Goal: Task Accomplishment & Management: Use online tool/utility

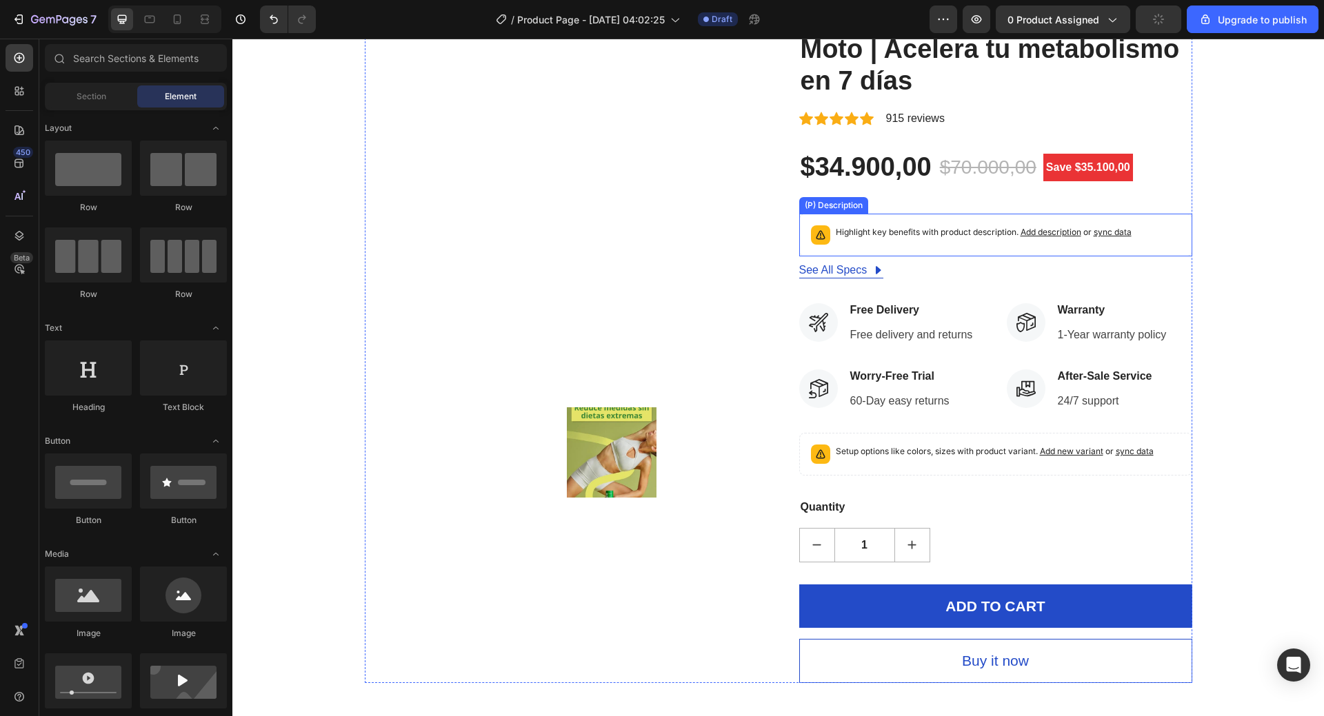
scroll to position [552, 0]
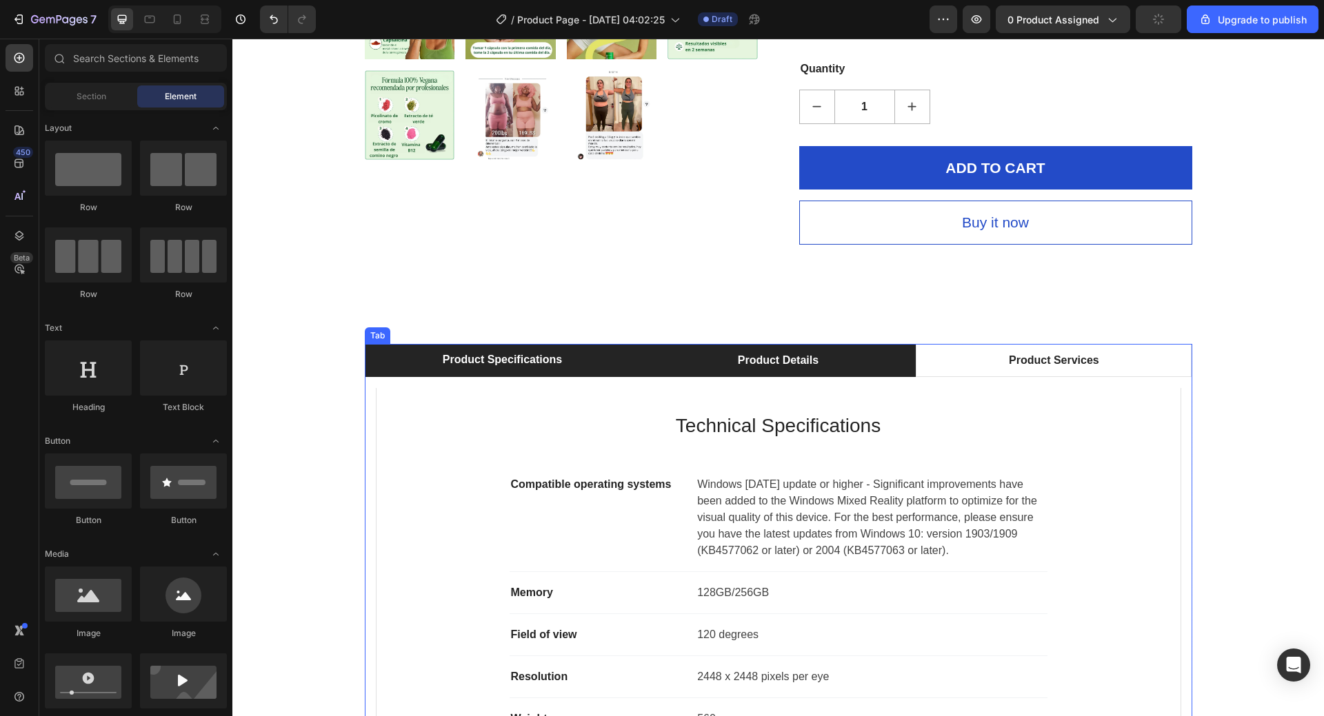
click at [870, 360] on li "Product Details" at bounding box center [778, 360] width 276 height 33
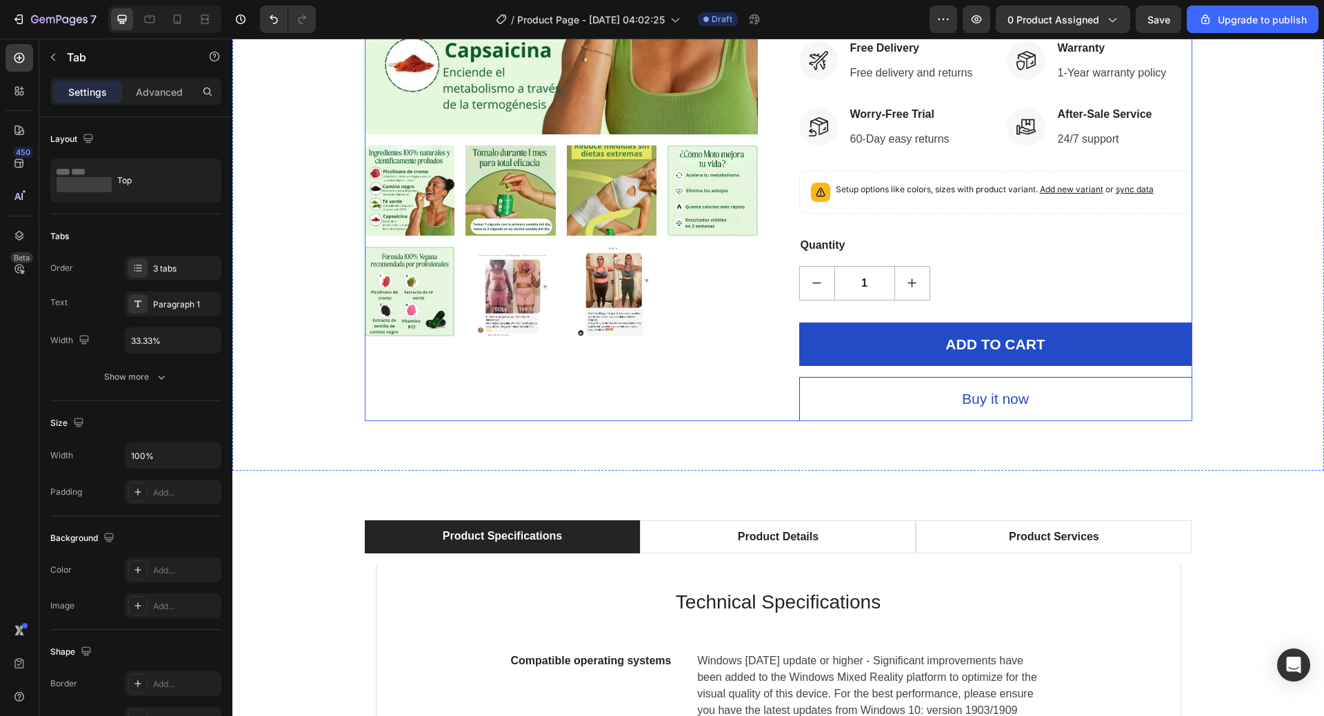
scroll to position [276, 0]
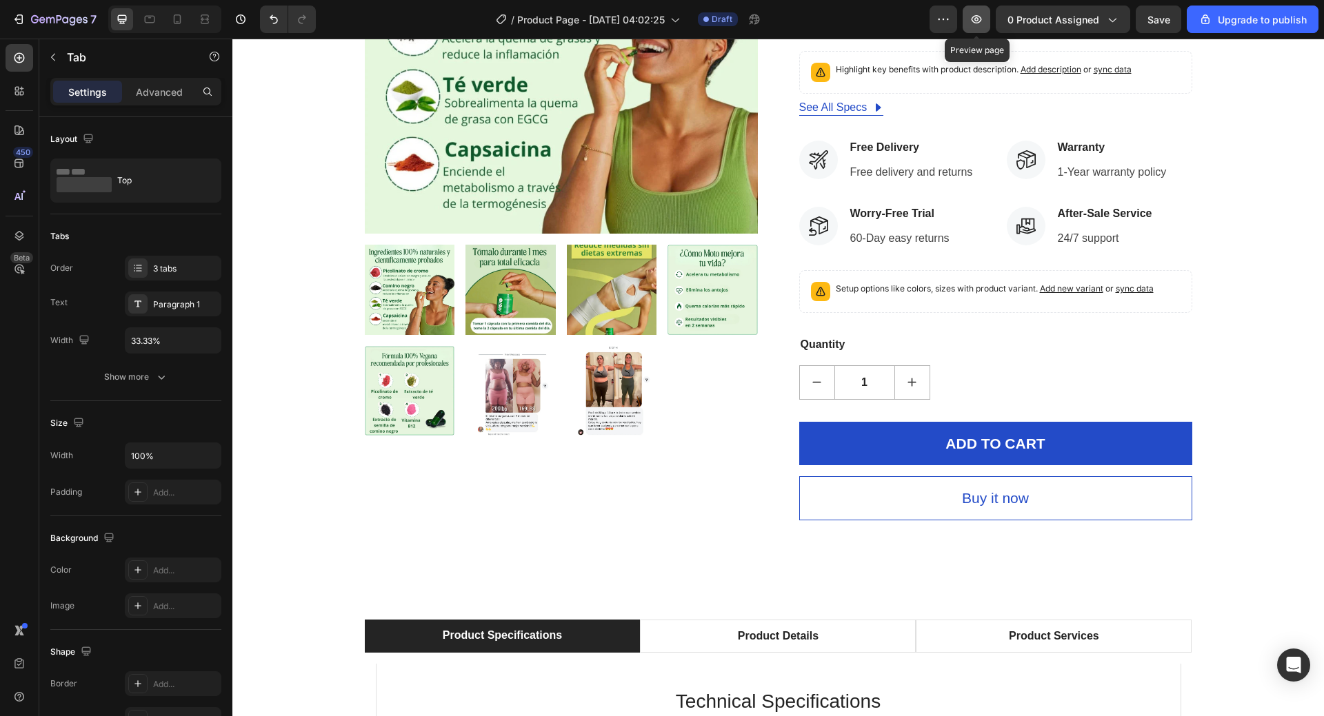
click at [978, 23] on icon "button" at bounding box center [976, 19] width 10 height 8
click at [638, 318] on img at bounding box center [612, 290] width 90 height 90
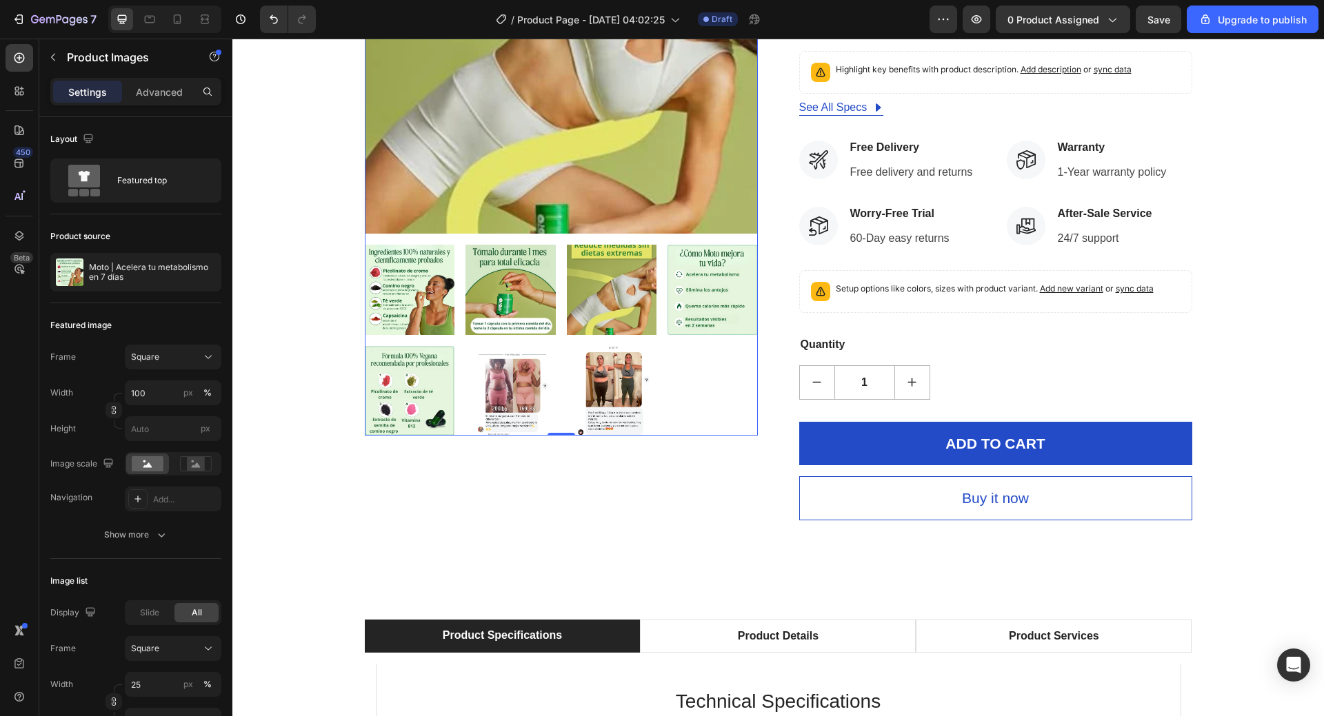
click at [703, 317] on img at bounding box center [712, 290] width 90 height 90
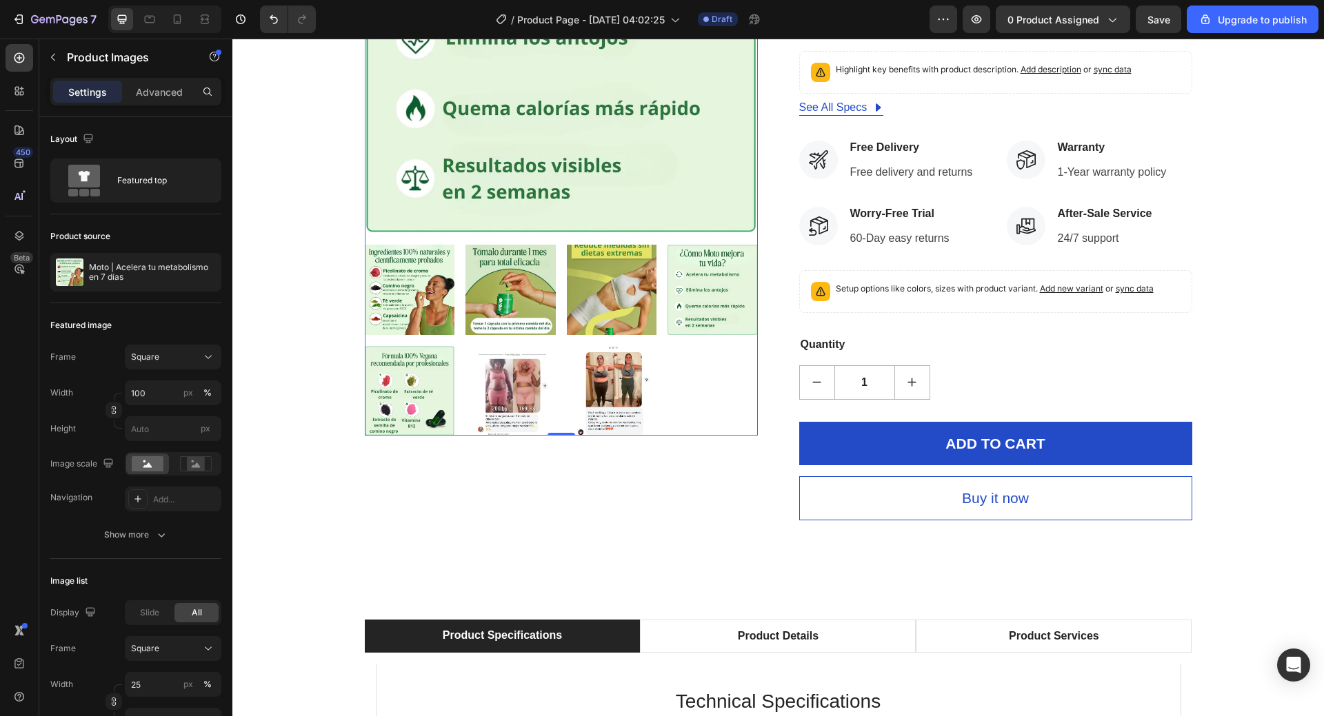
click at [519, 308] on img at bounding box center [510, 290] width 90 height 90
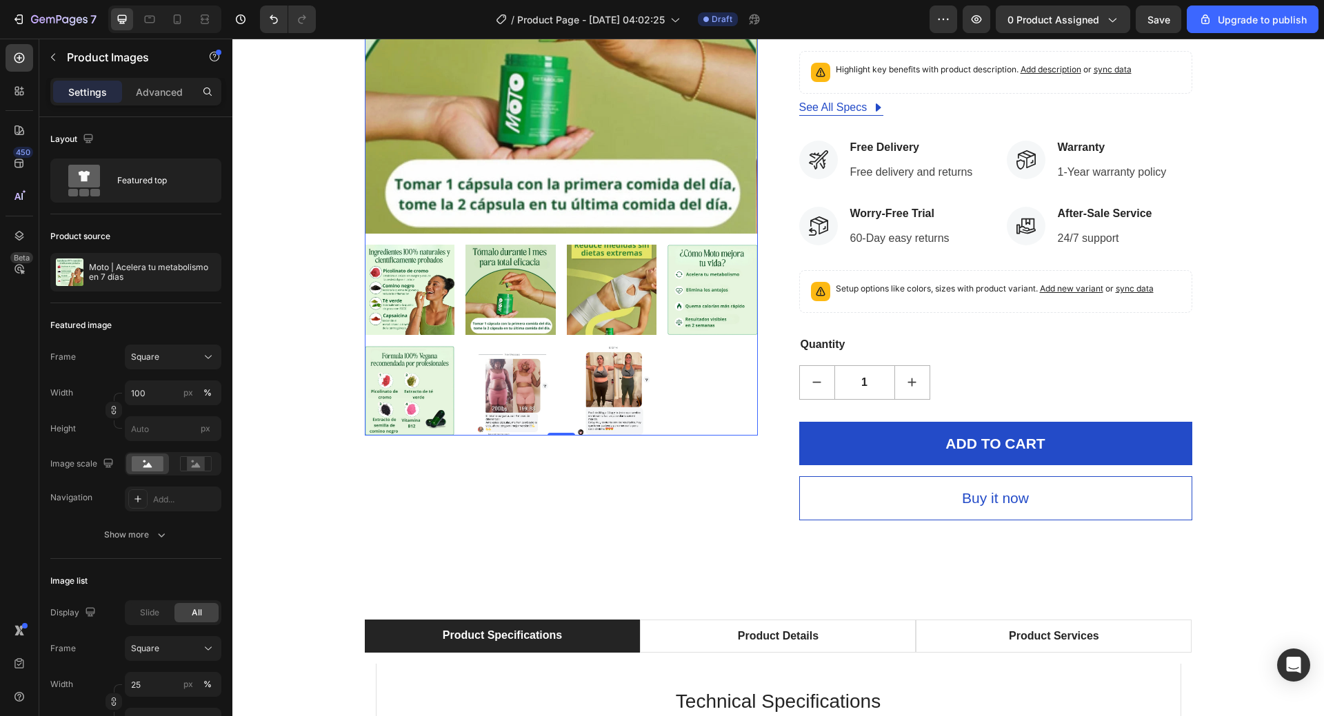
click at [430, 300] on img at bounding box center [410, 290] width 90 height 90
click at [402, 396] on img at bounding box center [410, 391] width 90 height 90
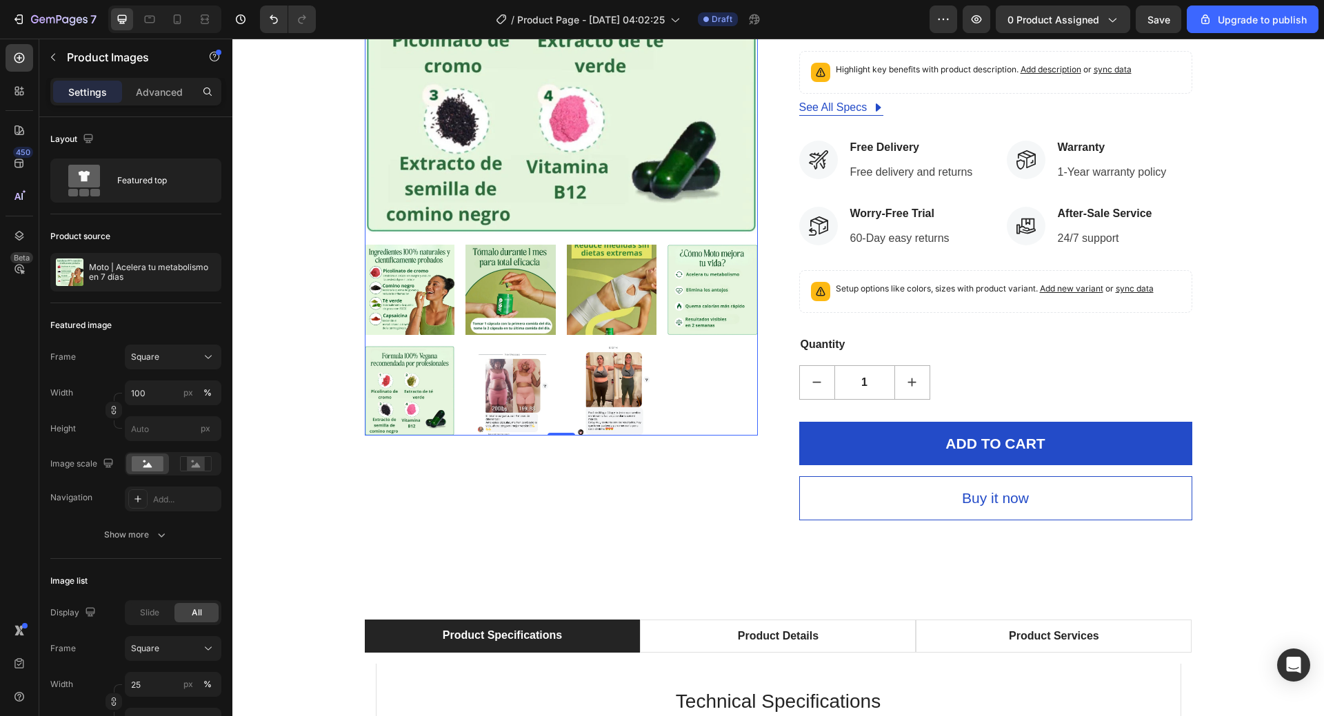
click at [491, 396] on img at bounding box center [510, 391] width 90 height 90
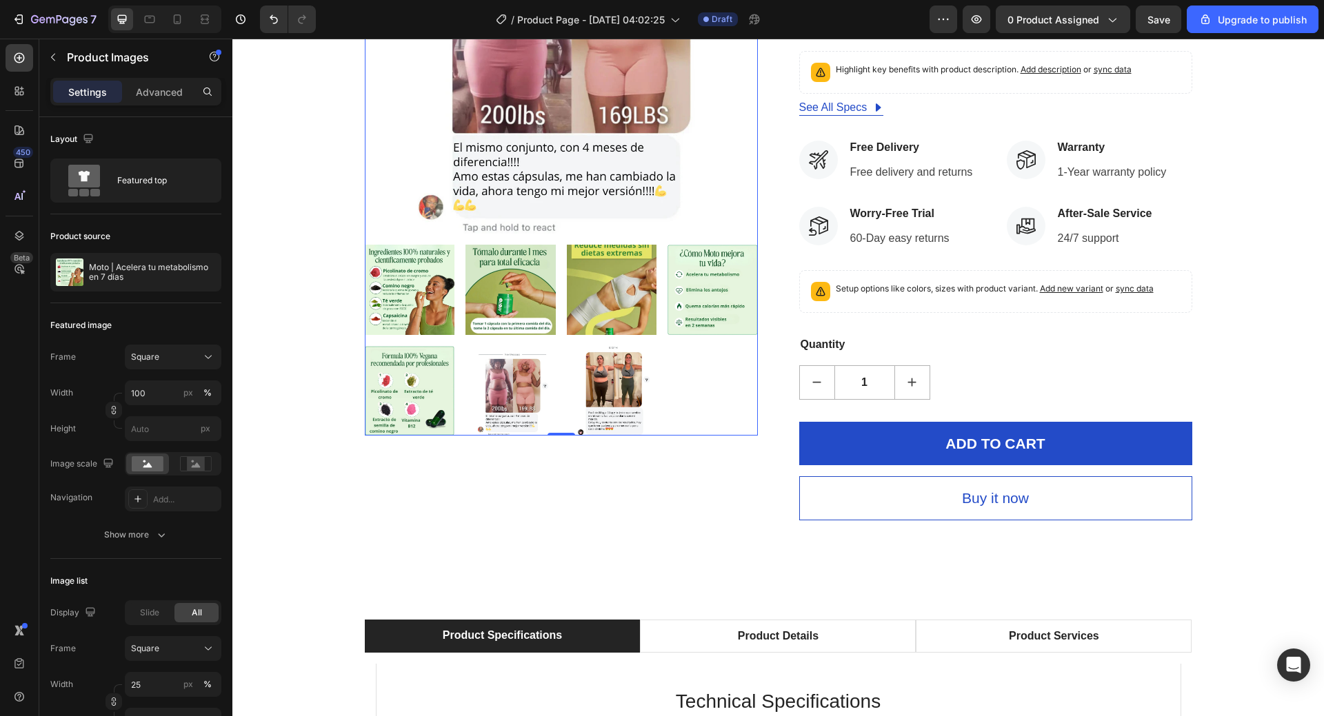
click at [585, 400] on img at bounding box center [612, 391] width 90 height 90
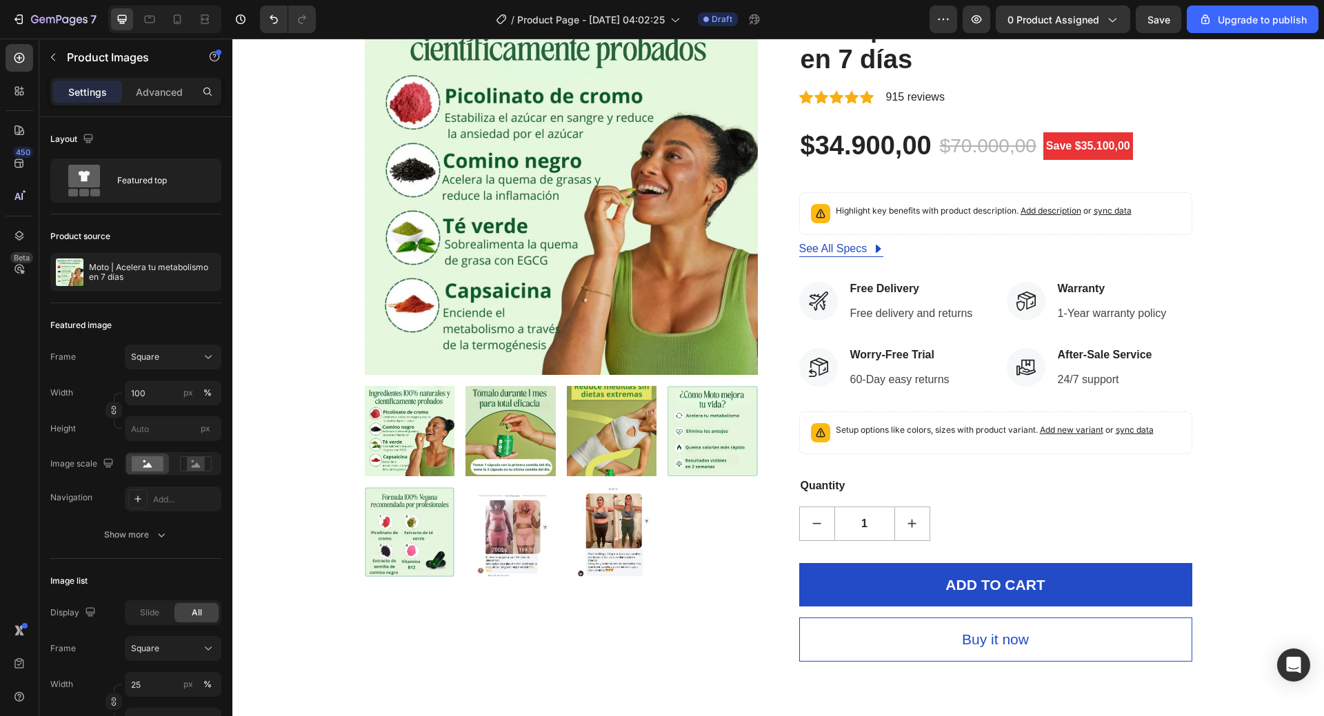
scroll to position [0, 0]
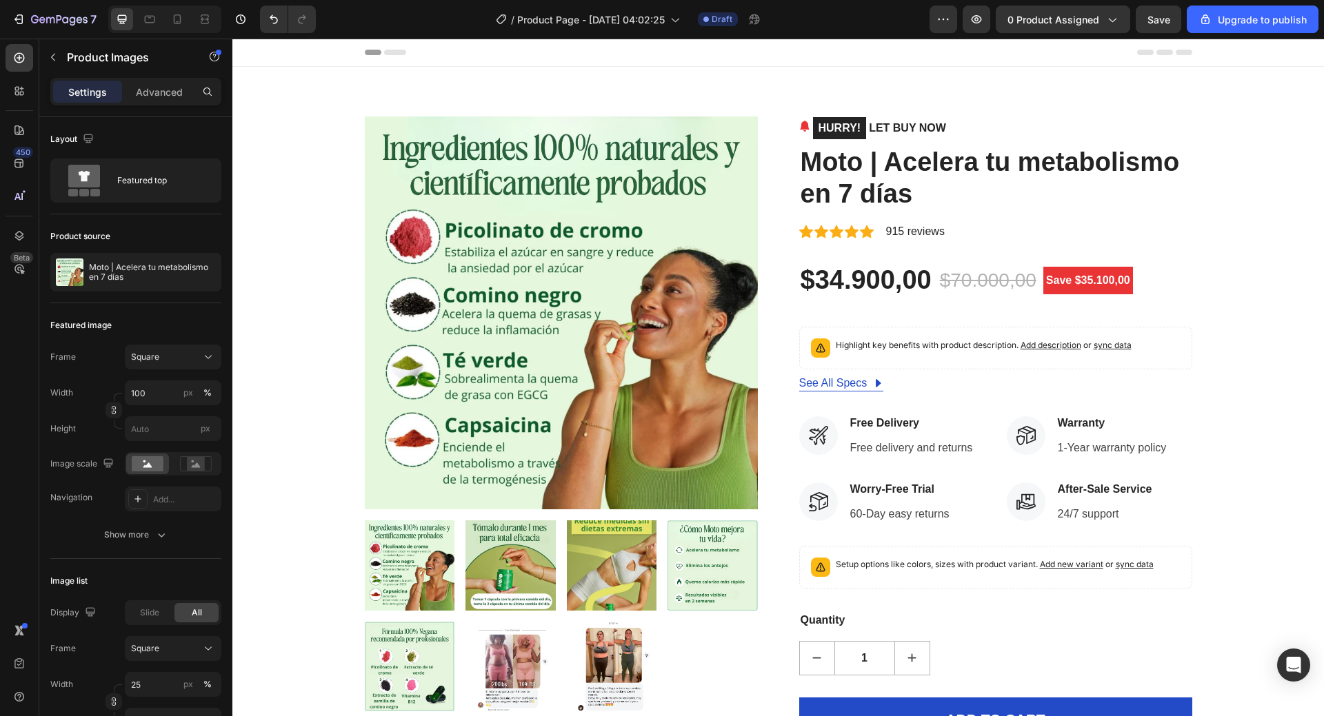
click at [404, 571] on img at bounding box center [410, 566] width 90 height 90
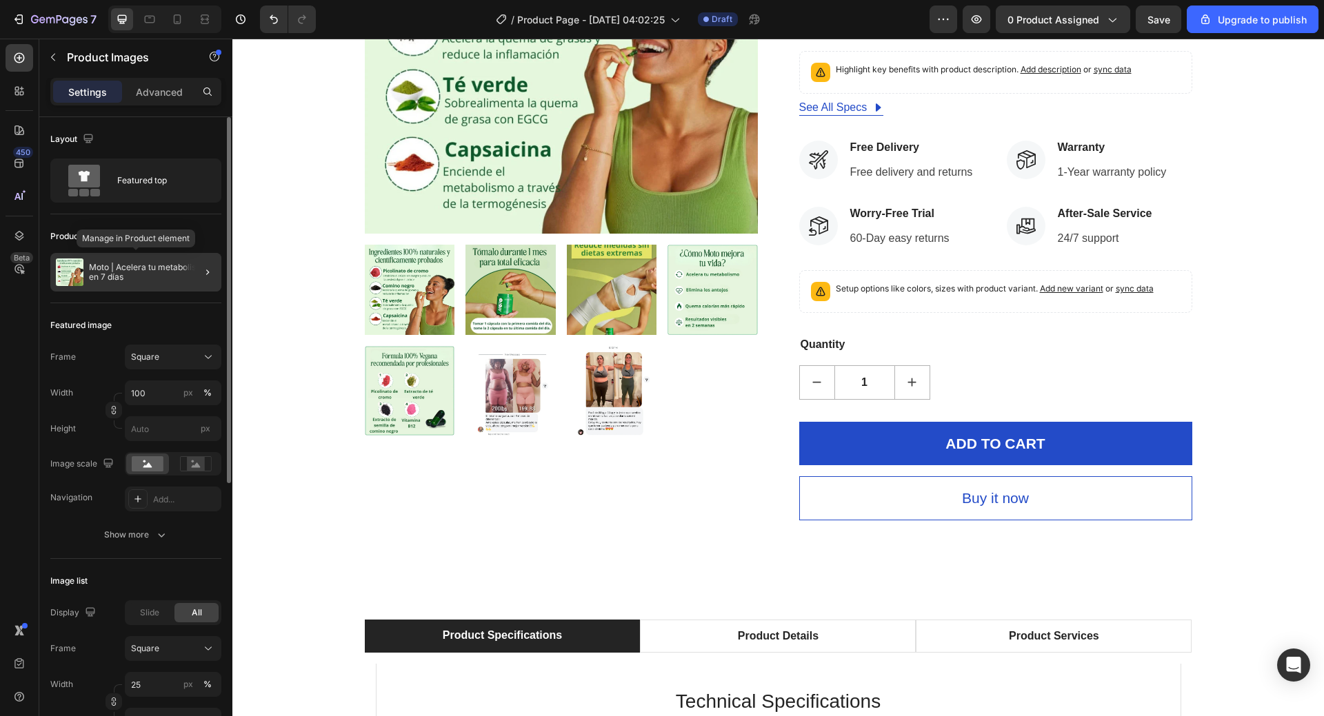
click at [89, 277] on p "Moto | Acelera tu metabolismo en 7 días" at bounding box center [152, 272] width 127 height 19
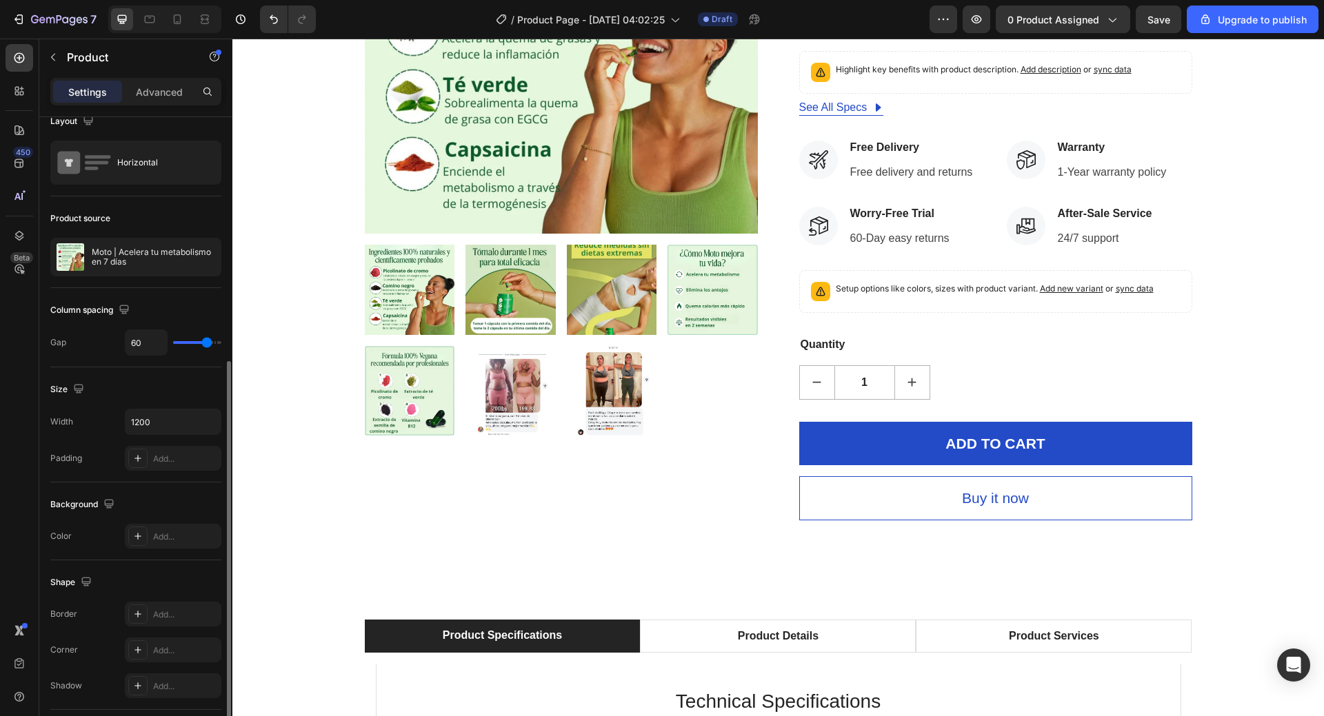
scroll to position [0, 0]
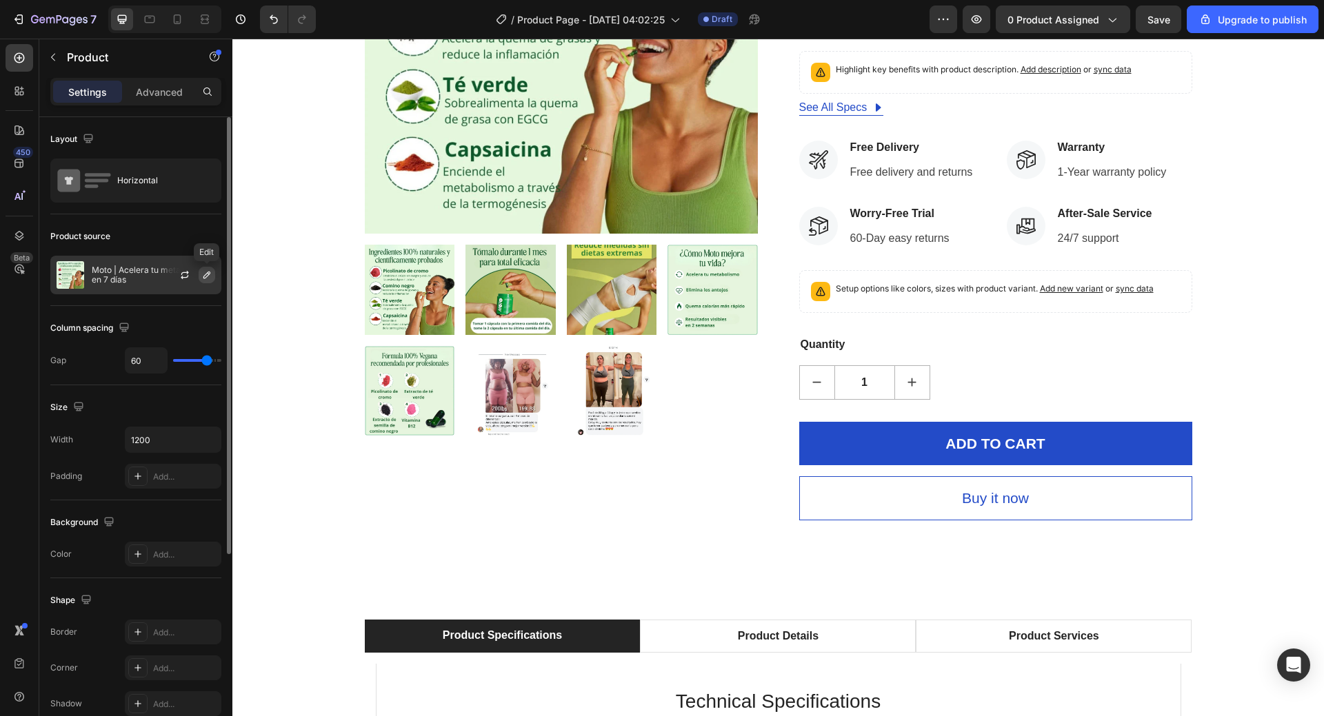
click at [203, 277] on icon "button" at bounding box center [206, 275] width 11 height 11
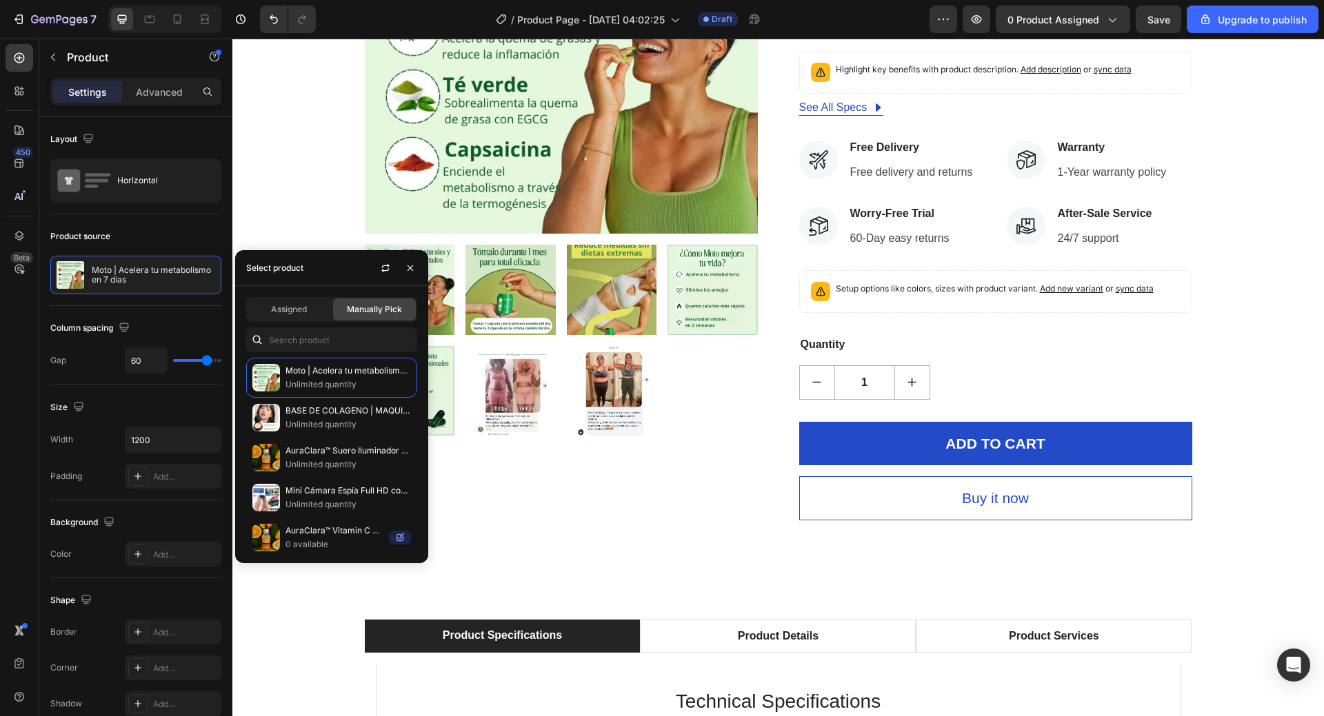
click at [474, 501] on div "Product Images" at bounding box center [561, 181] width 393 height 680
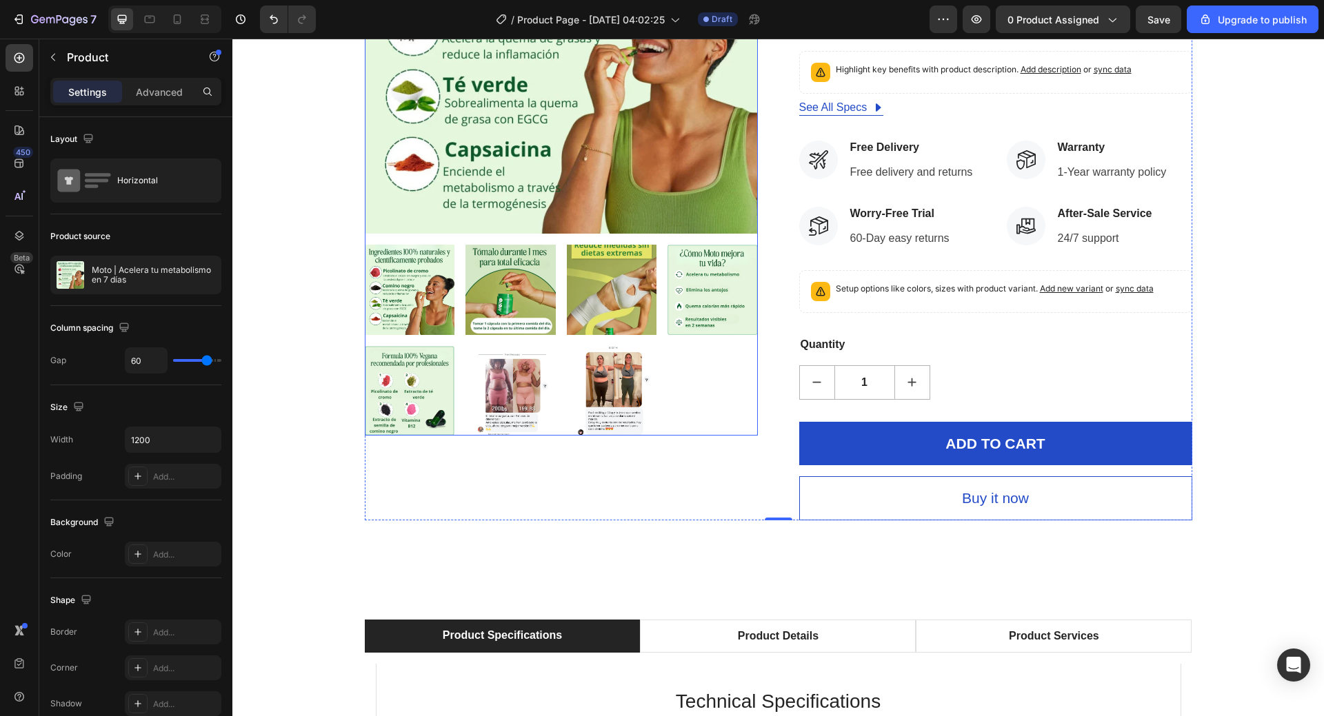
click at [605, 179] on img at bounding box center [561, 37] width 393 height 393
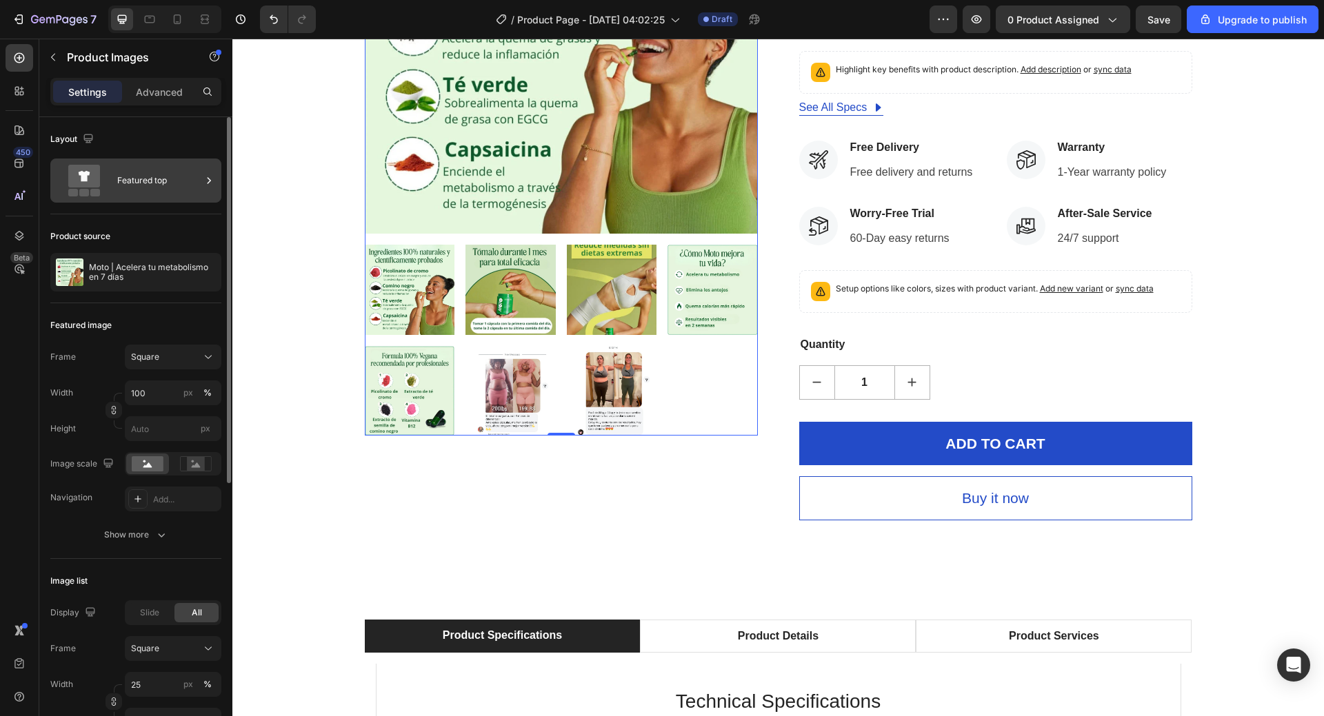
click at [208, 177] on icon at bounding box center [209, 181] width 14 height 14
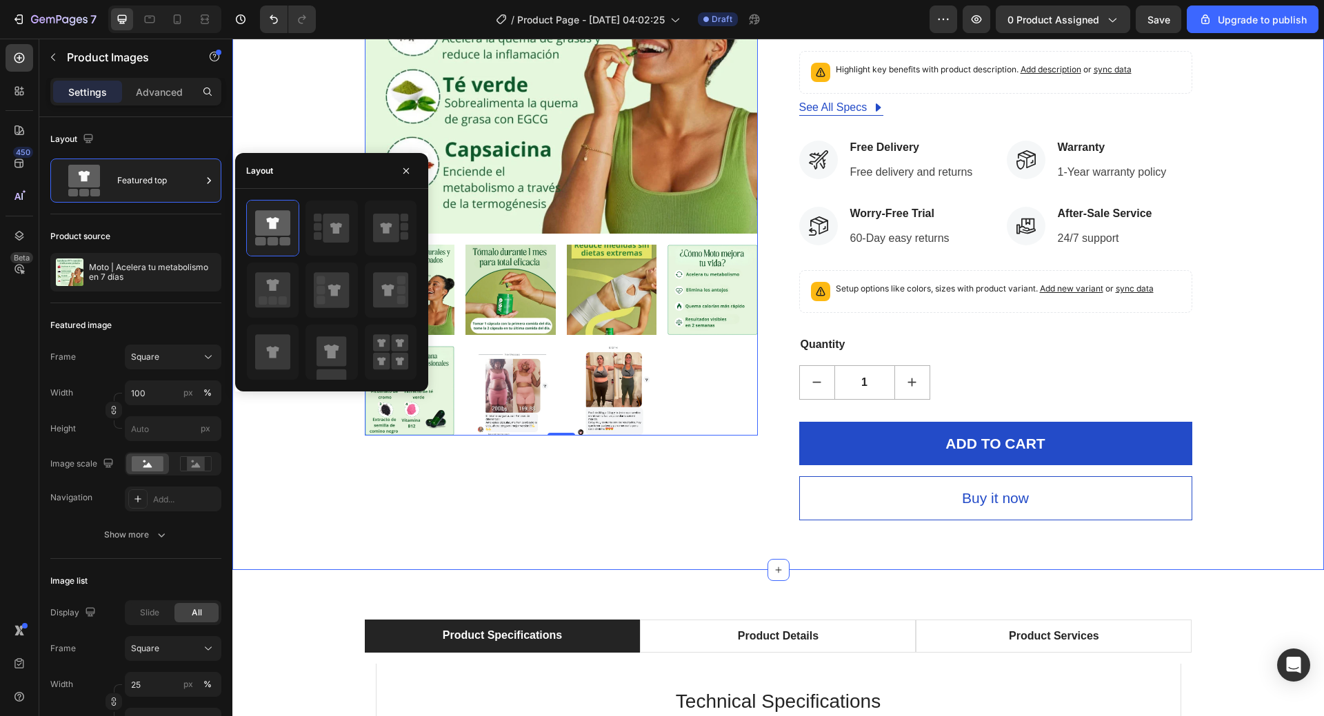
click at [314, 105] on div "Product Images 0 HURRY! LET BUY NOW (P) Stock Counter Moto | Acelera tu metabol…" at bounding box center [778, 181] width 1071 height 680
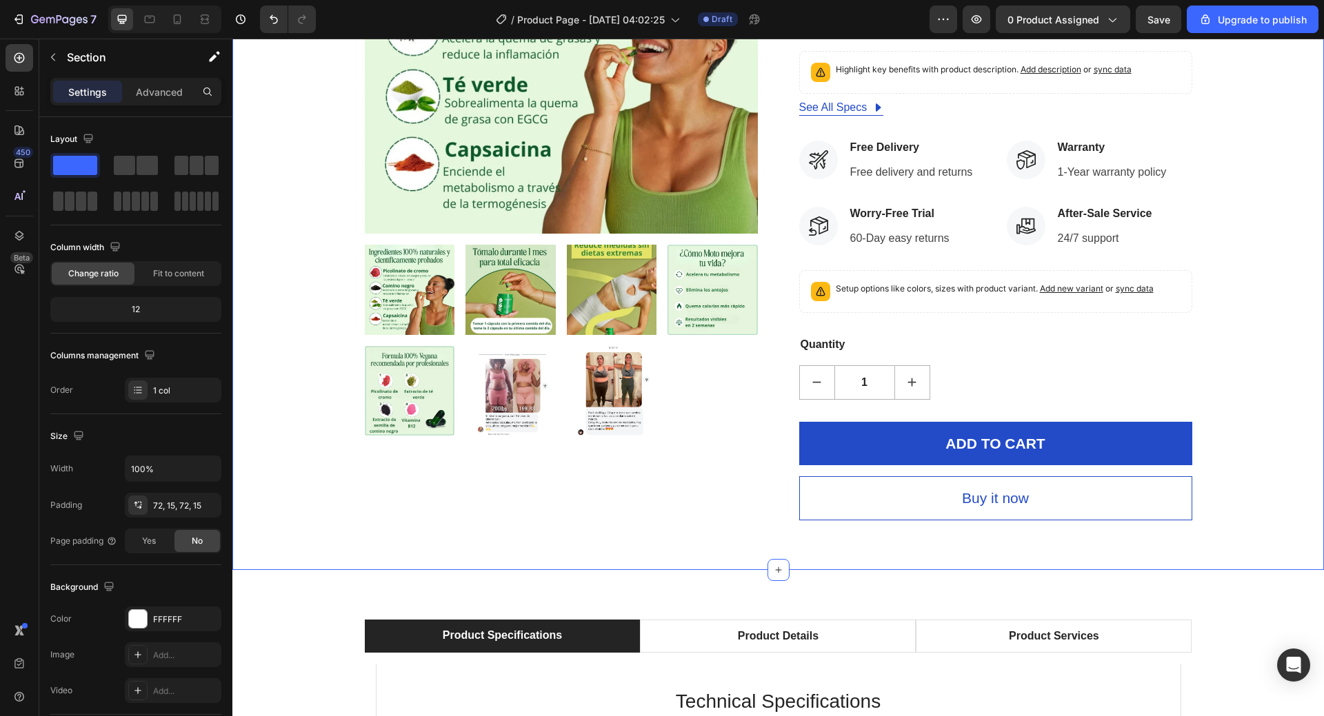
click at [268, 165] on div "Product Images HURRY! LET BUY NOW (P) Stock Counter Moto | Acelera tu metabolis…" at bounding box center [778, 181] width 1071 height 680
click at [471, 232] on img at bounding box center [561, 37] width 393 height 393
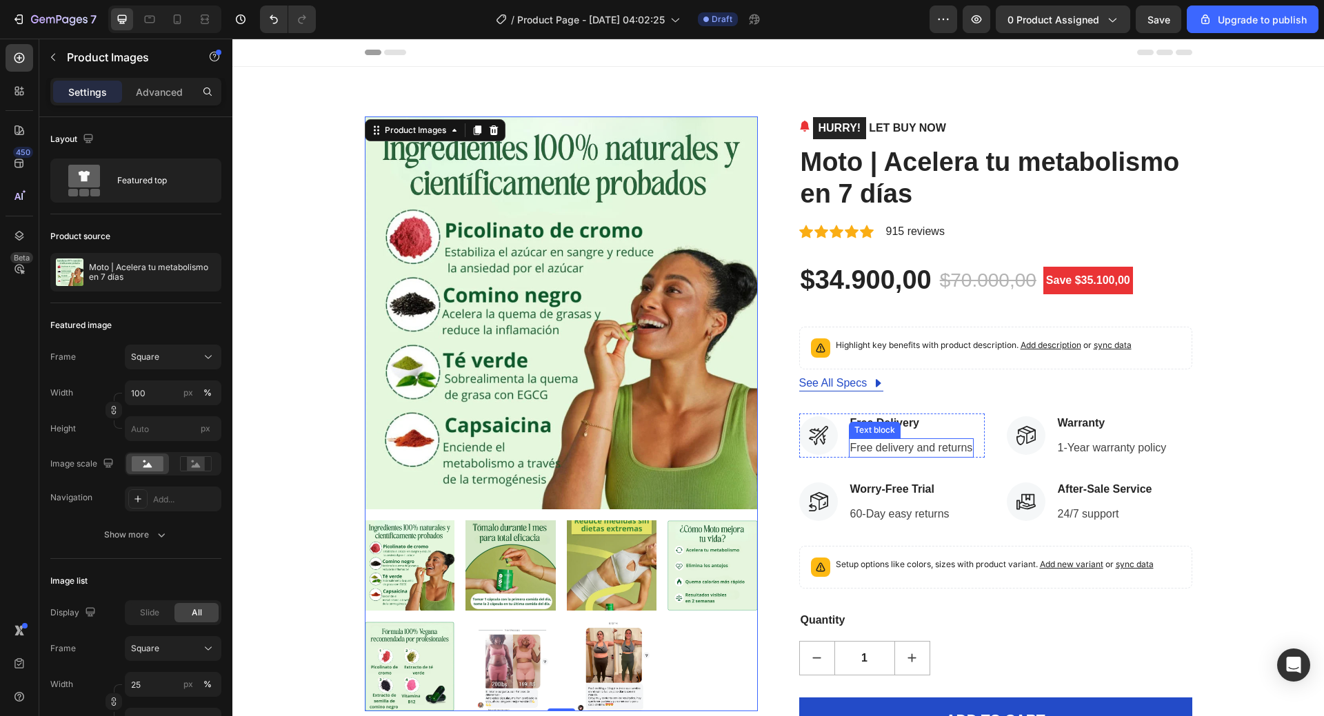
scroll to position [621, 0]
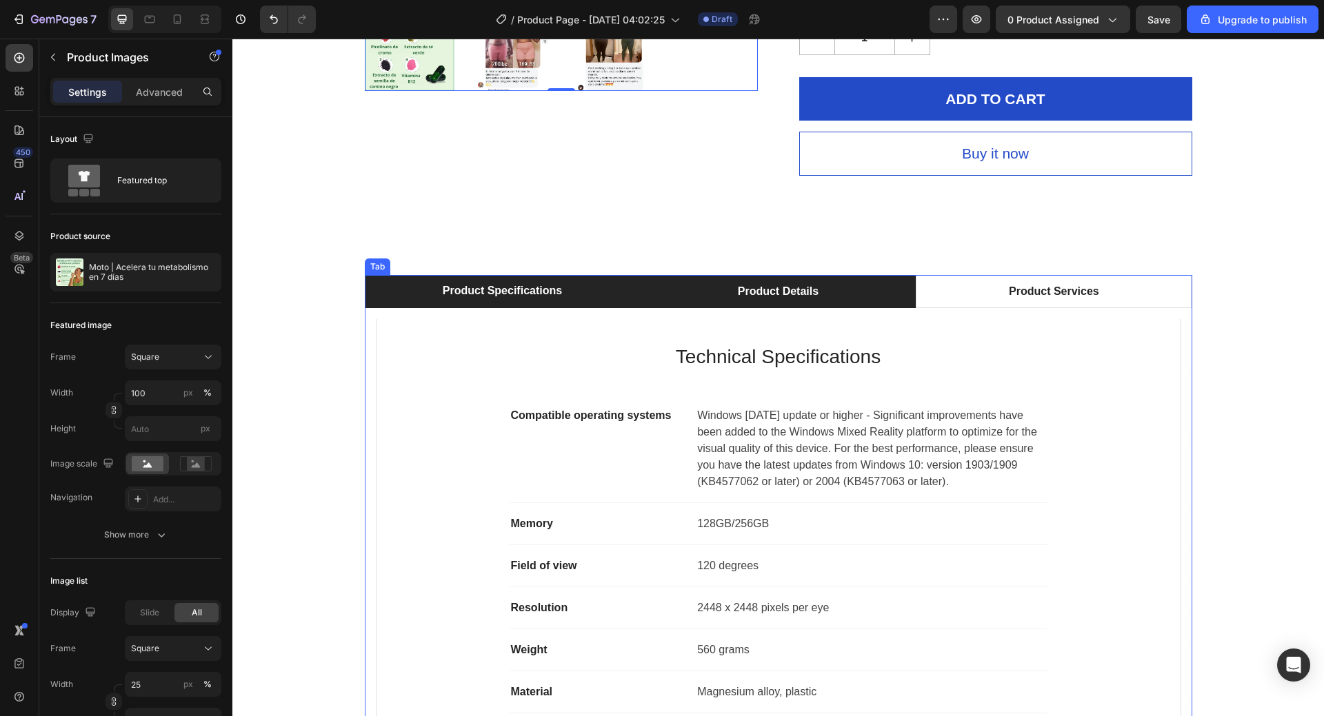
click at [838, 289] on li "Product Details" at bounding box center [778, 291] width 276 height 33
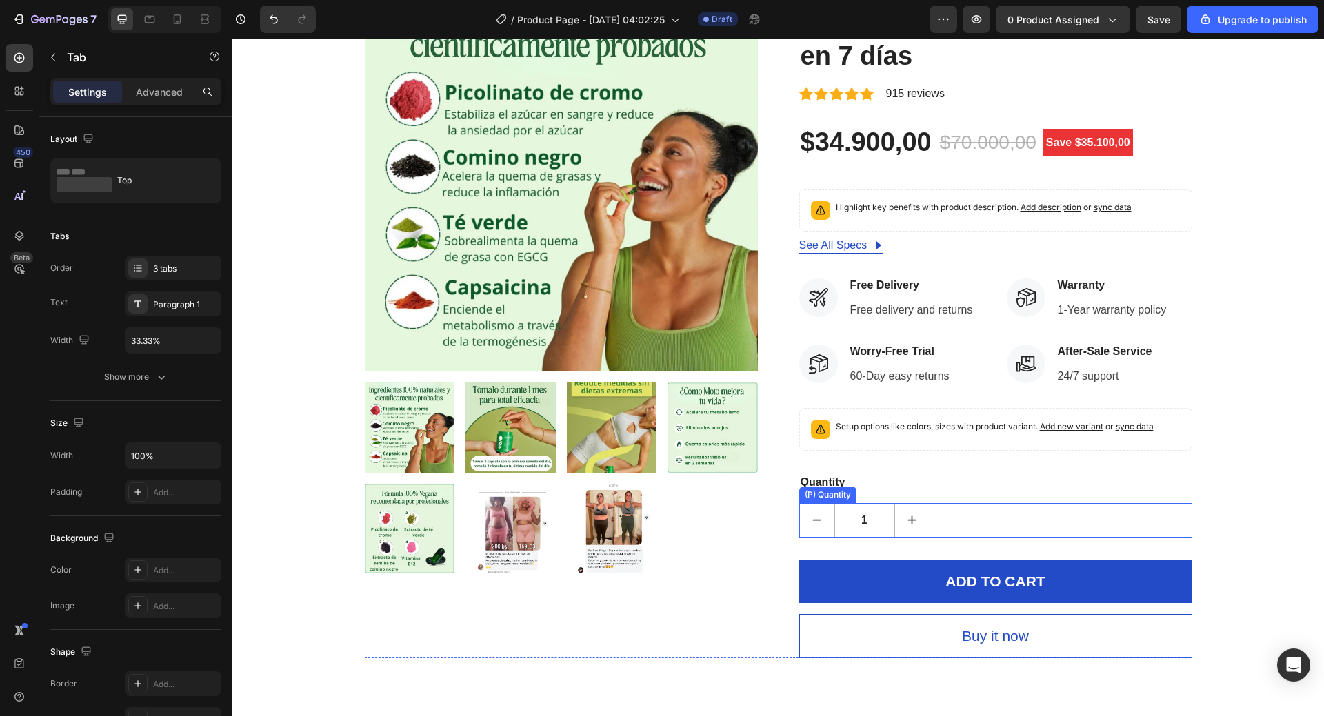
scroll to position [0, 0]
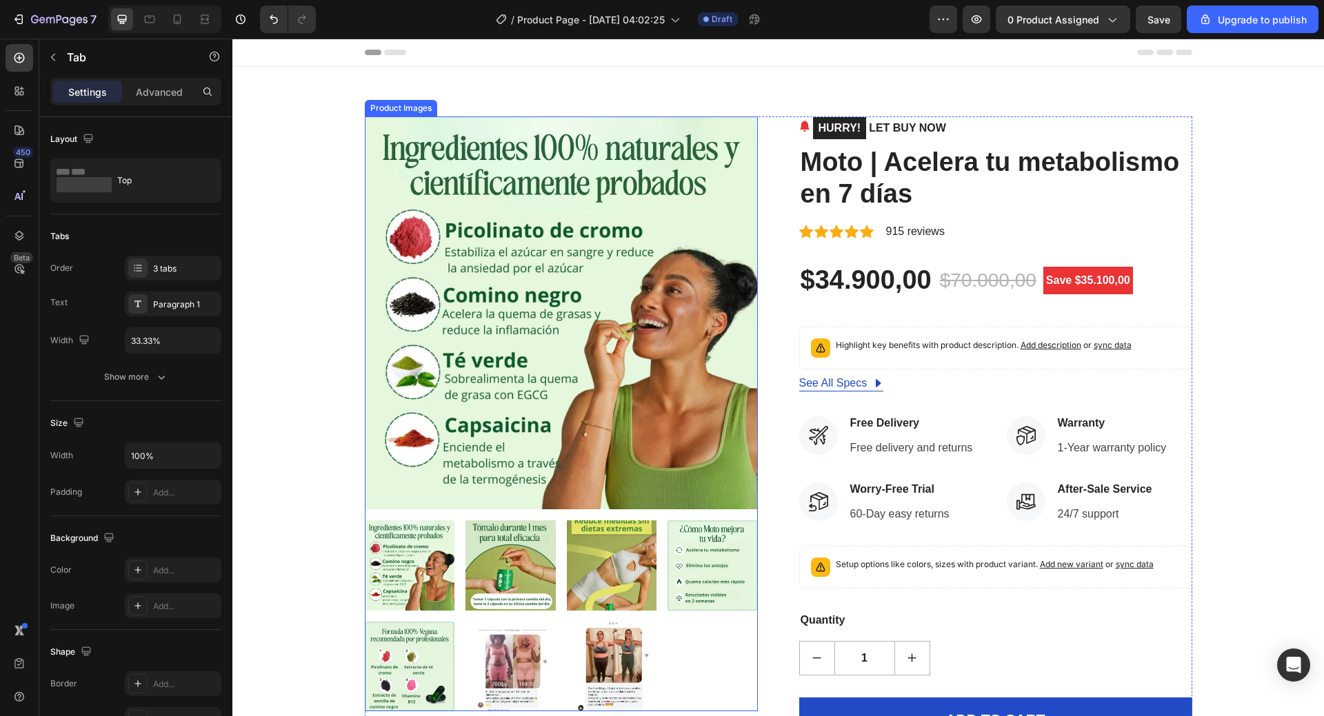
click at [689, 439] on img at bounding box center [561, 313] width 393 height 393
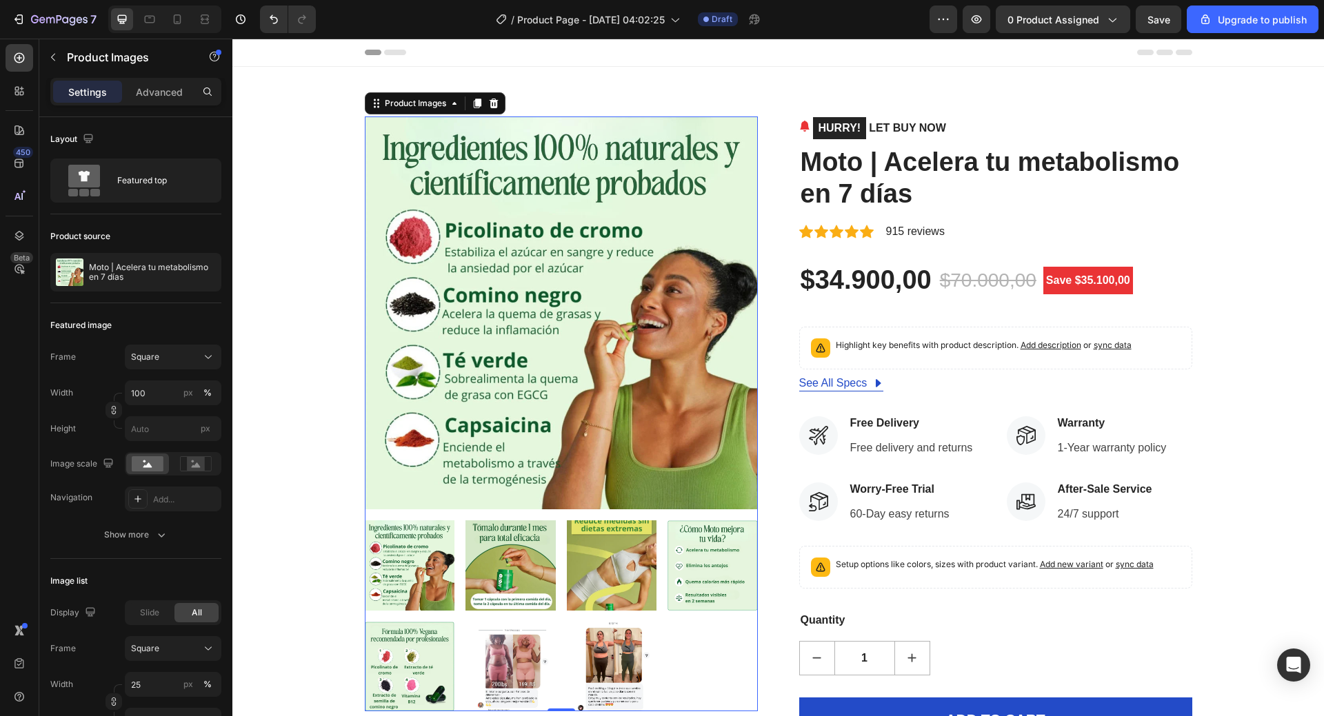
click at [689, 439] on img at bounding box center [561, 313] width 393 height 393
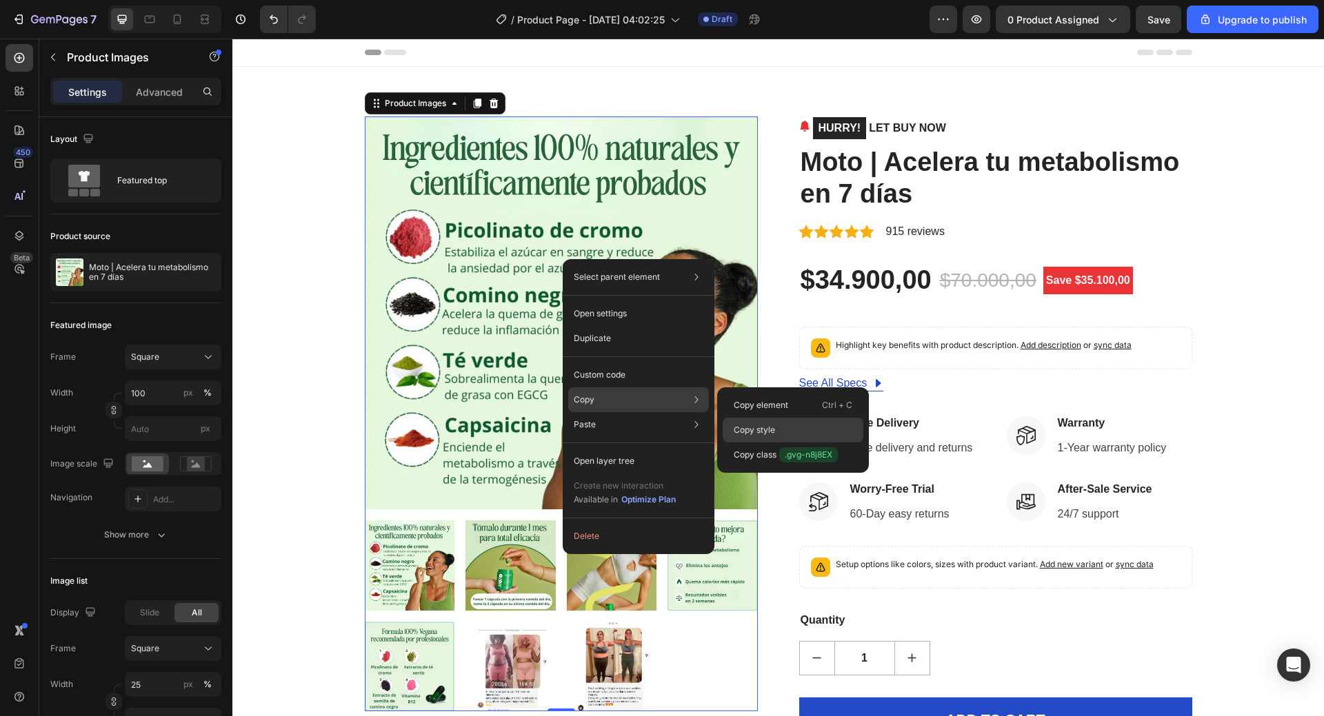
click at [753, 436] on p "Copy style" at bounding box center [754, 430] width 41 height 12
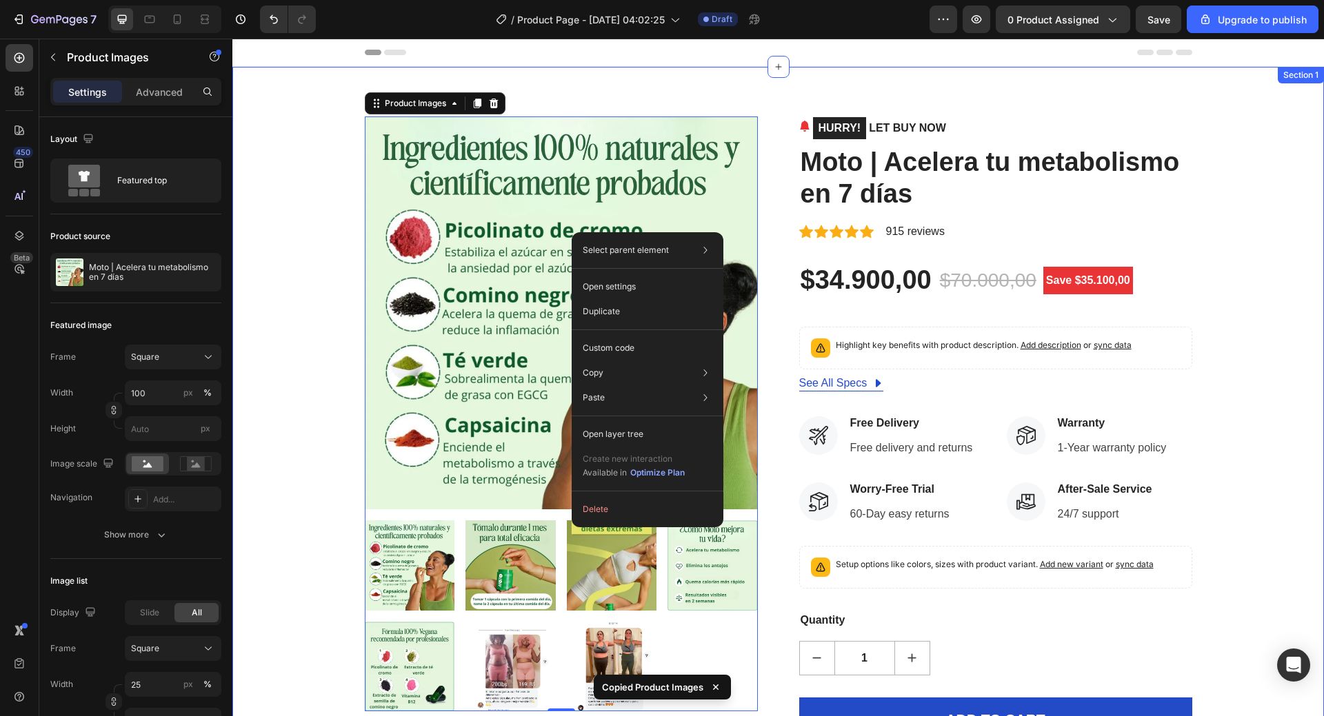
click at [334, 310] on div "Product Images 0 HURRY! LET BUY NOW (P) Stock Counter Moto | Acelera tu metabol…" at bounding box center [778, 457] width 1071 height 680
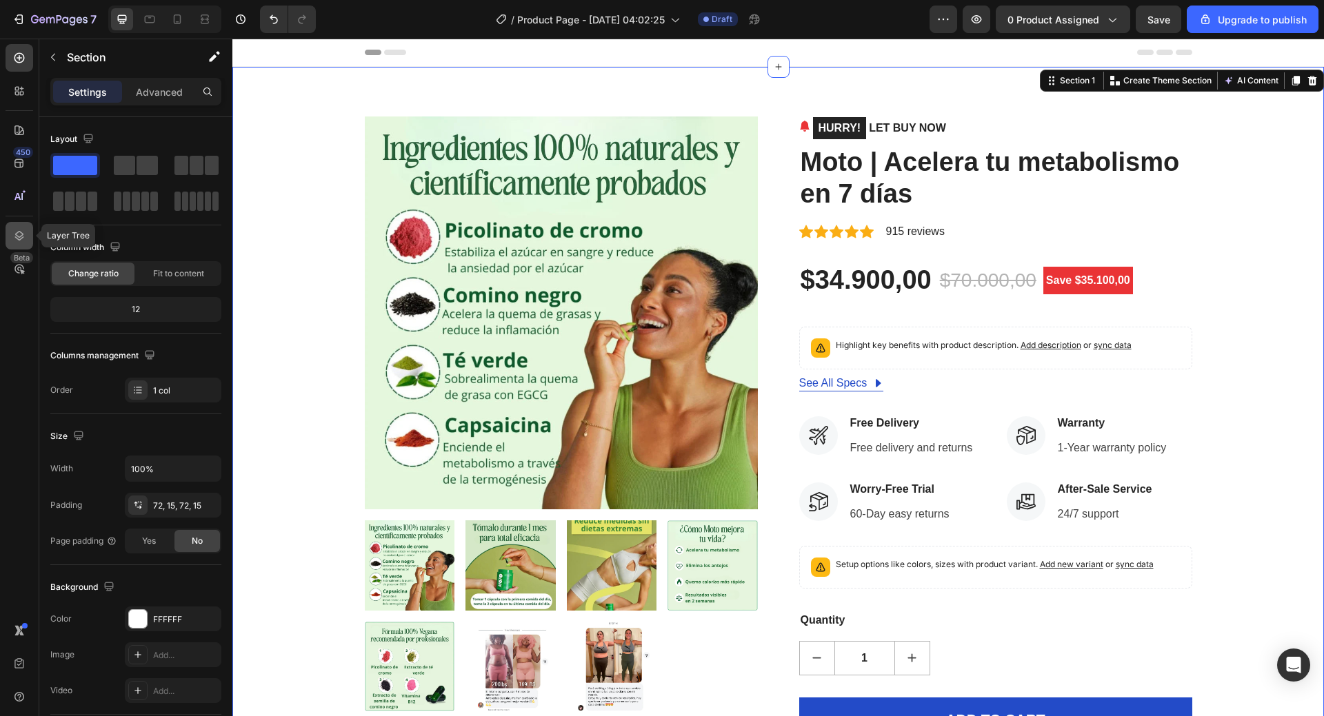
click at [15, 239] on icon at bounding box center [19, 236] width 14 height 14
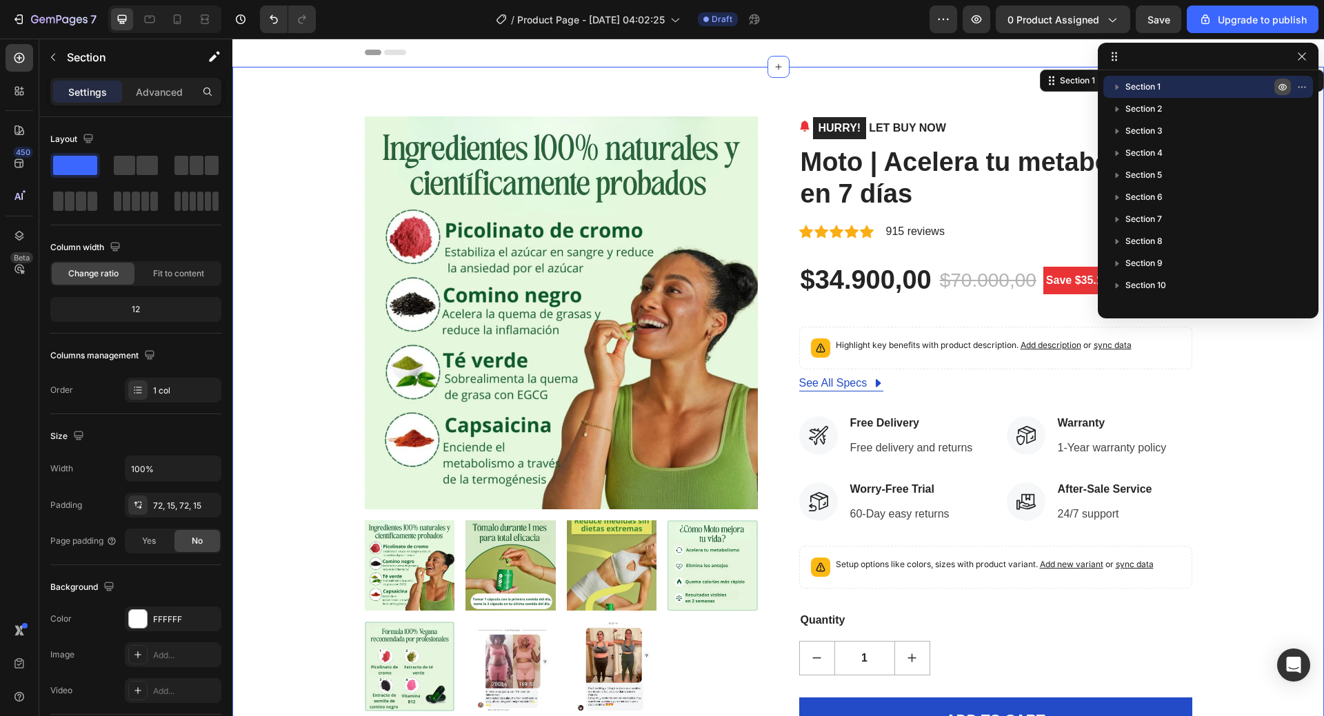
click at [1304, 86] on icon "button" at bounding box center [1304, 86] width 1 height 1
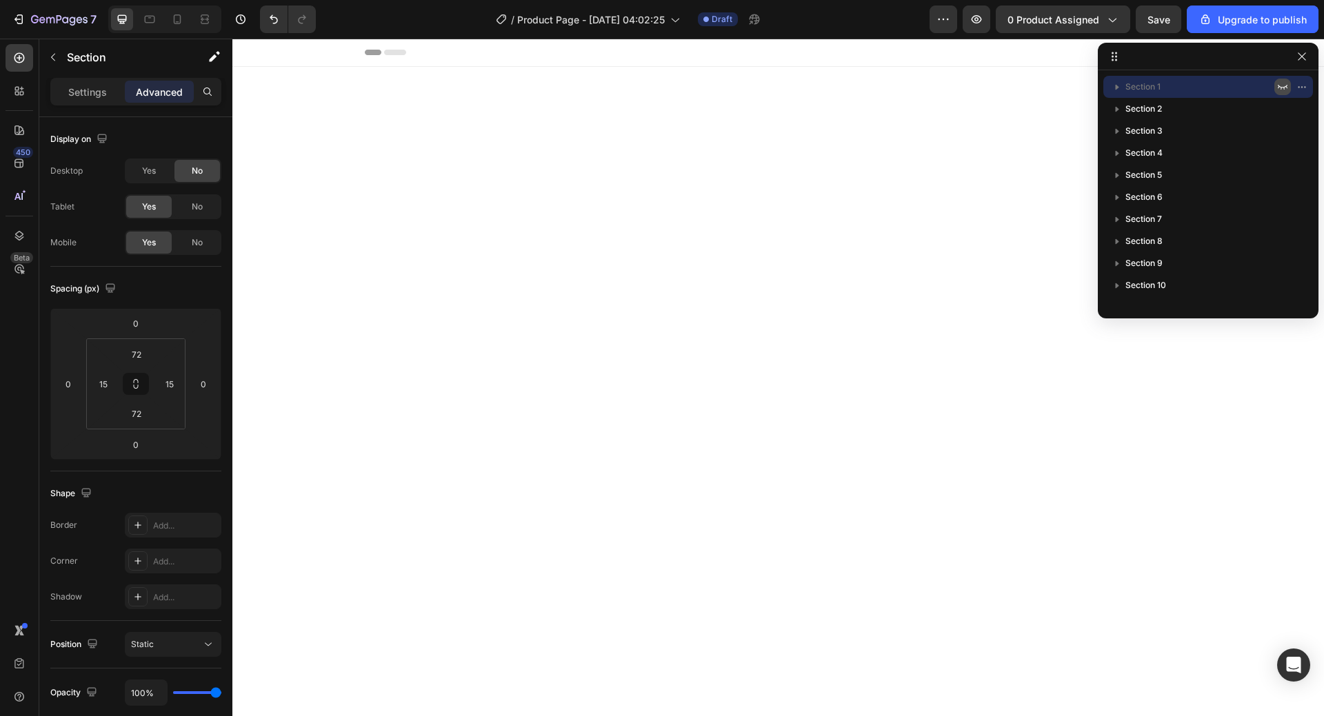
click at [1281, 84] on icon "button" at bounding box center [1282, 86] width 11 height 11
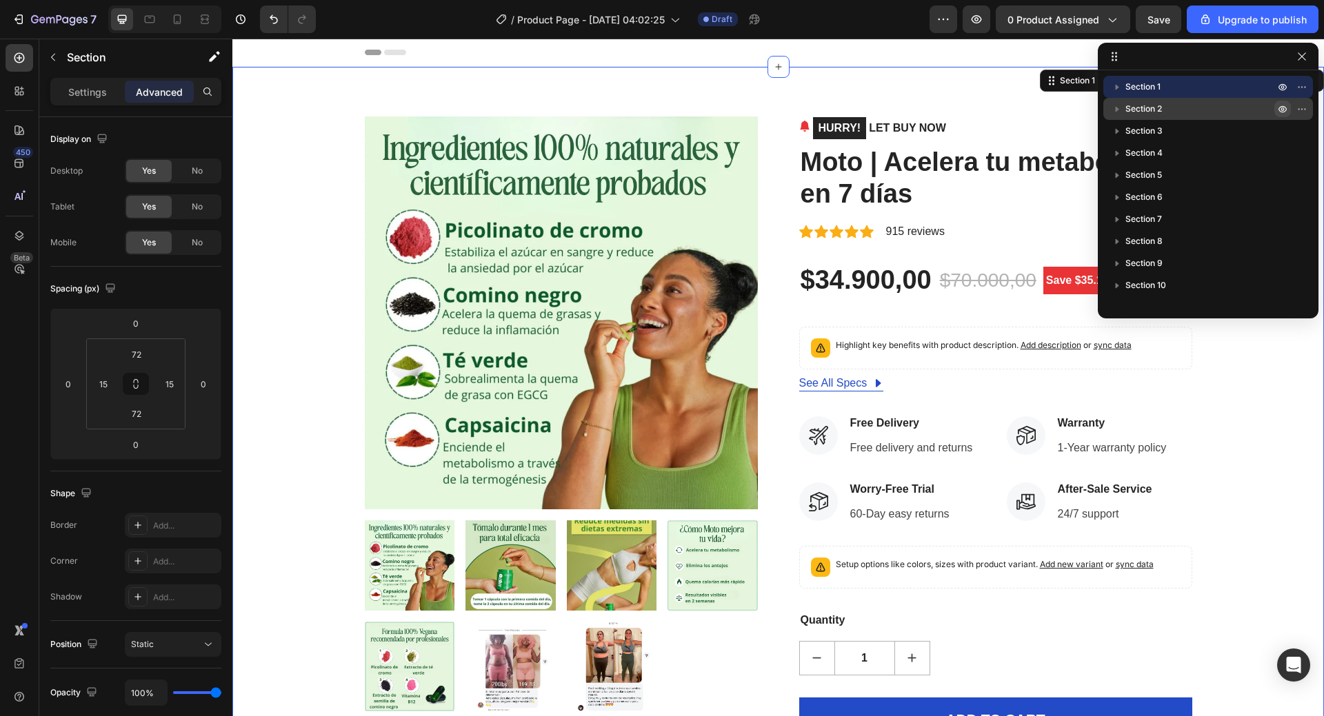
click at [1304, 110] on icon "button" at bounding box center [1304, 108] width 1 height 1
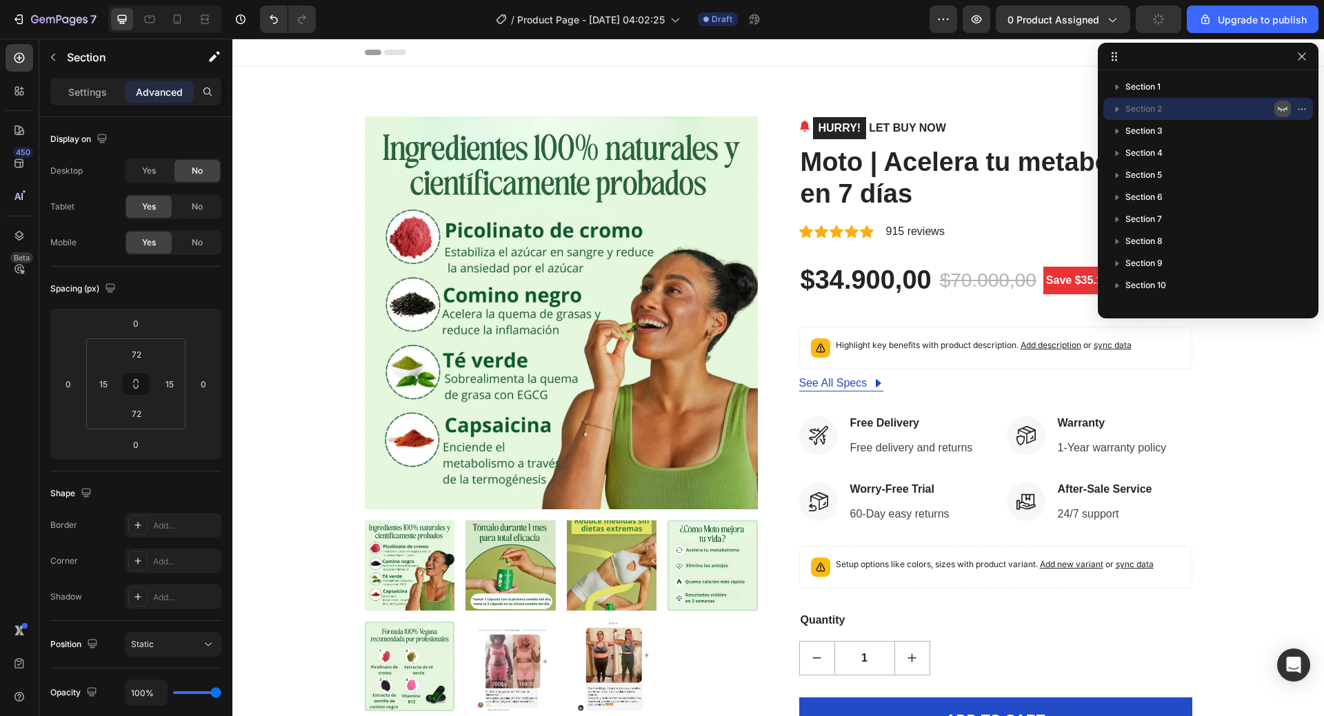
click at [1281, 108] on icon "button" at bounding box center [1282, 108] width 11 height 11
drag, startPoint x: 1300, startPoint y: 59, endPoint x: 1064, endPoint y: 34, distance: 237.8
click at [1300, 59] on icon "button" at bounding box center [1301, 56] width 11 height 11
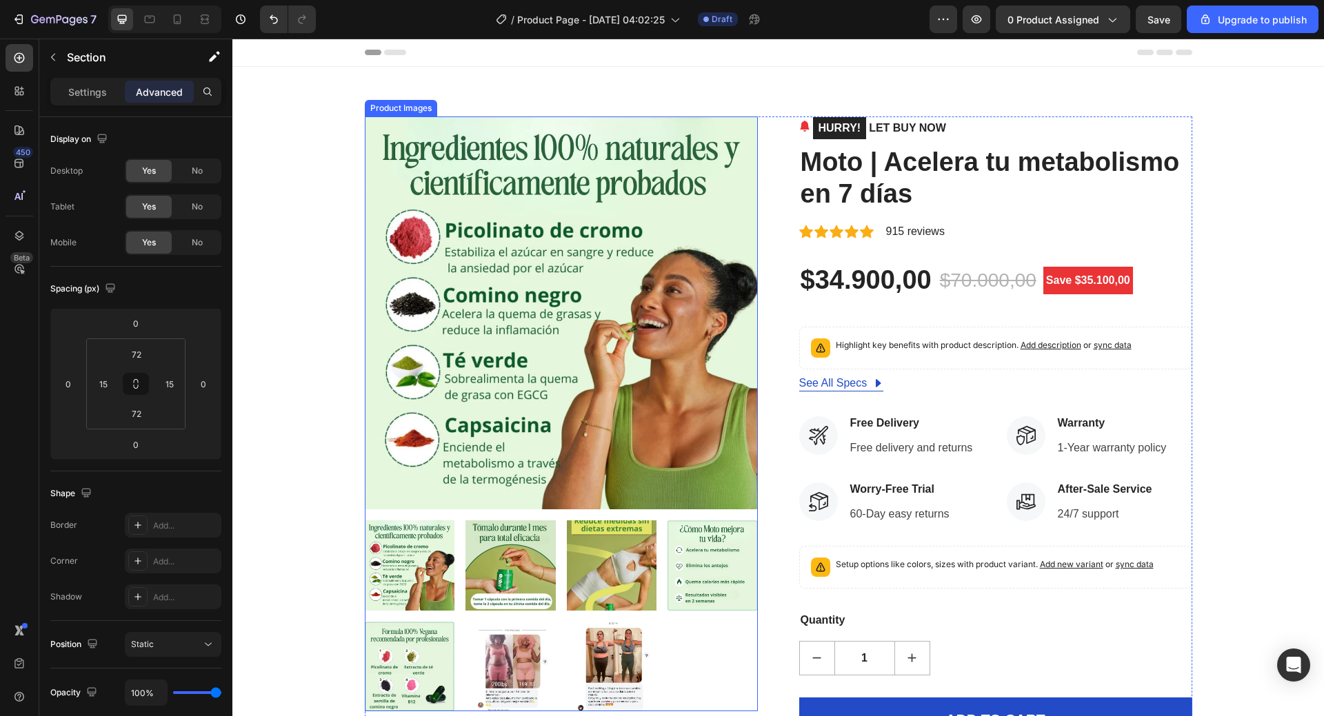
click at [706, 569] on img at bounding box center [712, 566] width 90 height 90
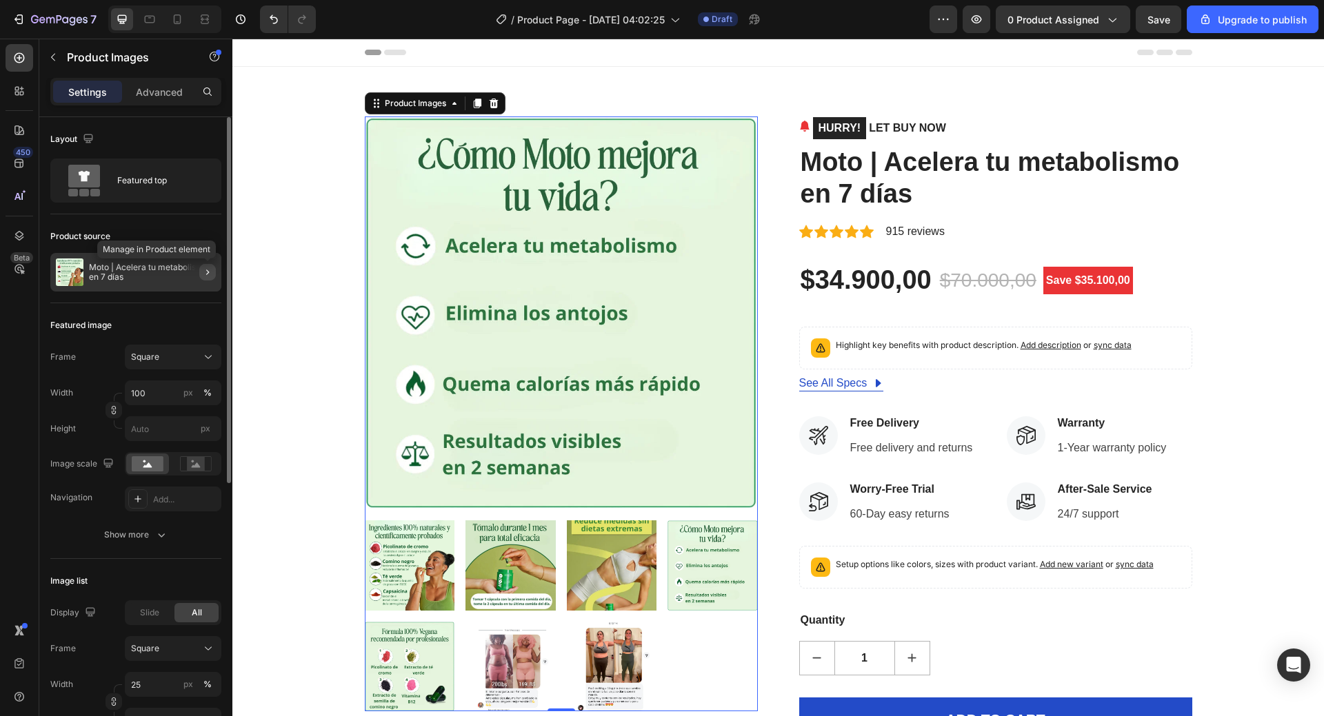
click at [211, 274] on icon "button" at bounding box center [207, 272] width 11 height 11
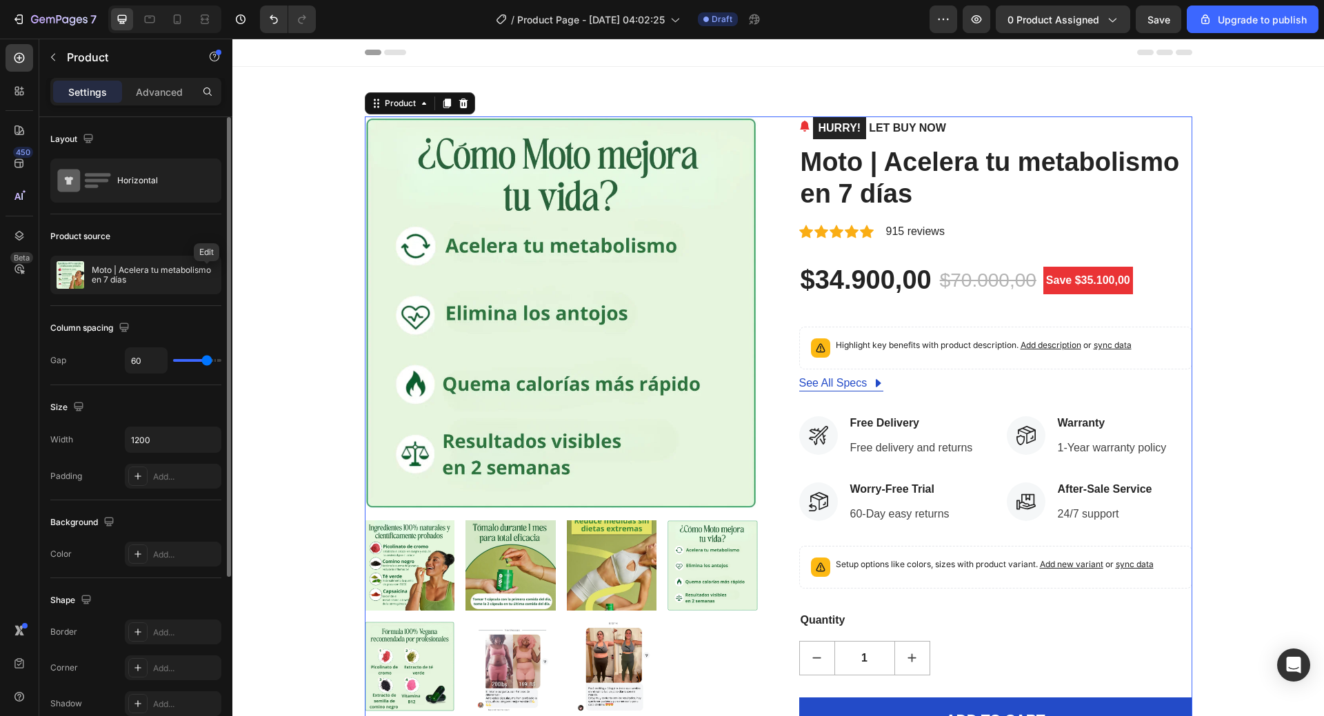
click at [0, 0] on icon "button" at bounding box center [0, 0] width 0 height 0
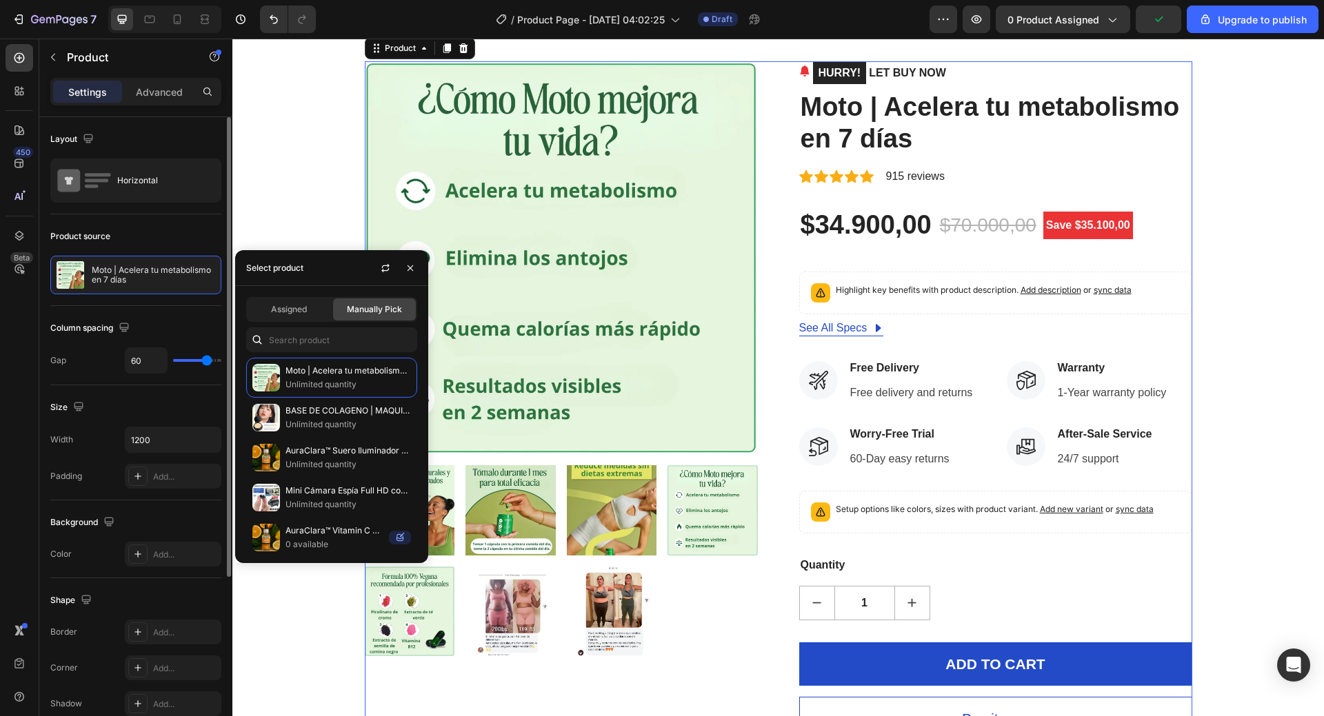
scroll to position [276, 0]
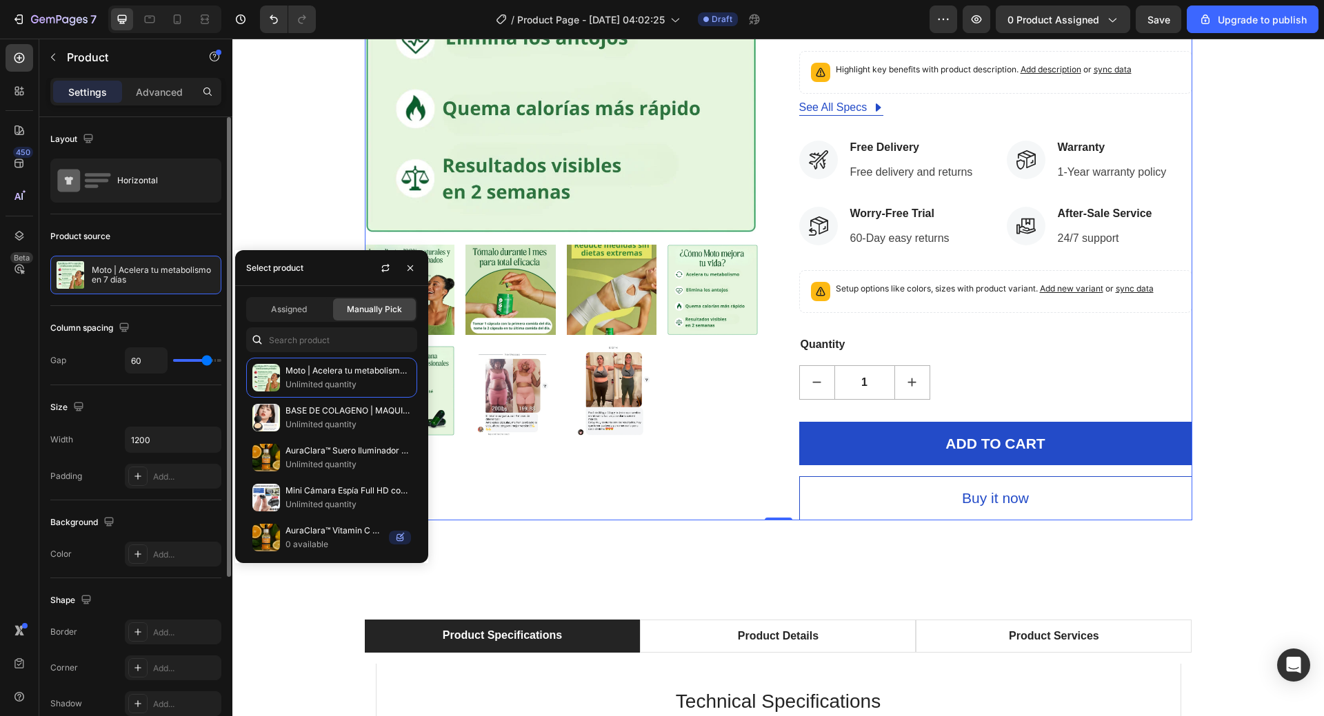
click at [387, 308] on span "Manually Pick" at bounding box center [374, 309] width 55 height 12
click at [375, 310] on span "Manually Pick" at bounding box center [374, 309] width 55 height 12
click at [380, 387] on p "Unlimited quantity" at bounding box center [347, 385] width 125 height 14
click at [379, 387] on p "Unlimited quantity" at bounding box center [347, 385] width 125 height 14
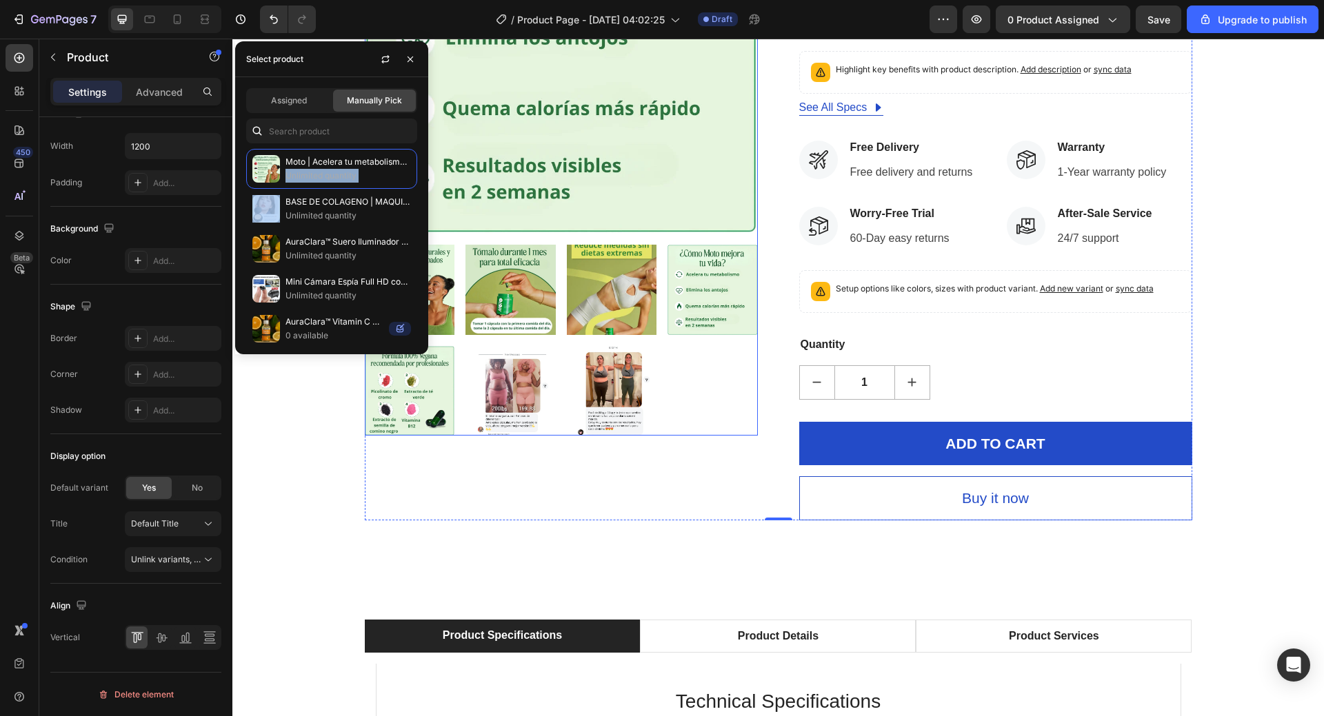
scroll to position [207, 0]
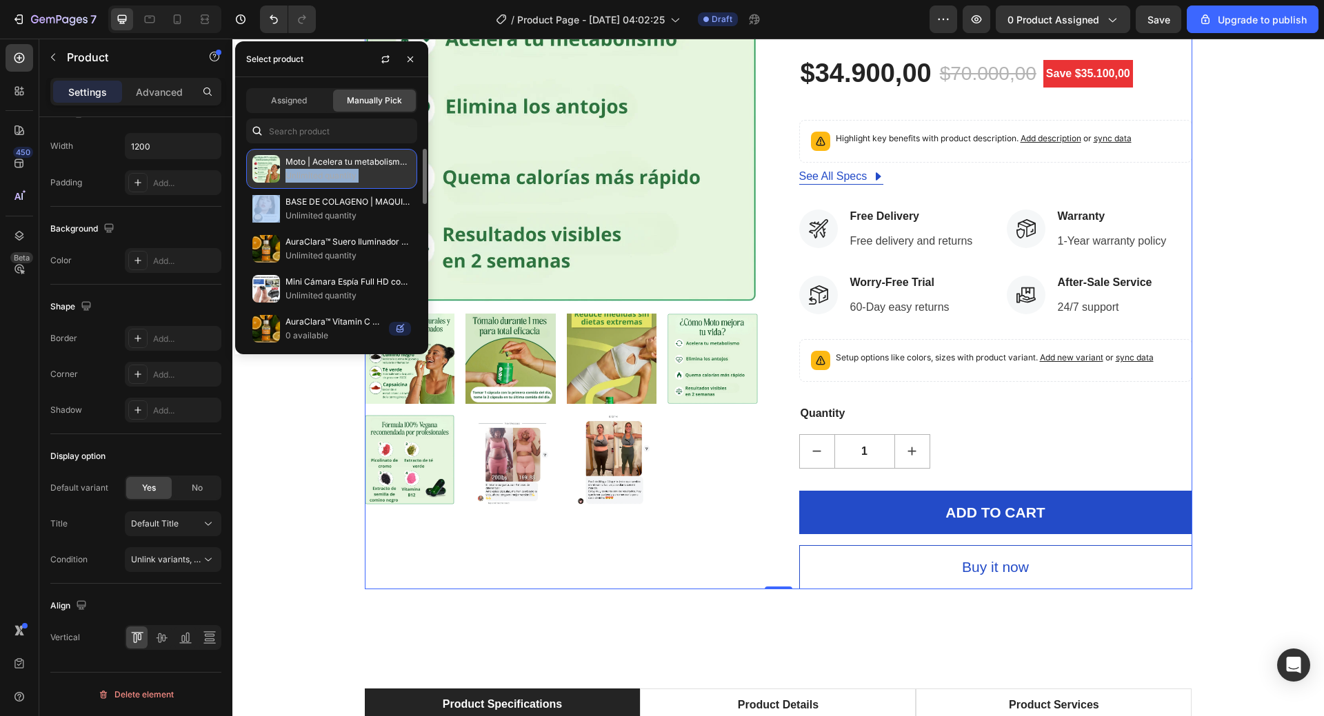
click at [385, 177] on p "Unlimited quantity" at bounding box center [347, 176] width 125 height 14
click at [322, 216] on p "Unlimited quantity" at bounding box center [347, 216] width 125 height 14
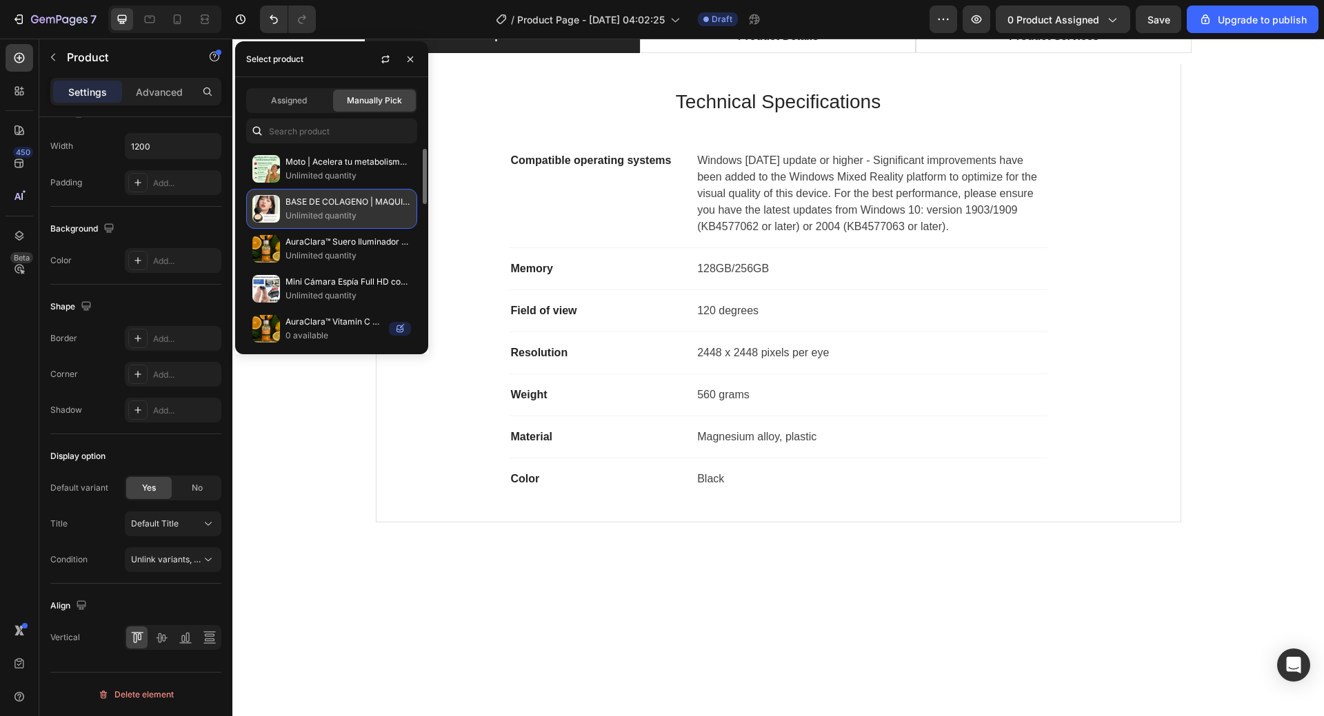
click at [322, 213] on p "Unlimited quantity" at bounding box center [347, 216] width 125 height 14
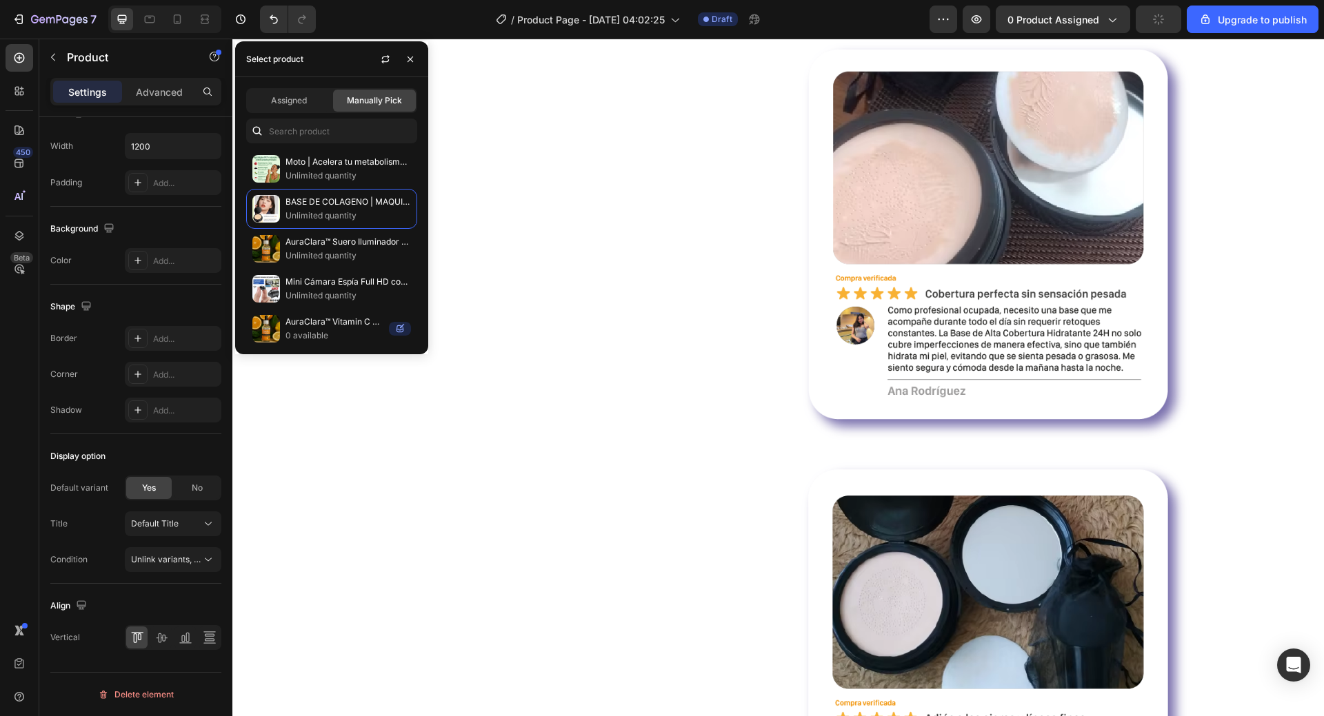
scroll to position [2482, 0]
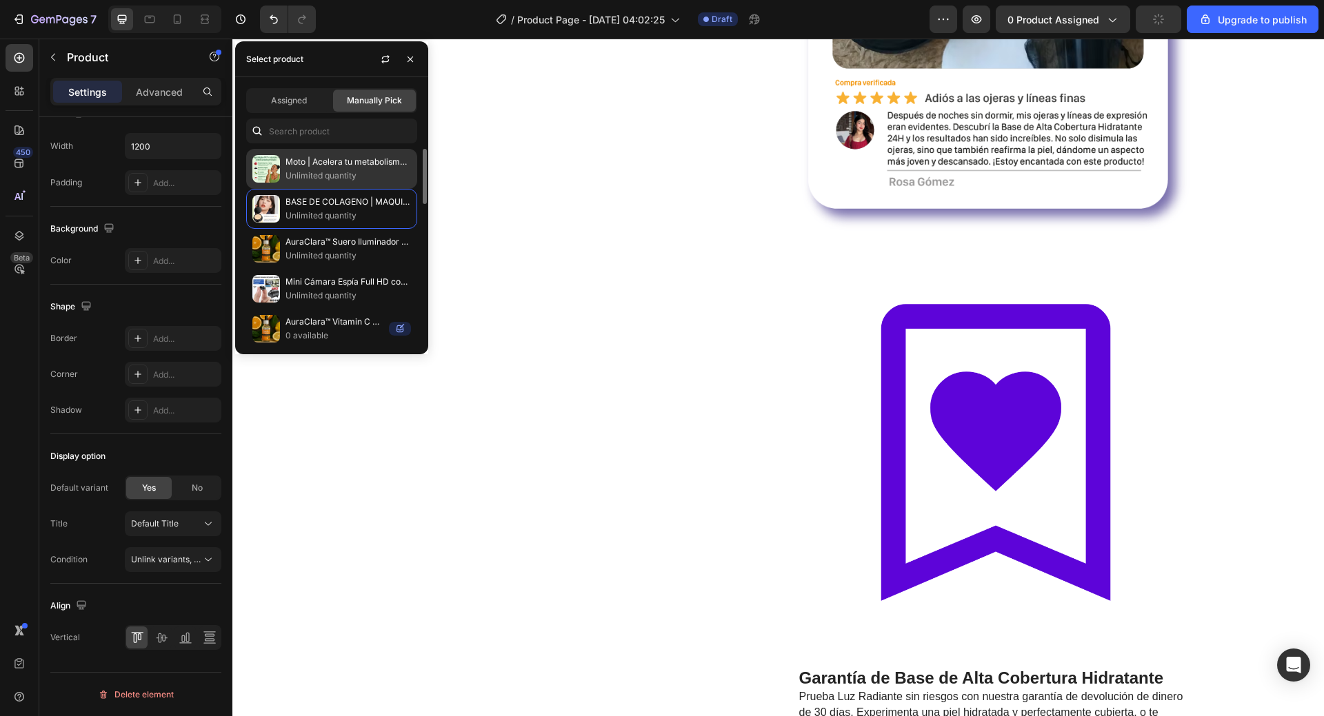
click at [304, 172] on p "Unlimited quantity" at bounding box center [347, 176] width 125 height 14
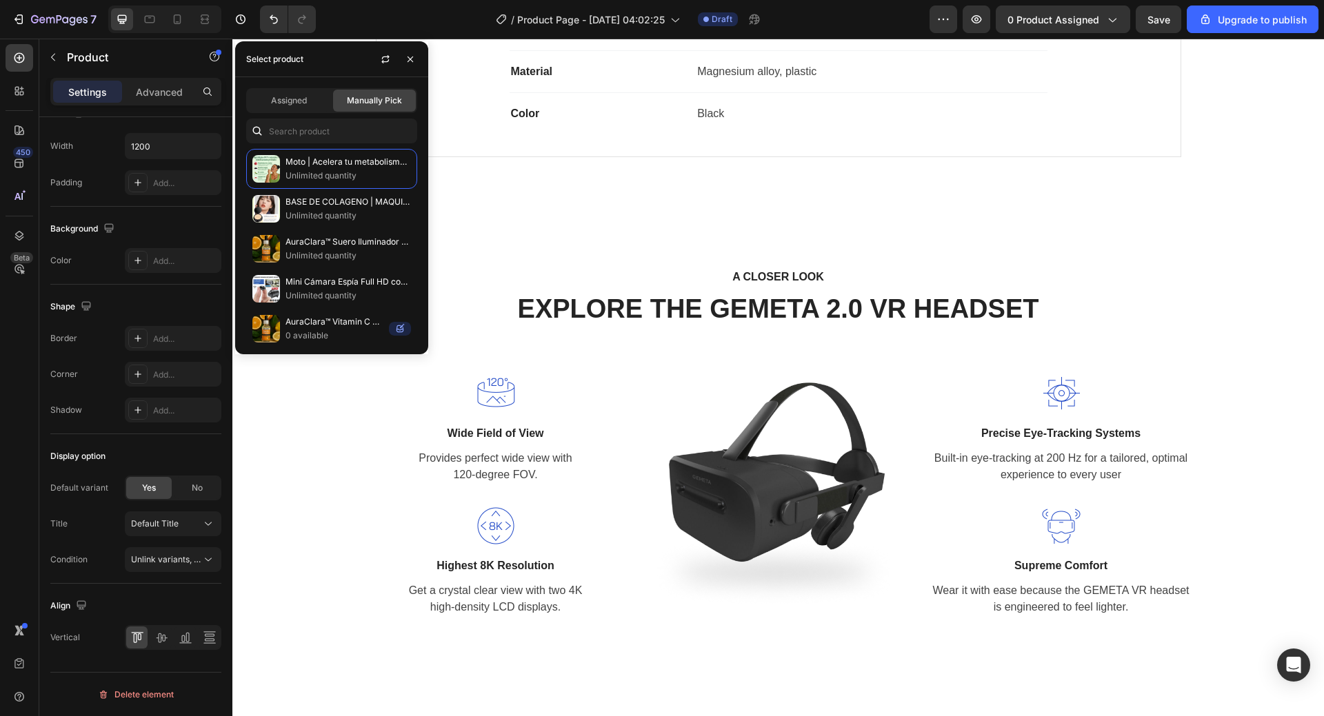
scroll to position [1172, 0]
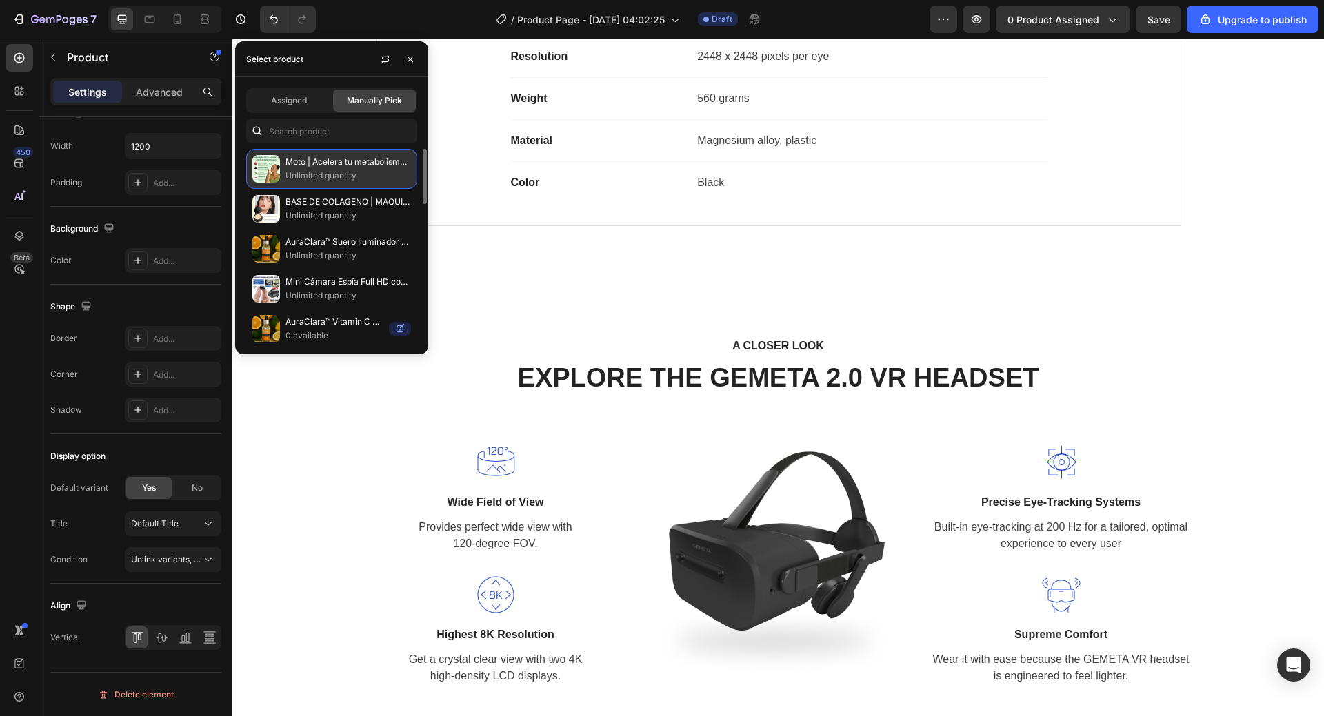
click at [302, 160] on p "Moto | Acelera tu metabolismo en 7 días" at bounding box center [347, 162] width 125 height 14
click at [266, 170] on img at bounding box center [266, 169] width 28 height 28
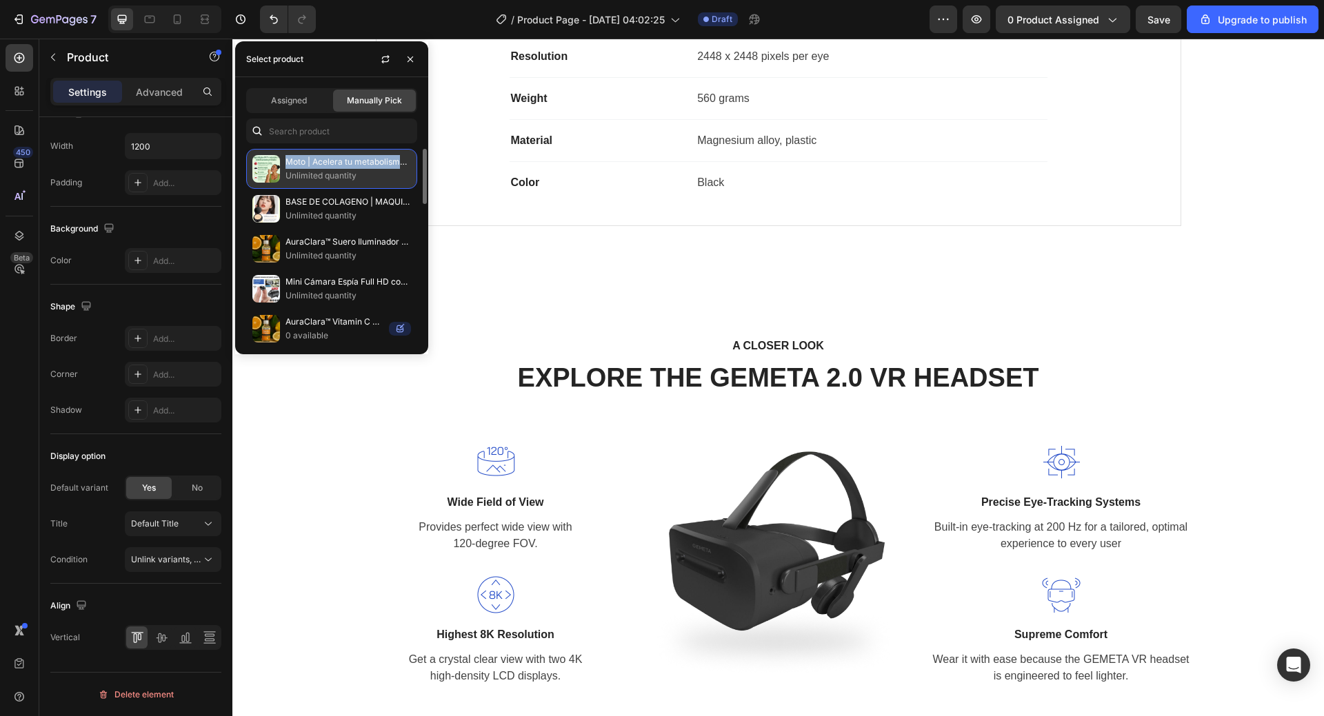
click at [266, 170] on img at bounding box center [266, 169] width 28 height 28
click at [367, 181] on p "Unlimited quantity" at bounding box center [347, 176] width 125 height 14
click at [400, 169] on p "Unlimited quantity" at bounding box center [347, 176] width 125 height 14
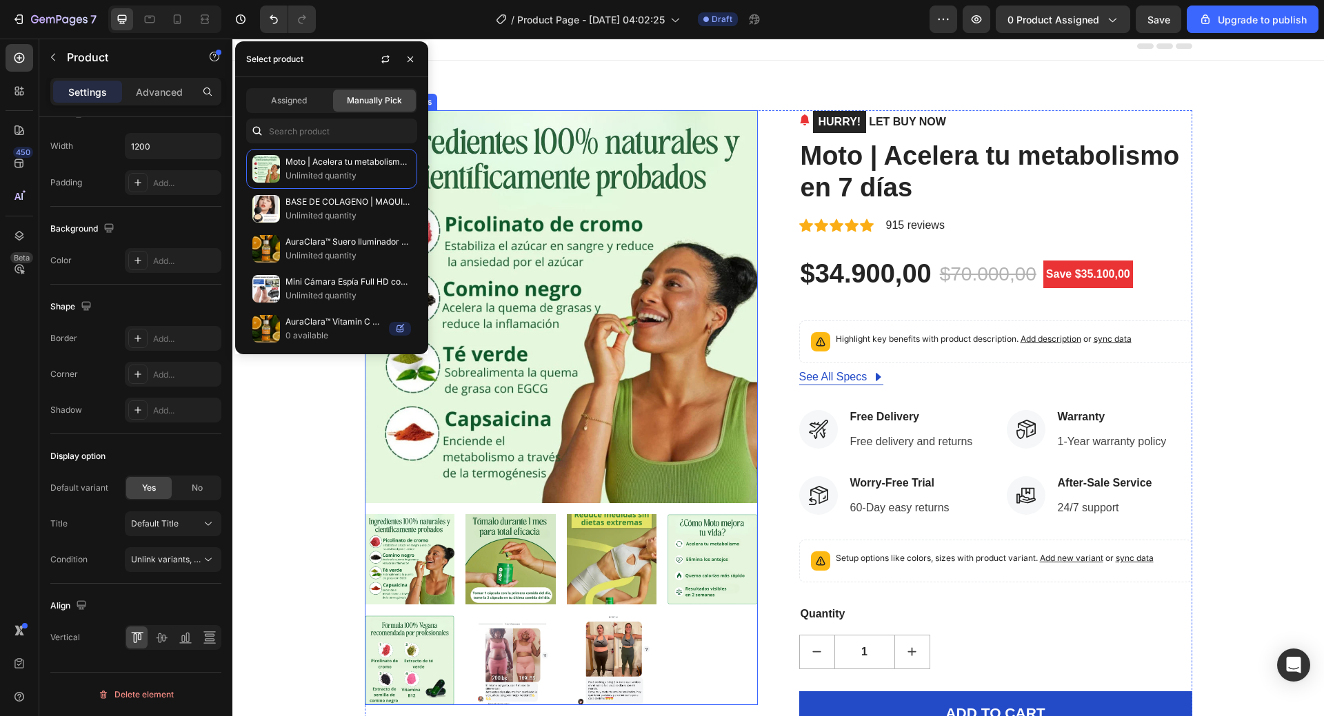
scroll to position [0, 0]
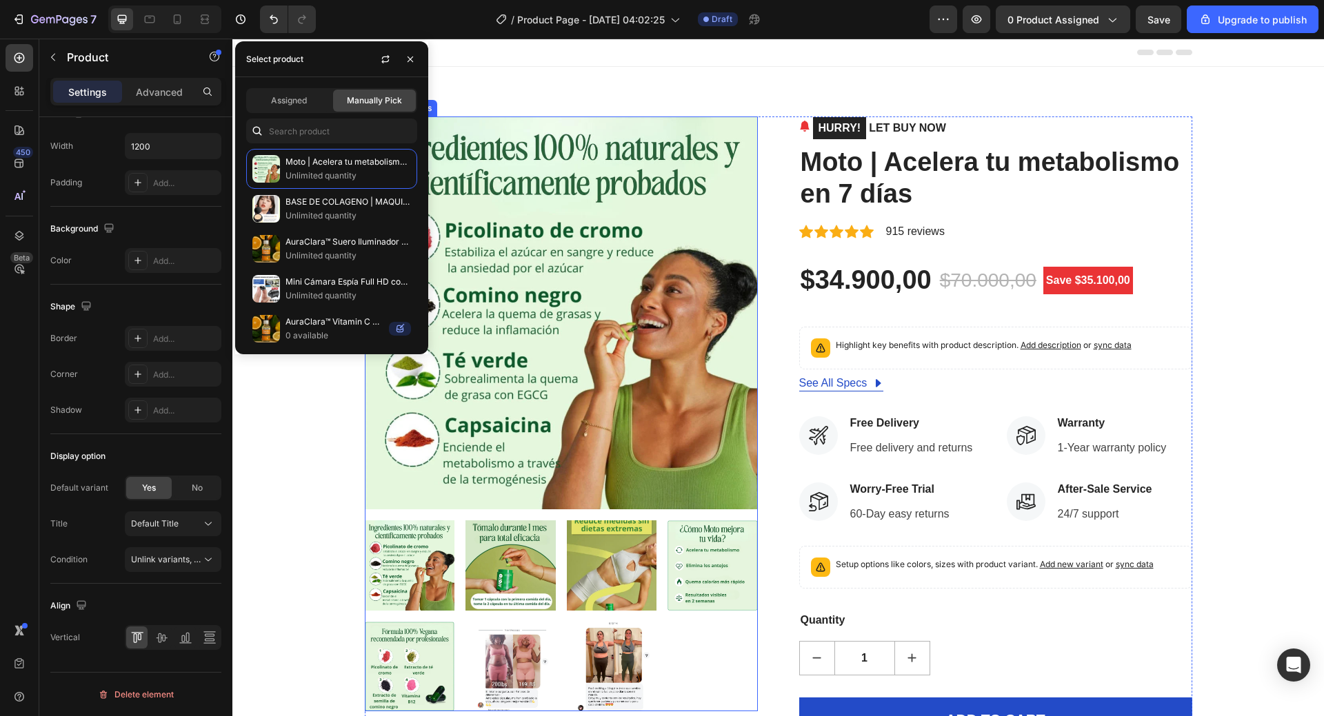
click at [626, 339] on img at bounding box center [561, 313] width 393 height 393
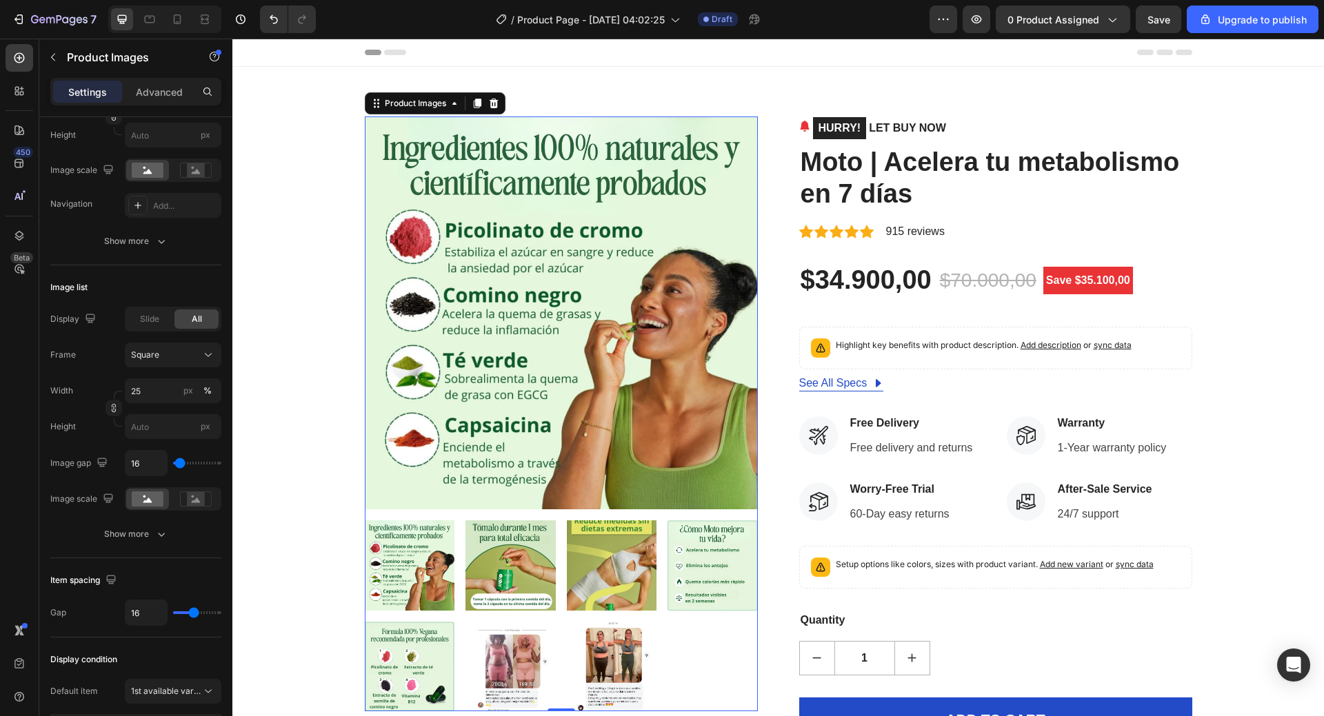
click at [626, 339] on img at bounding box center [561, 313] width 393 height 393
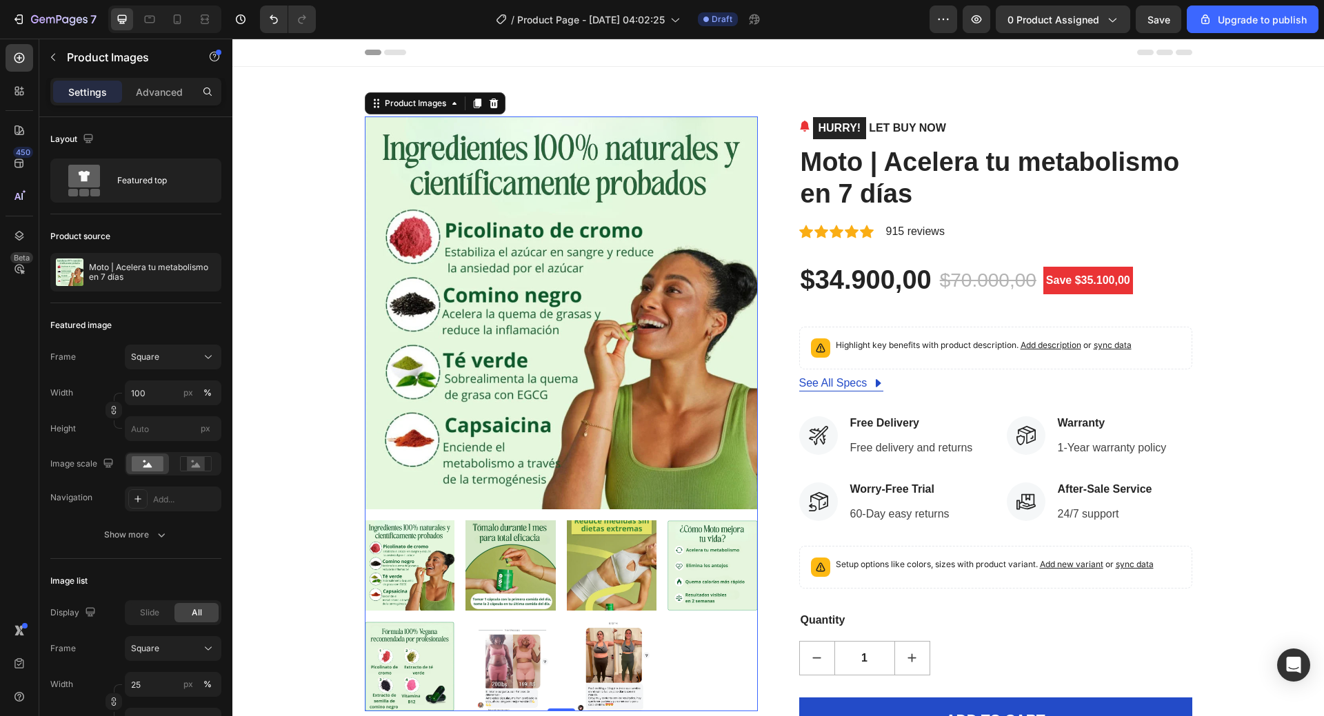
click at [626, 339] on img at bounding box center [561, 313] width 393 height 393
click at [425, 111] on div "Product Images" at bounding box center [415, 103] width 94 height 17
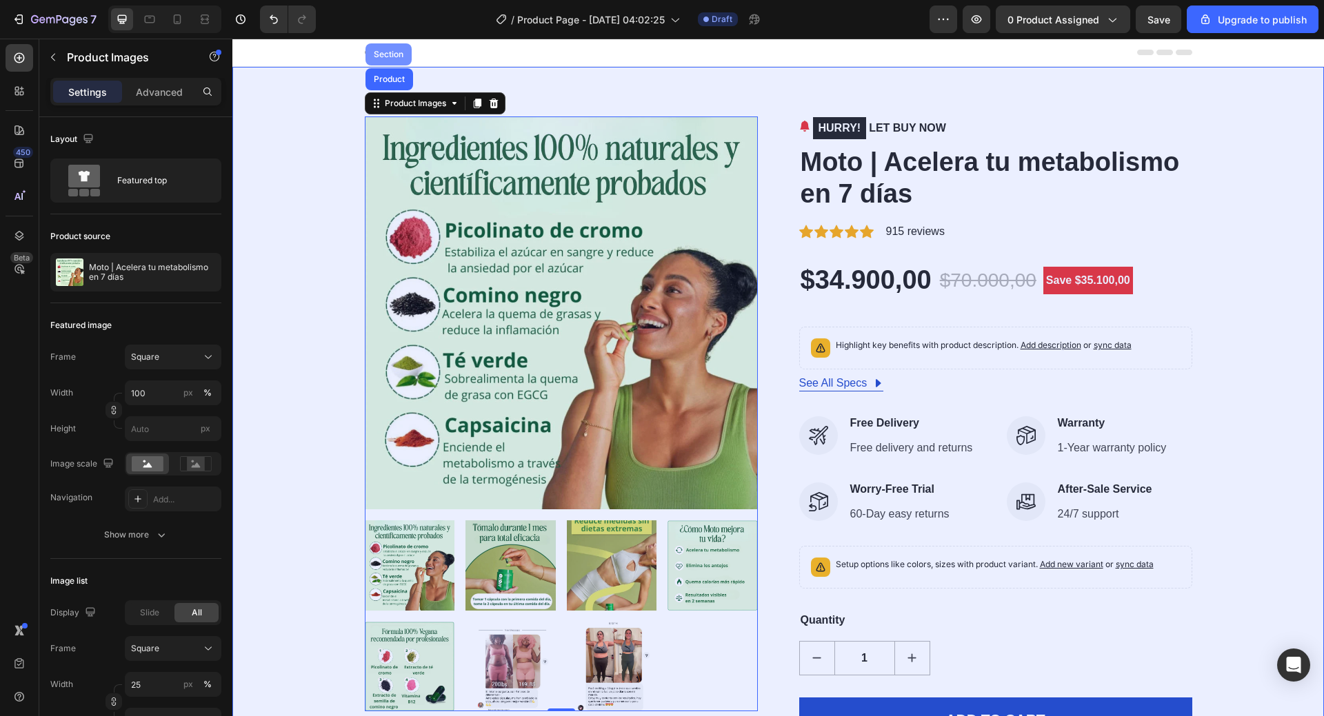
click at [378, 55] on div "Section" at bounding box center [388, 54] width 35 height 8
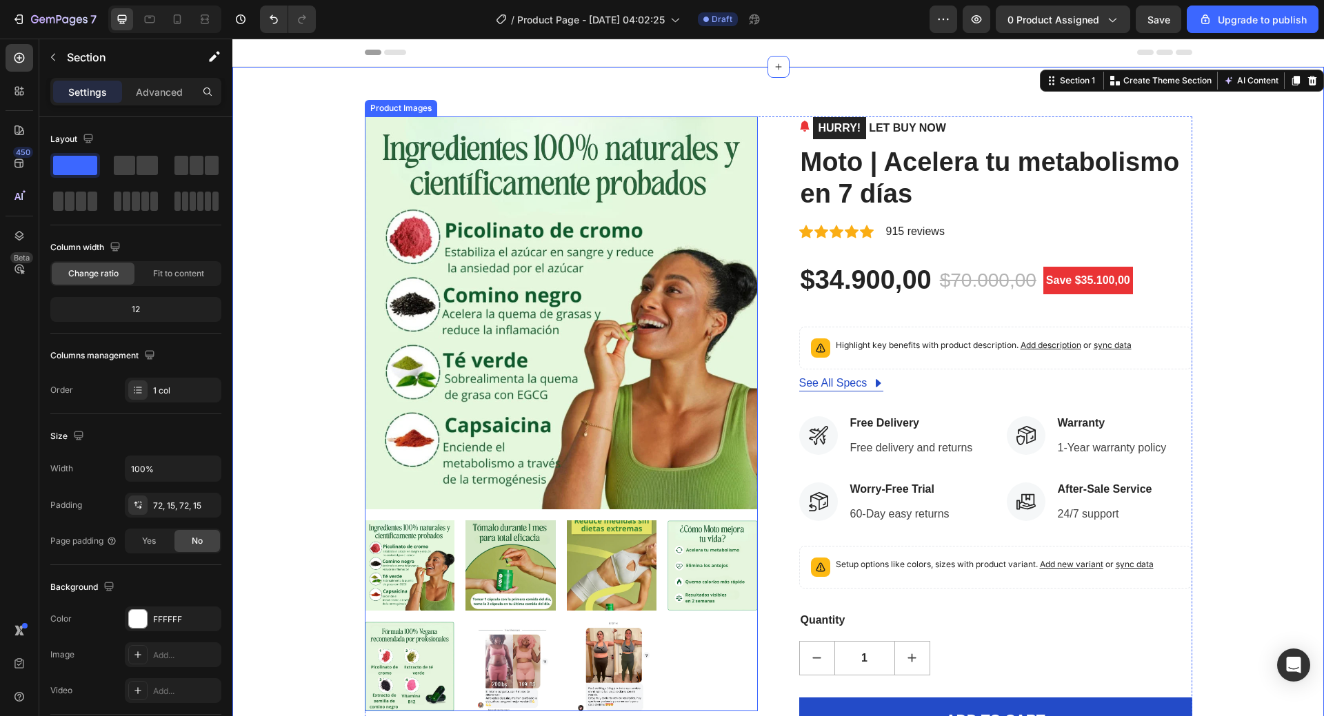
click at [530, 247] on img at bounding box center [561, 313] width 393 height 393
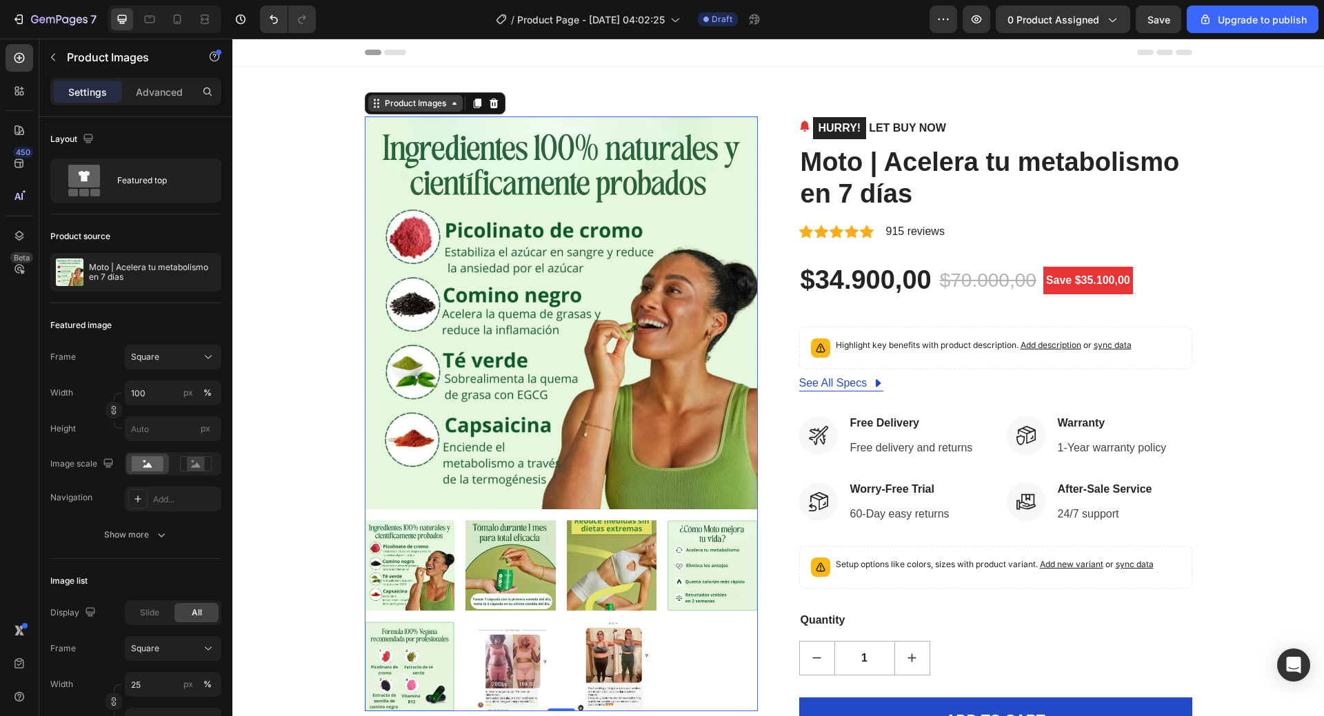
click at [411, 101] on div "Product Images" at bounding box center [415, 103] width 67 height 12
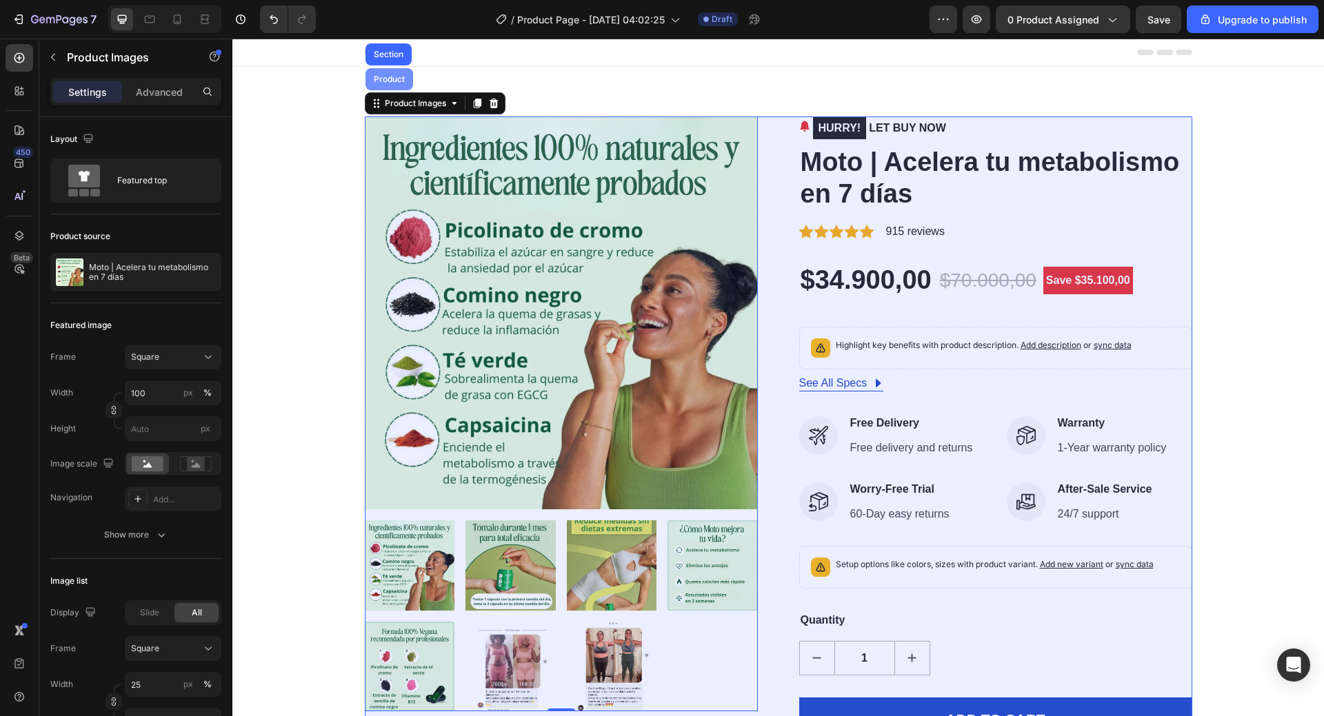
click at [393, 85] on div "Product" at bounding box center [389, 79] width 48 height 22
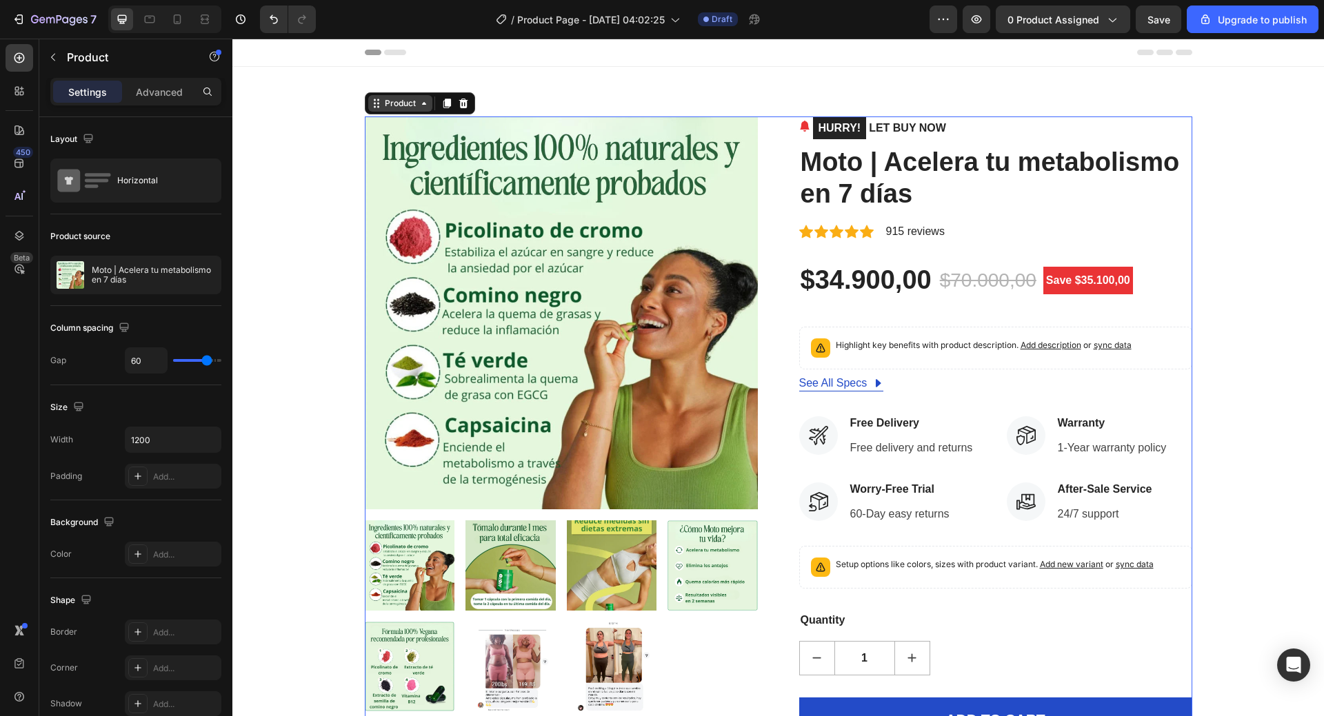
click at [402, 105] on div "Product" at bounding box center [400, 103] width 37 height 12
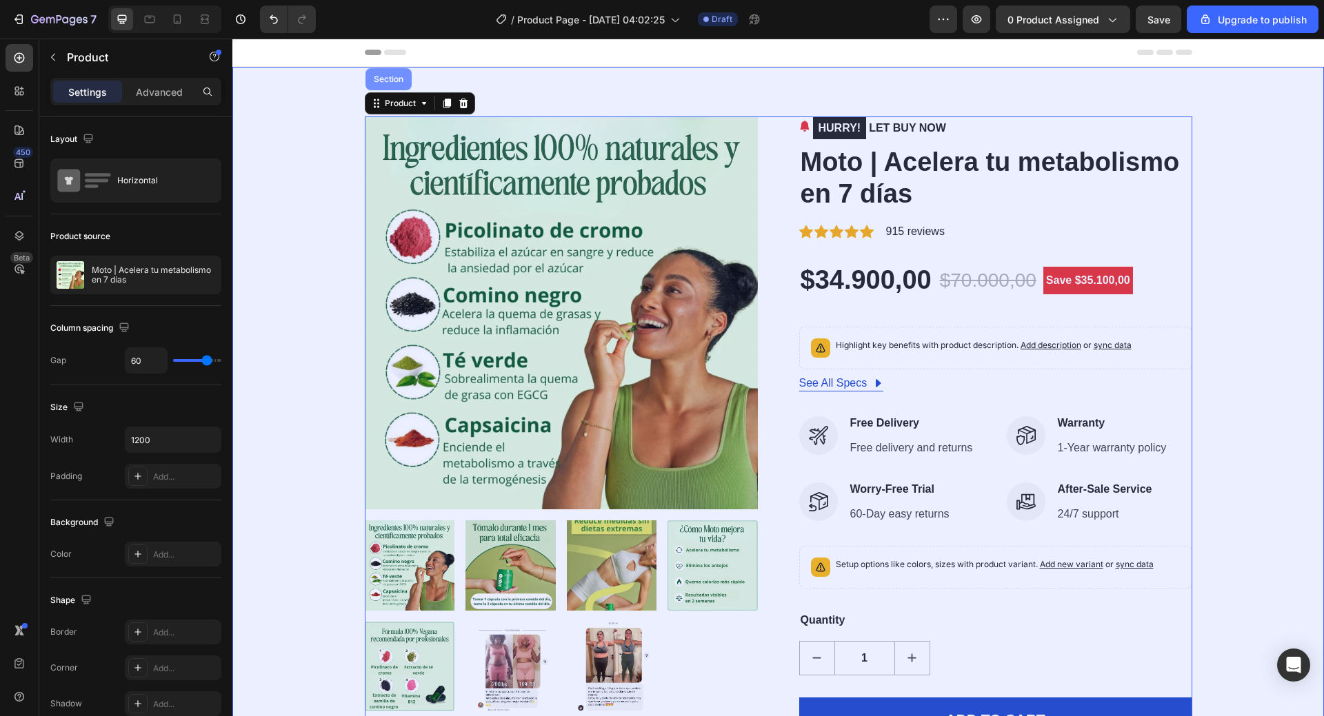
click at [391, 77] on div "Section" at bounding box center [388, 79] width 35 height 8
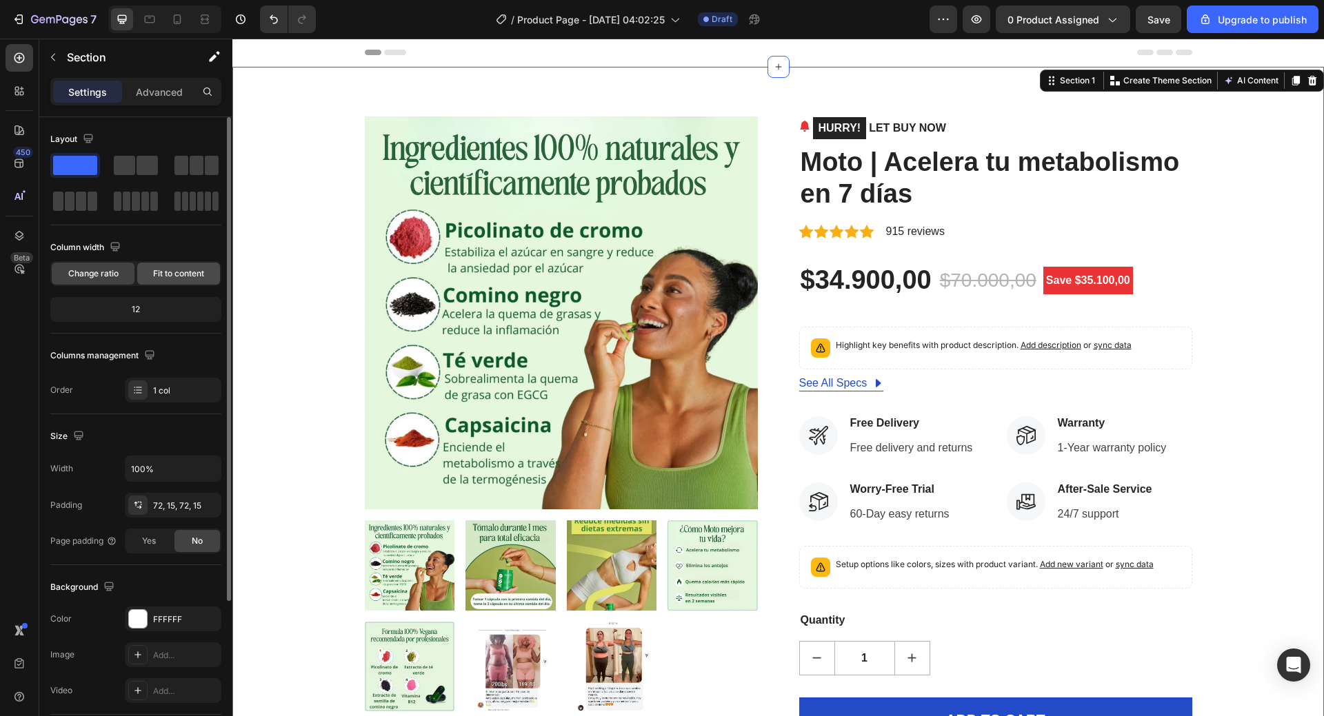
click at [191, 279] on span "Fit to content" at bounding box center [178, 274] width 51 height 12
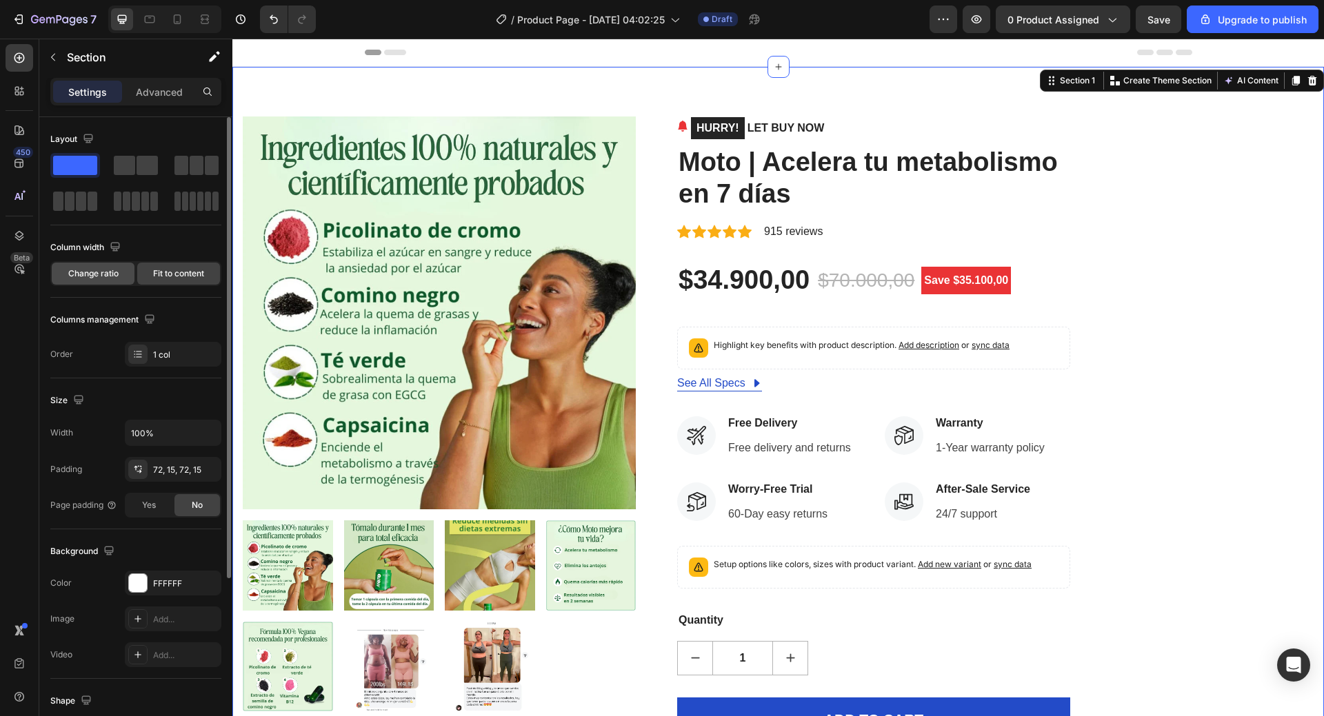
click at [94, 266] on div "Change ratio" at bounding box center [93, 274] width 83 height 22
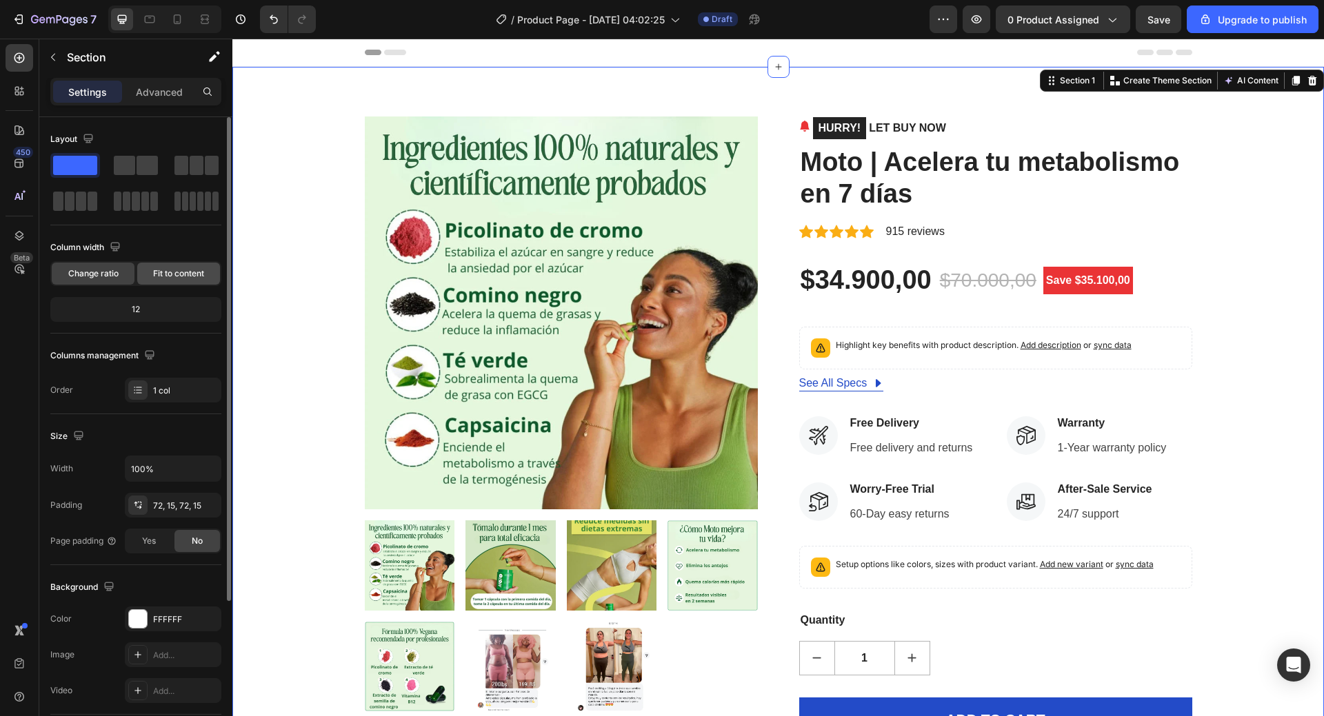
click at [192, 276] on span "Fit to content" at bounding box center [178, 274] width 51 height 12
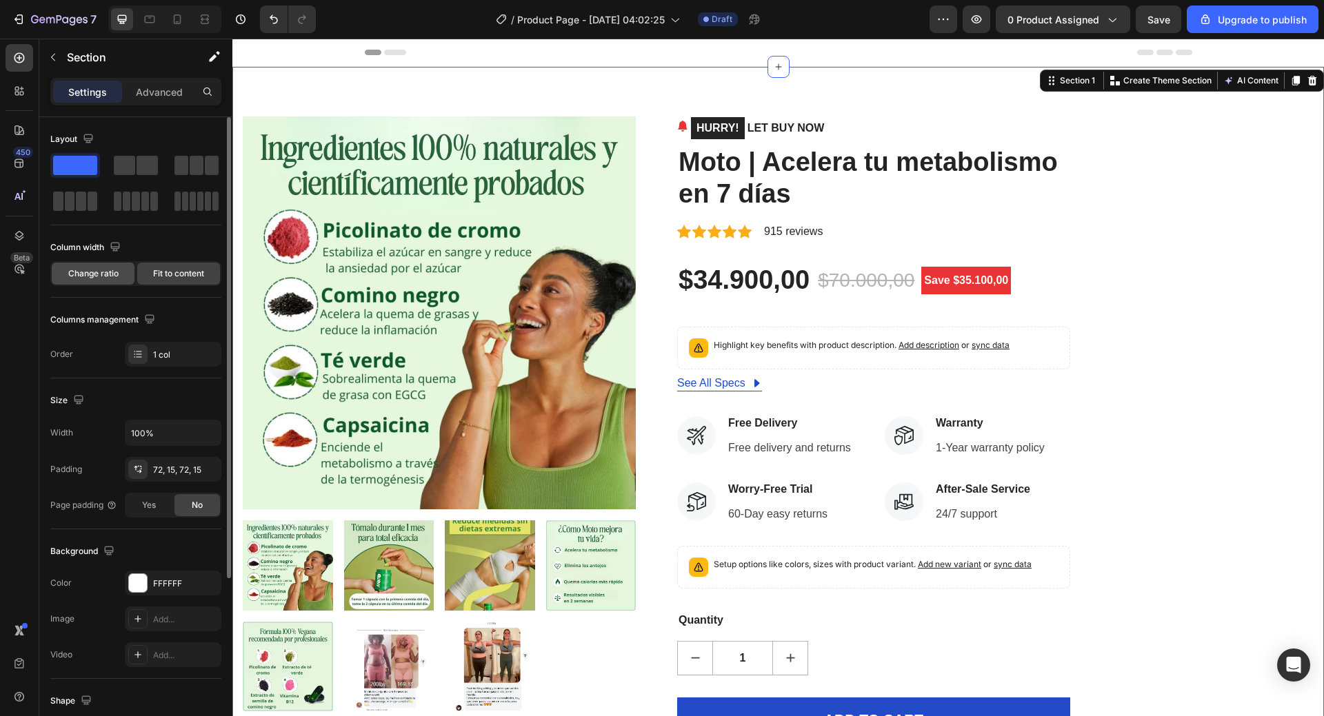
click at [102, 279] on span "Change ratio" at bounding box center [93, 274] width 50 height 12
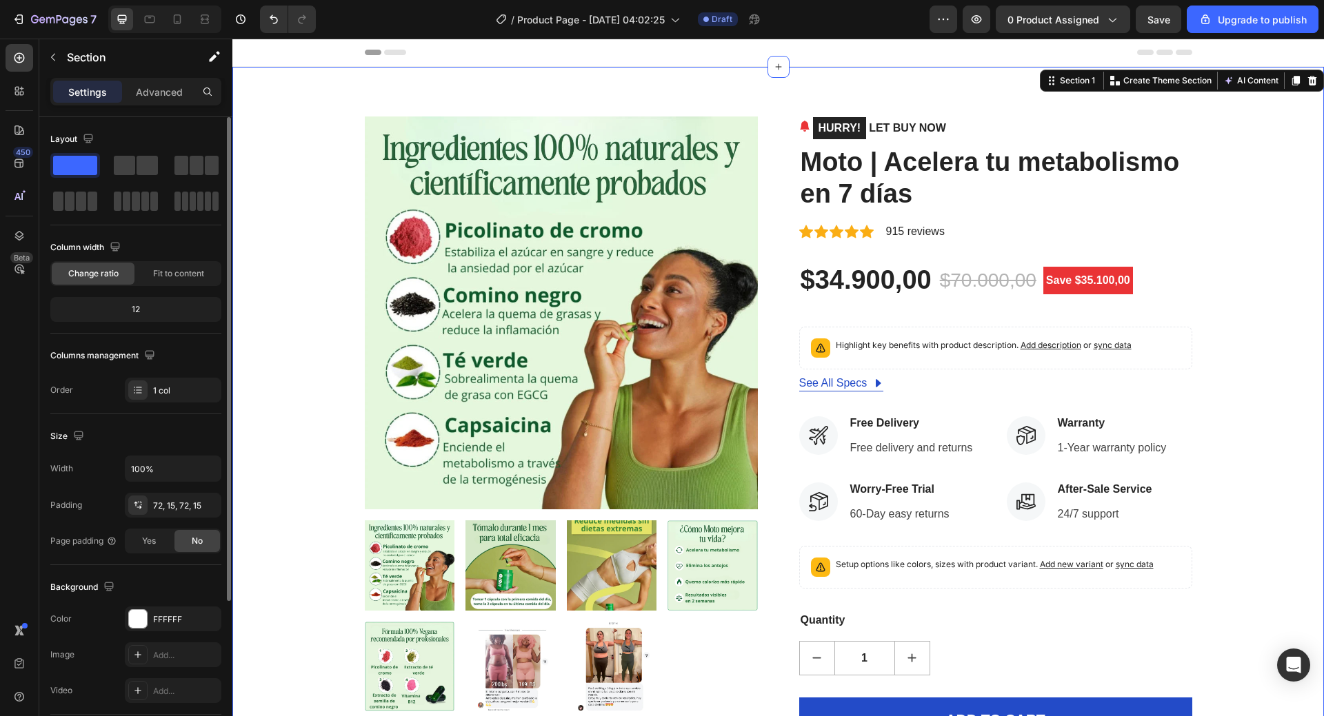
click at [138, 311] on div "12" at bounding box center [135, 309] width 165 height 19
click at [529, 292] on img at bounding box center [561, 313] width 393 height 393
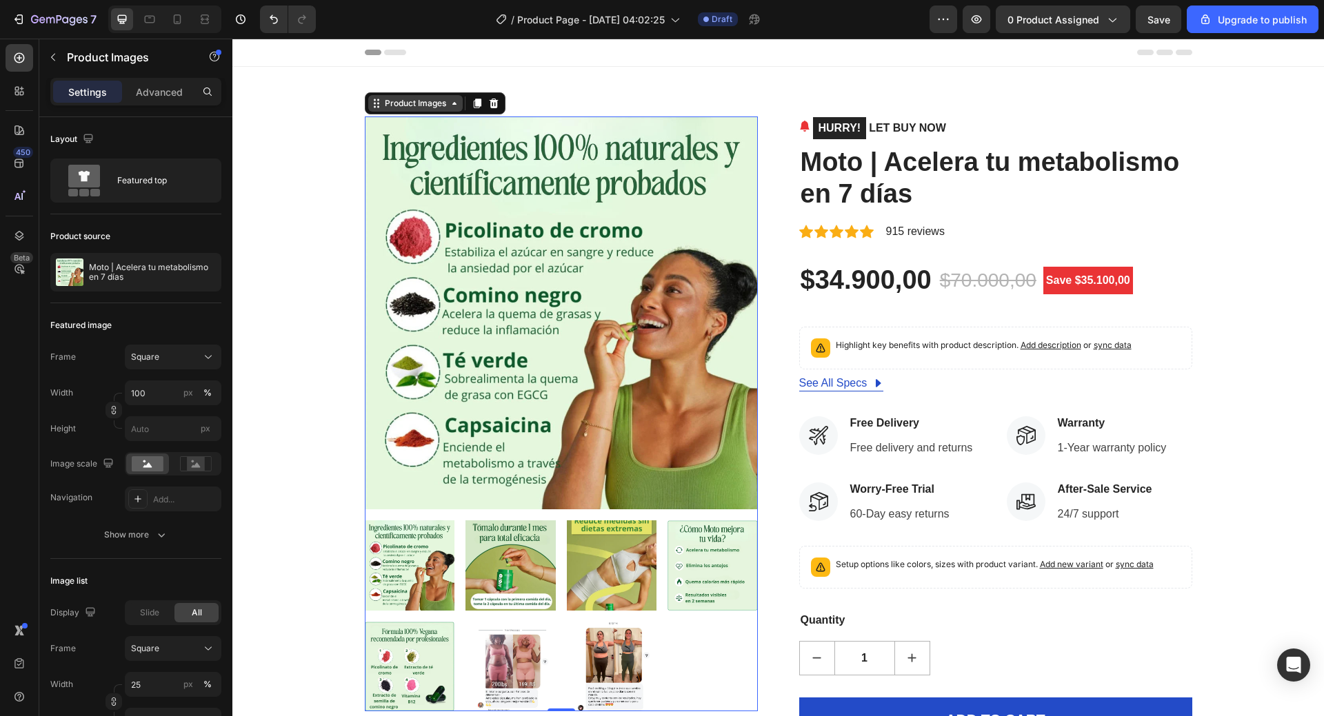
click at [374, 106] on icon at bounding box center [375, 107] width 2 height 2
click at [132, 51] on p "Product Images" at bounding box center [125, 57] width 117 height 17
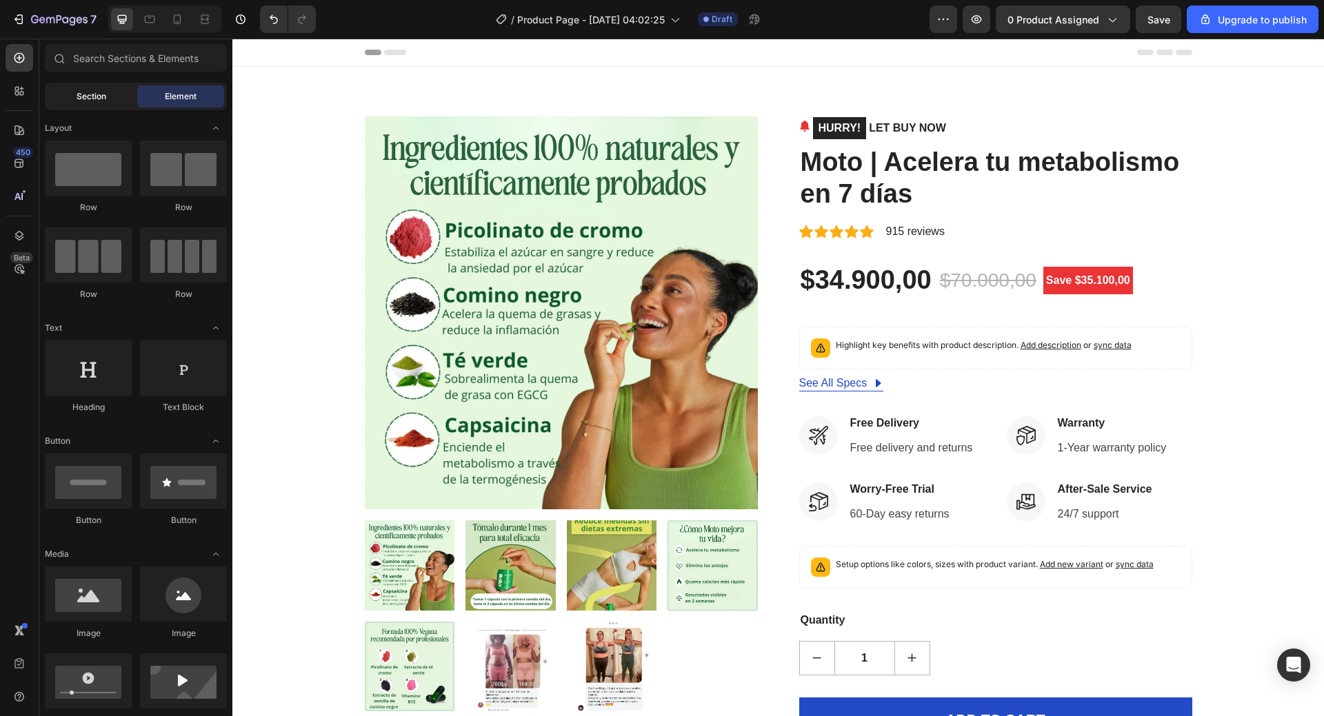
click at [111, 103] on div "Section" at bounding box center [91, 96] width 87 height 22
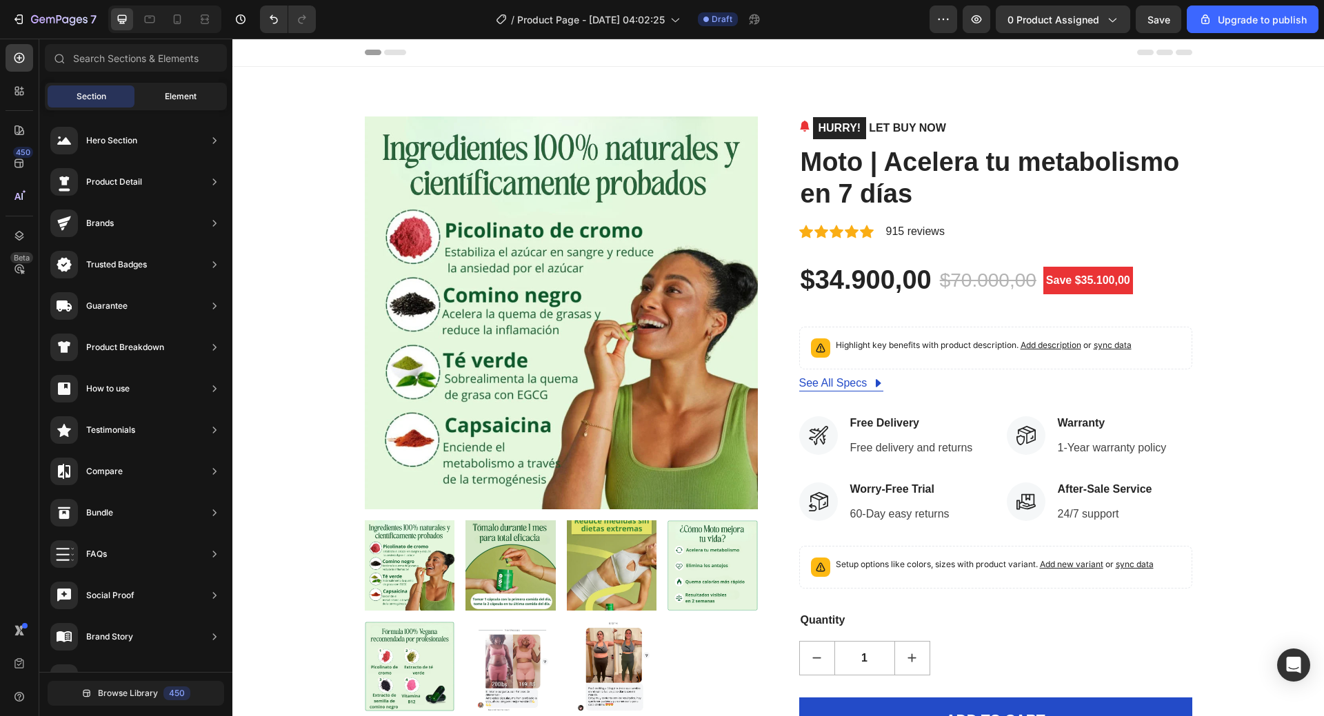
click at [194, 99] on span "Element" at bounding box center [181, 96] width 32 height 12
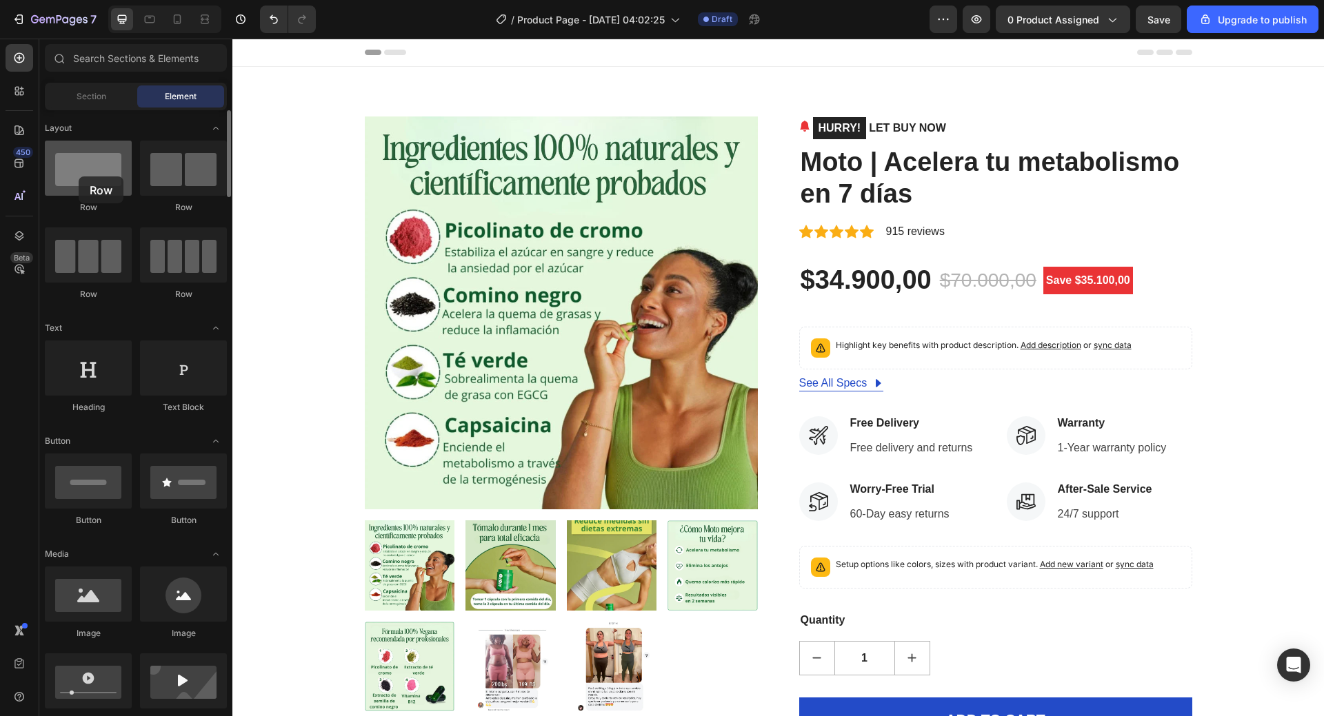
click at [79, 177] on div at bounding box center [88, 168] width 87 height 55
click at [105, 618] on div at bounding box center [88, 594] width 87 height 55
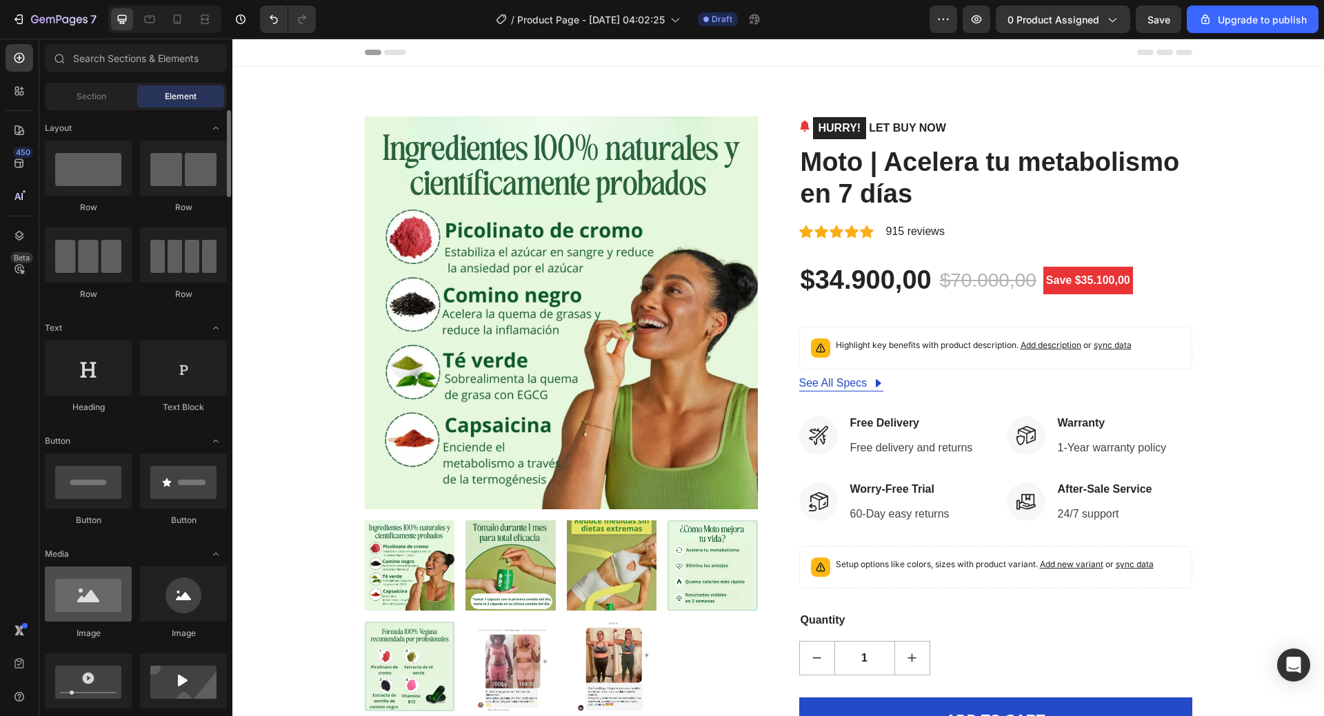
click at [105, 583] on div at bounding box center [88, 594] width 87 height 55
click at [105, 590] on div at bounding box center [88, 594] width 87 height 55
drag, startPoint x: 105, startPoint y: 590, endPoint x: 7, endPoint y: 475, distance: 150.6
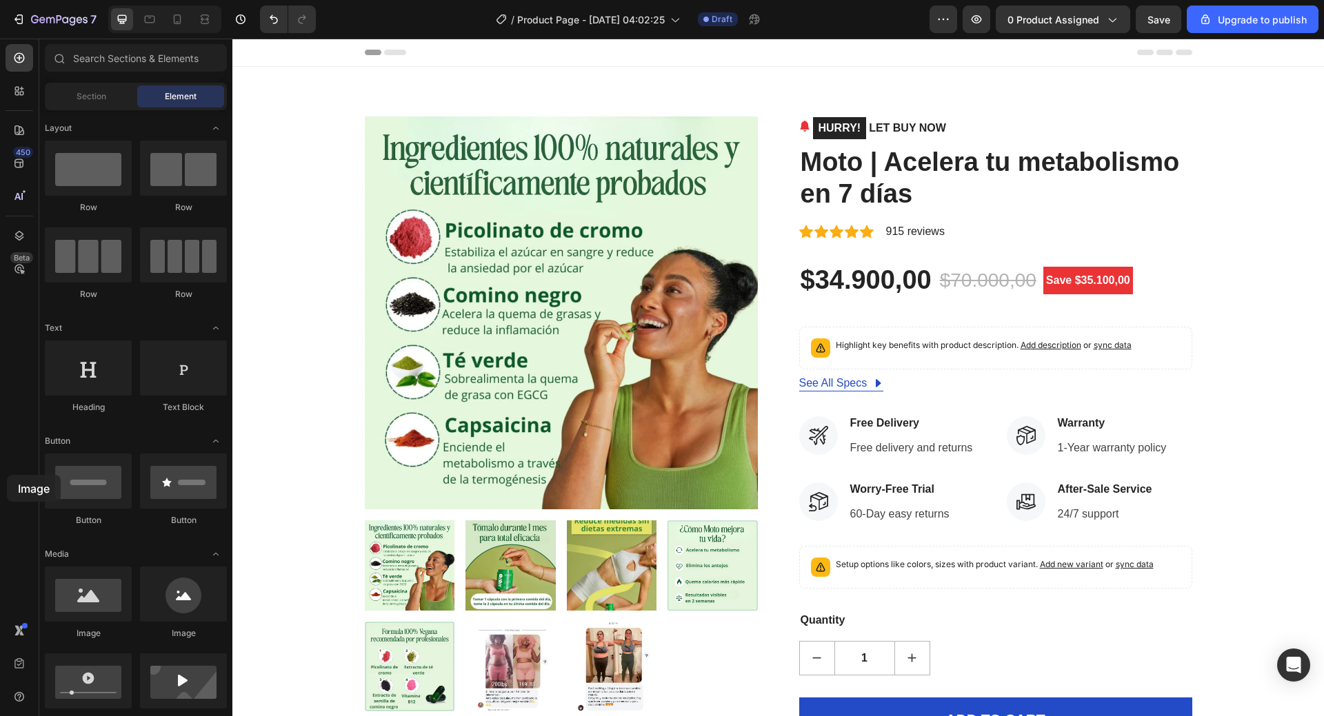
click at [7, 475] on div "450 Beta Sections(18) Elements(84) Section Element Hero Section Product Detail …" at bounding box center [116, 378] width 232 height 678
drag, startPoint x: 101, startPoint y: 604, endPoint x: 30, endPoint y: 520, distance: 110.1
click at [30, 520] on div "450 Beta Sections(18) Elements(84) Section Element Hero Section Product Detail …" at bounding box center [116, 378] width 232 height 678
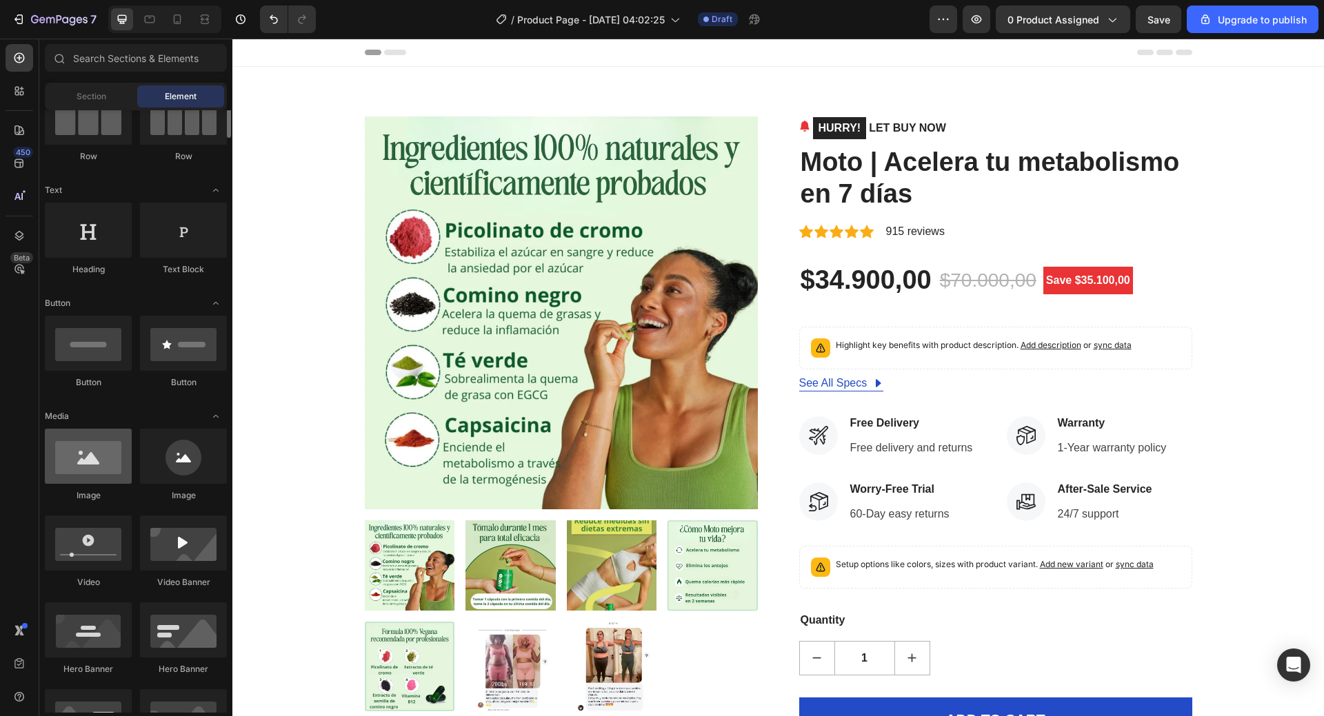
scroll to position [345, 0]
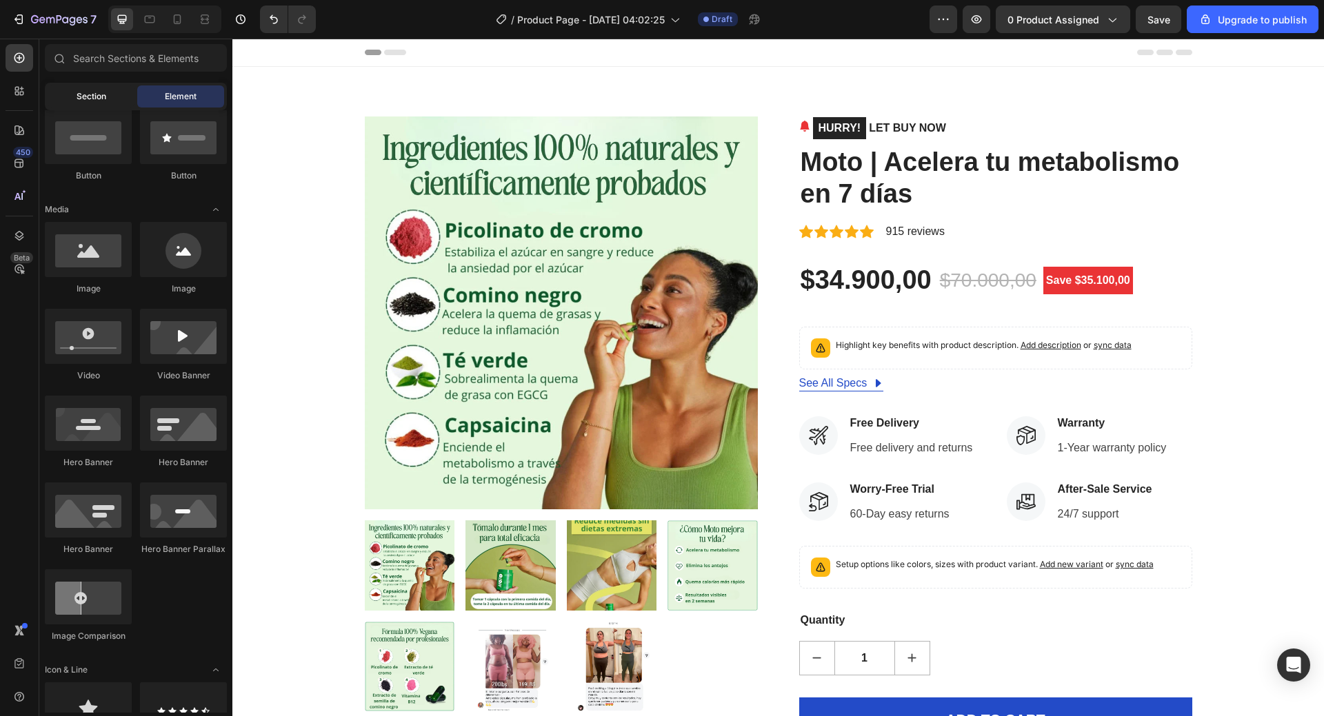
click at [80, 99] on span "Section" at bounding box center [92, 96] width 30 height 12
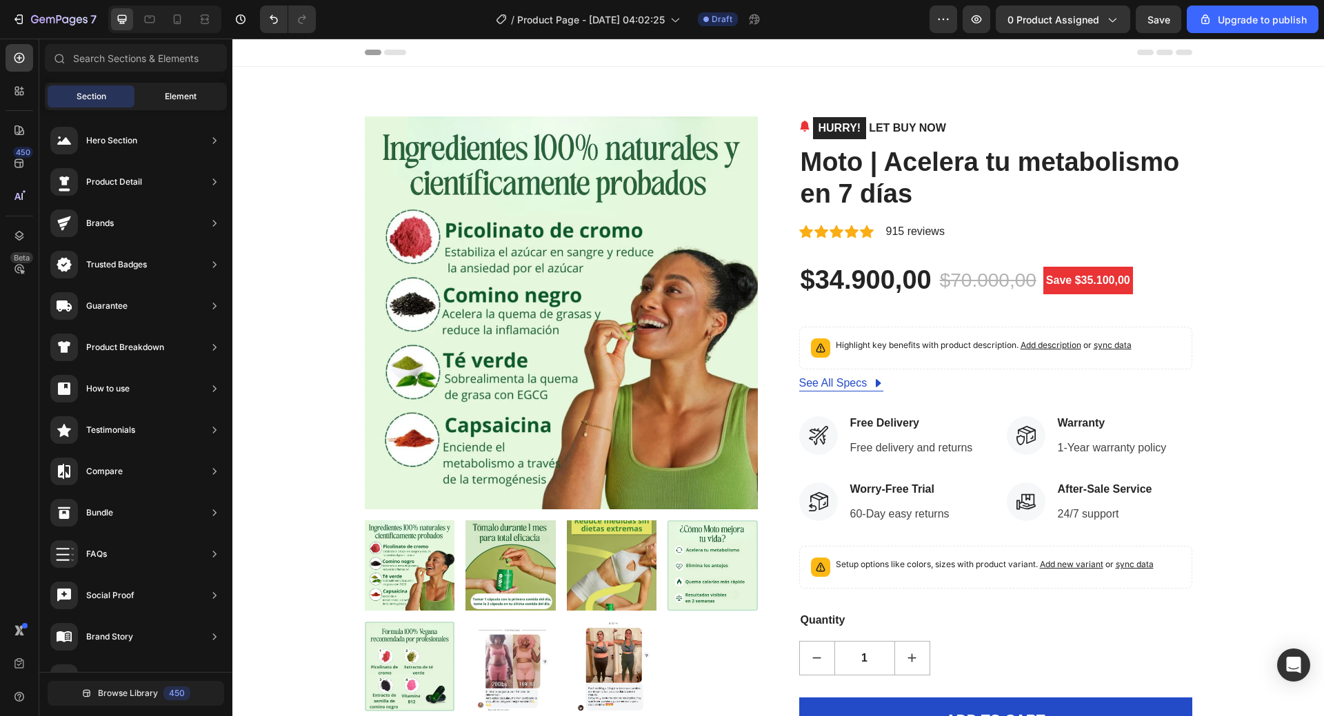
click at [169, 89] on div "Element" at bounding box center [180, 96] width 87 height 22
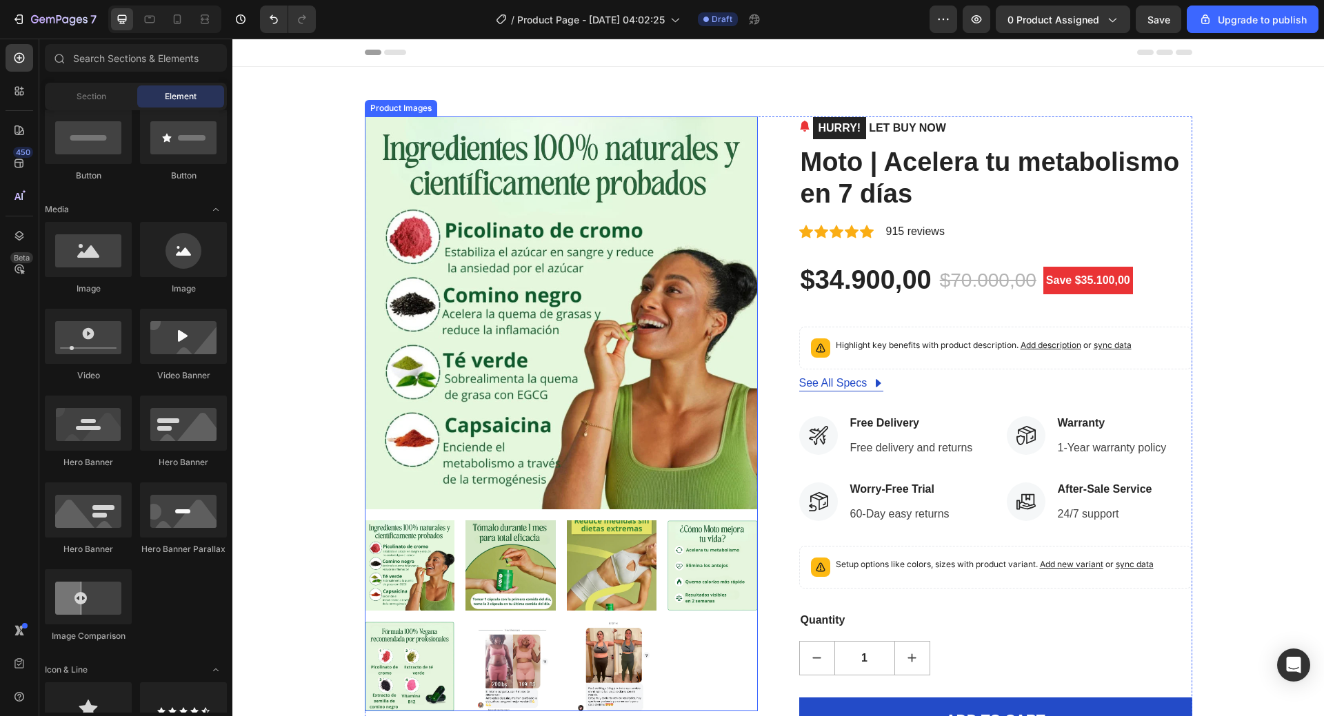
click at [522, 155] on img at bounding box center [561, 313] width 393 height 393
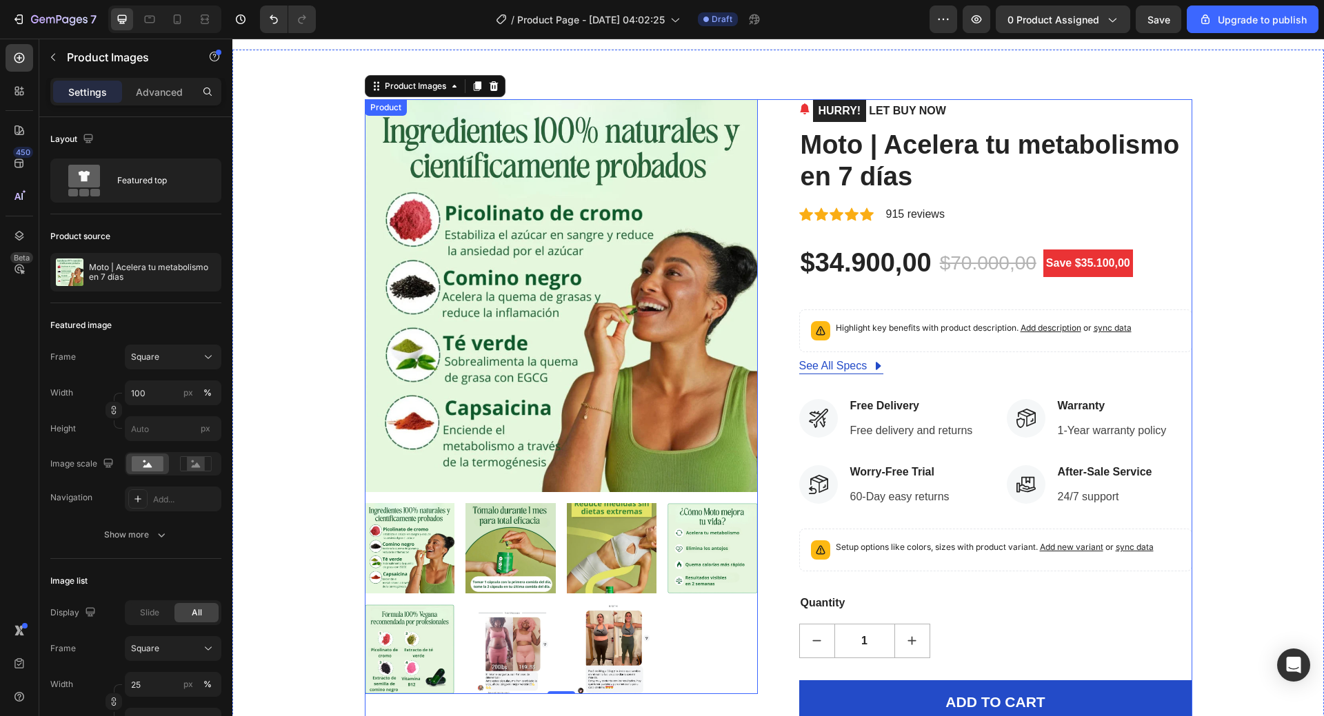
scroll to position [0, 0]
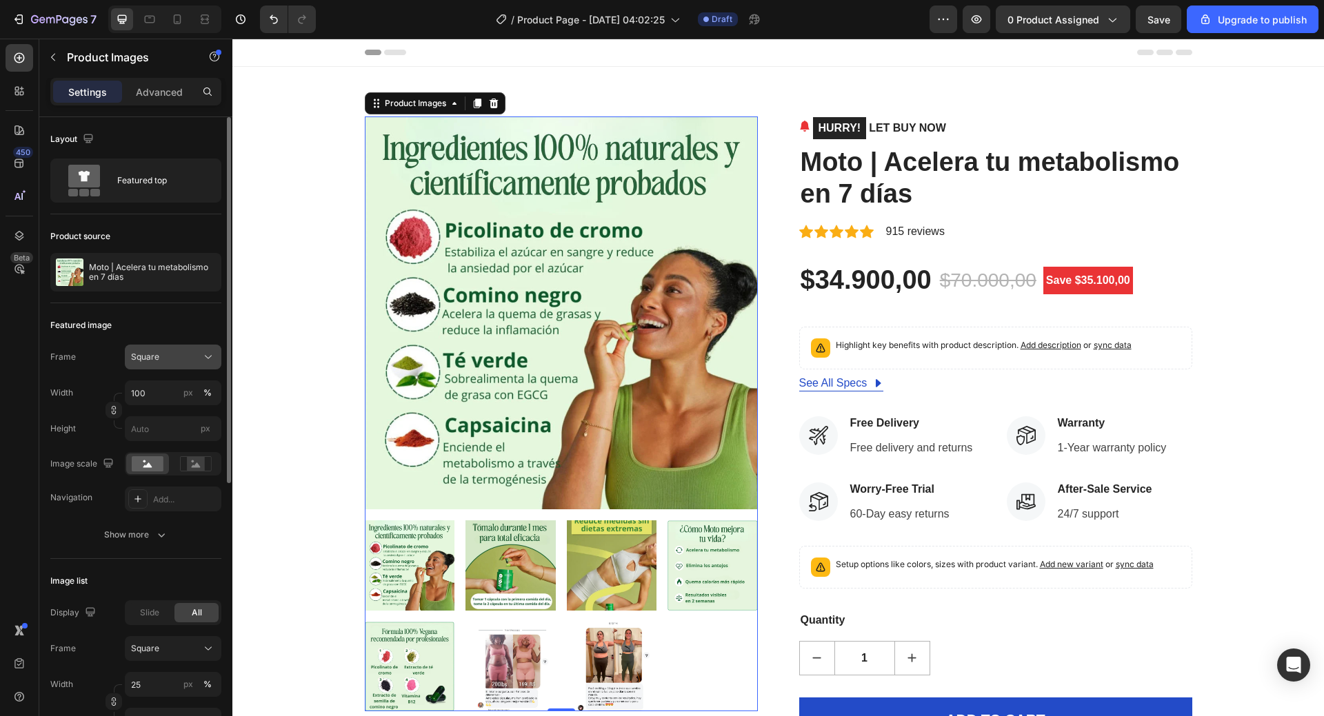
click at [201, 354] on div "Square" at bounding box center [173, 357] width 84 height 14
click at [152, 463] on rect at bounding box center [148, 463] width 32 height 15
click at [190, 466] on rect at bounding box center [196, 464] width 18 height 14
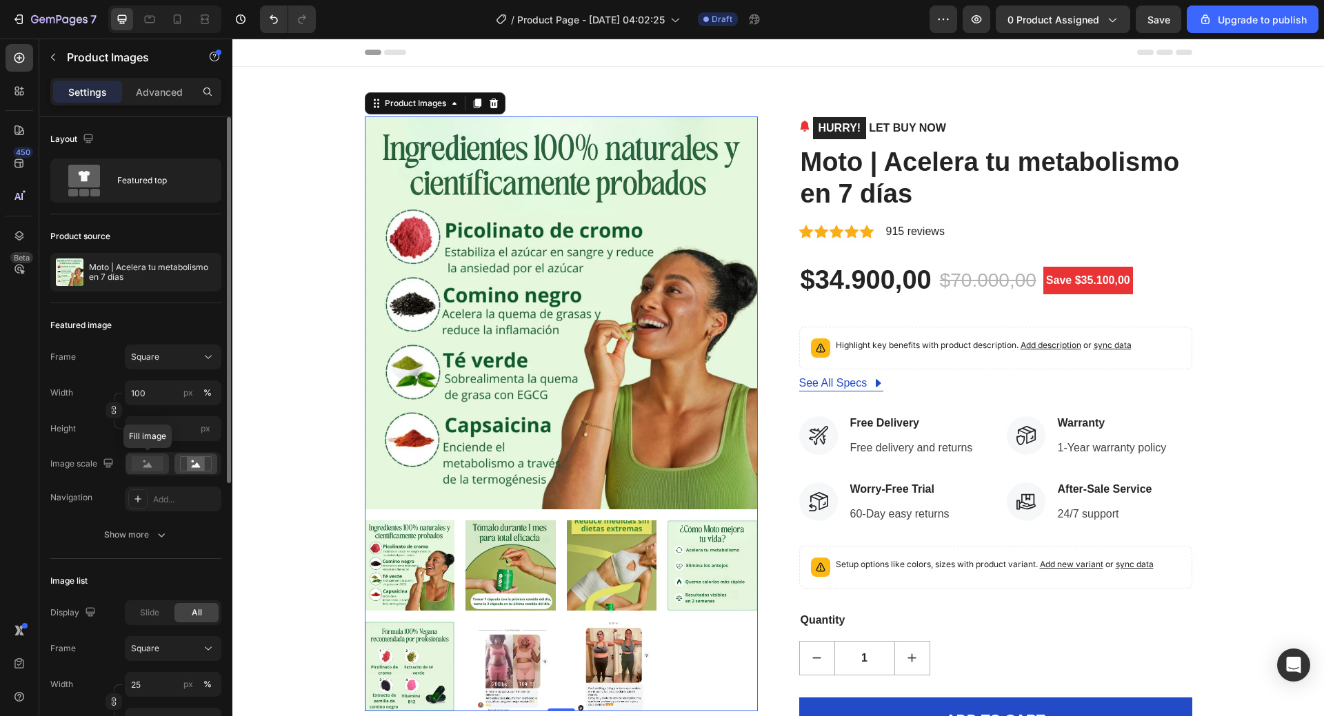
click at [147, 466] on icon at bounding box center [147, 465] width 9 height 5
click at [188, 462] on rect at bounding box center [196, 464] width 18 height 14
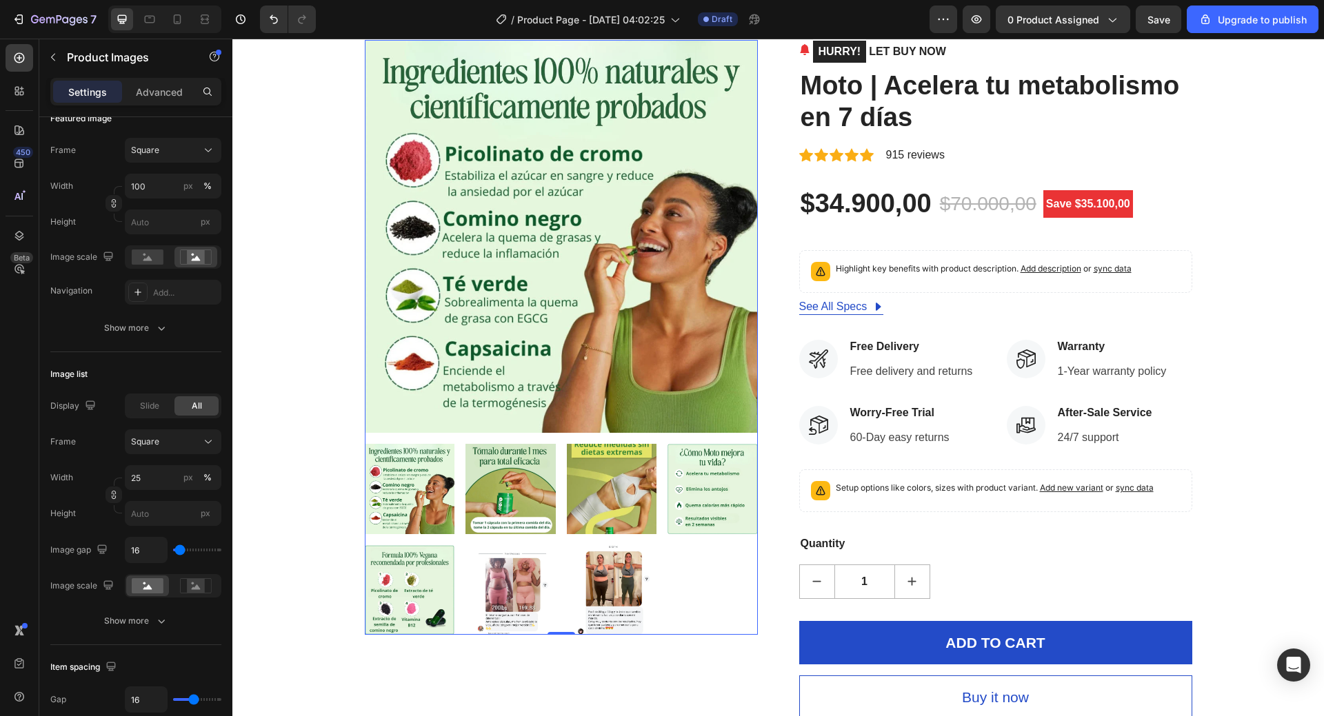
scroll to position [414, 0]
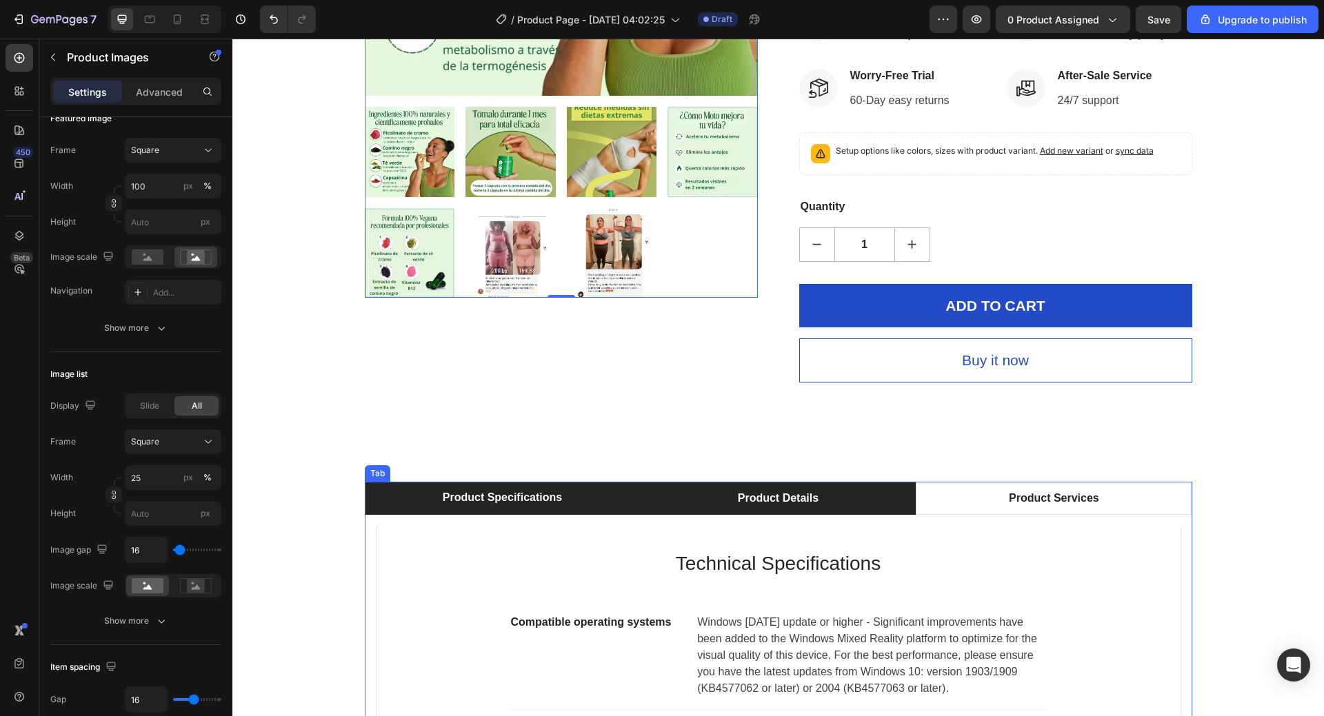
click at [807, 492] on div "Product Details" at bounding box center [778, 498] width 85 height 21
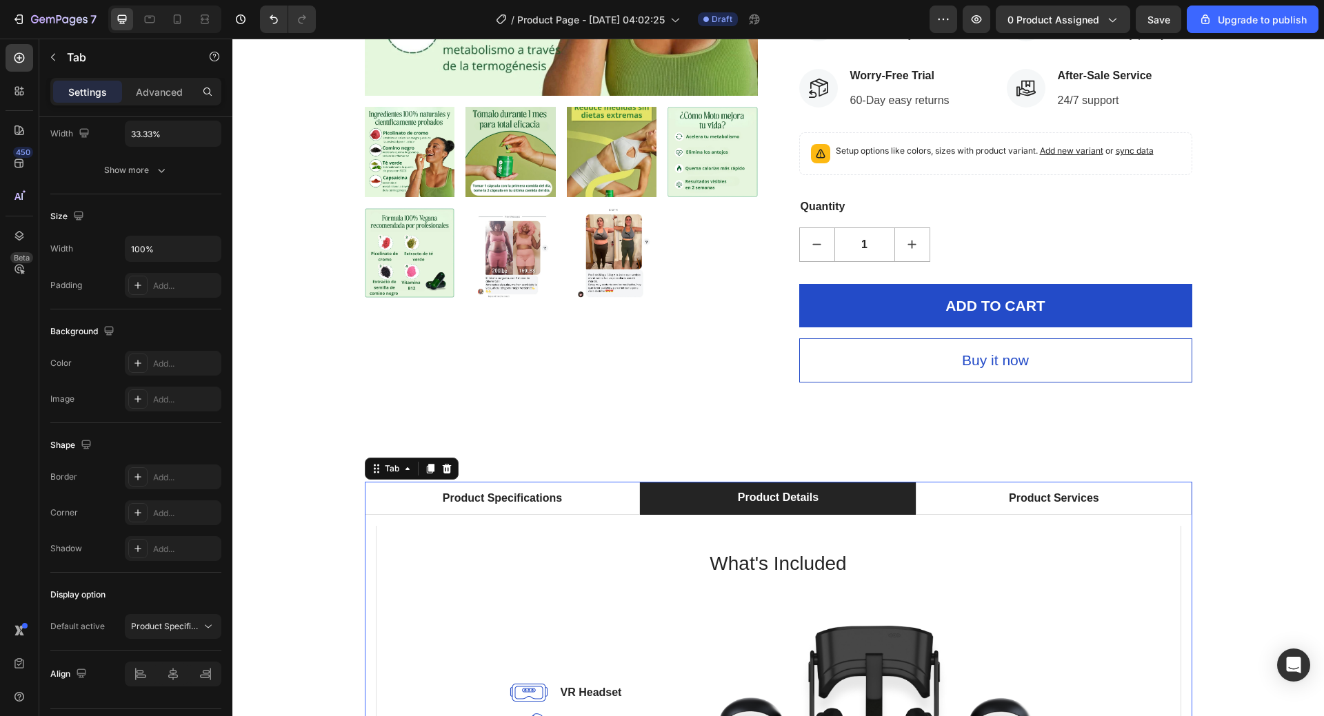
scroll to position [0, 0]
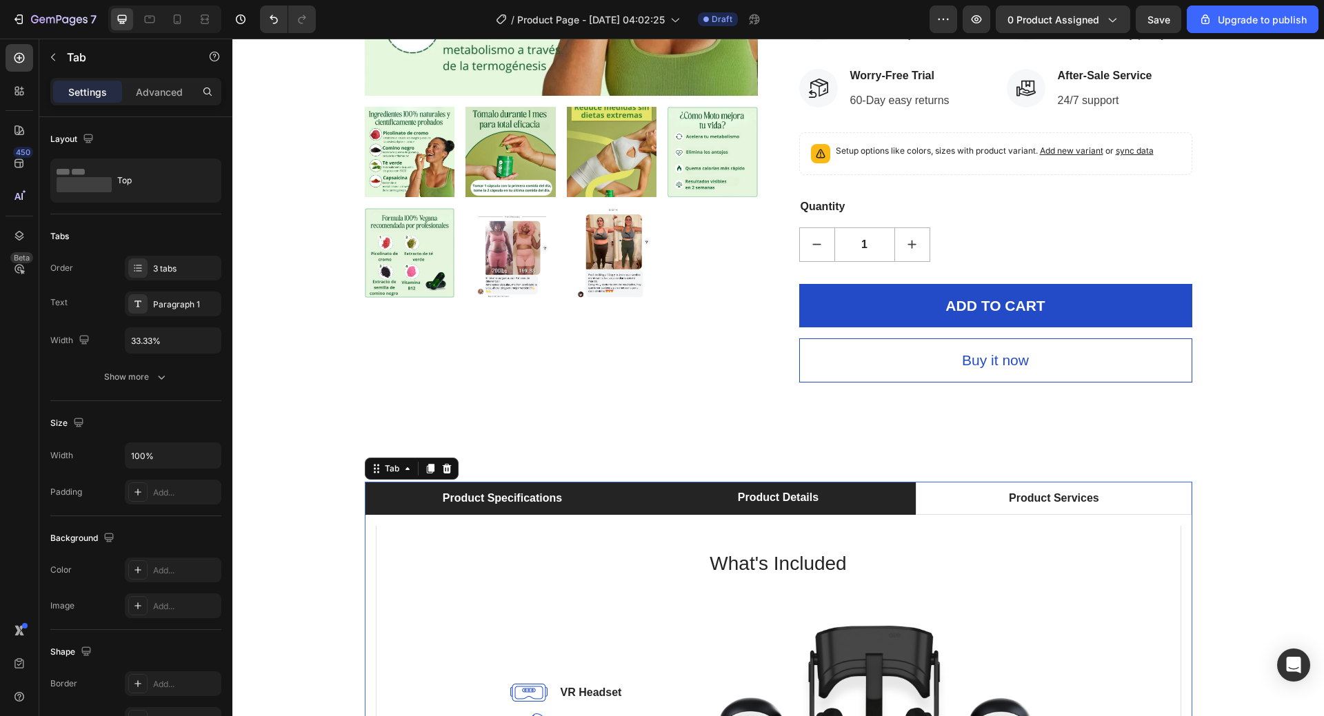
click at [576, 499] on li "Product Specifications" at bounding box center [503, 498] width 276 height 33
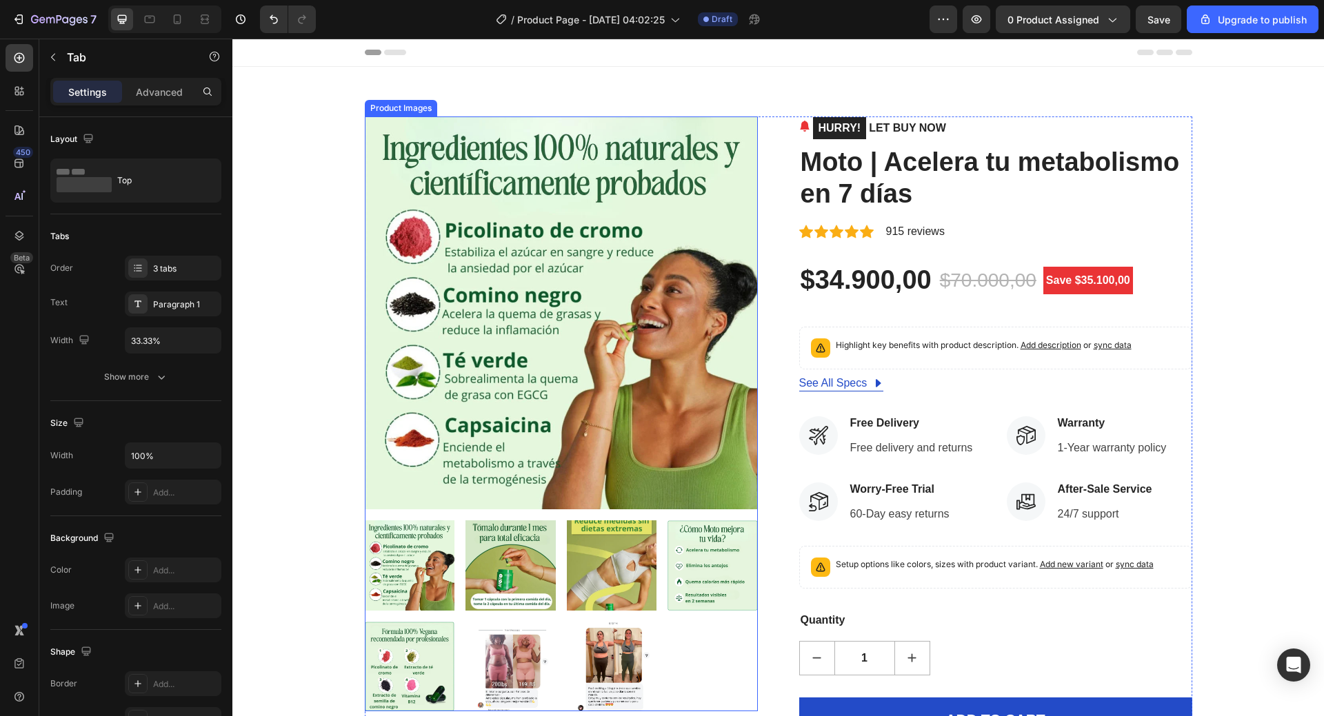
click at [494, 163] on img at bounding box center [561, 313] width 393 height 393
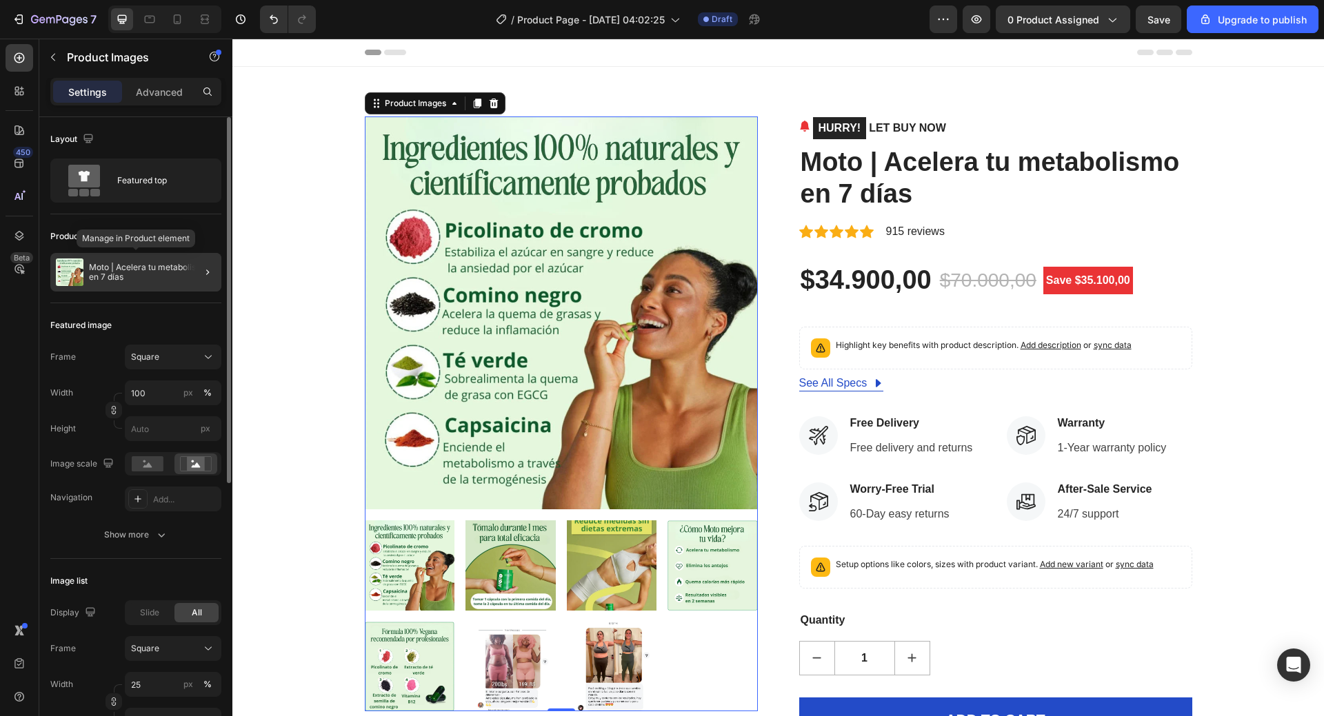
drag, startPoint x: 96, startPoint y: 267, endPoint x: 10, endPoint y: 335, distance: 109.9
click at [96, 267] on p "Moto | Acelera tu metabolismo en 7 días" at bounding box center [152, 272] width 127 height 19
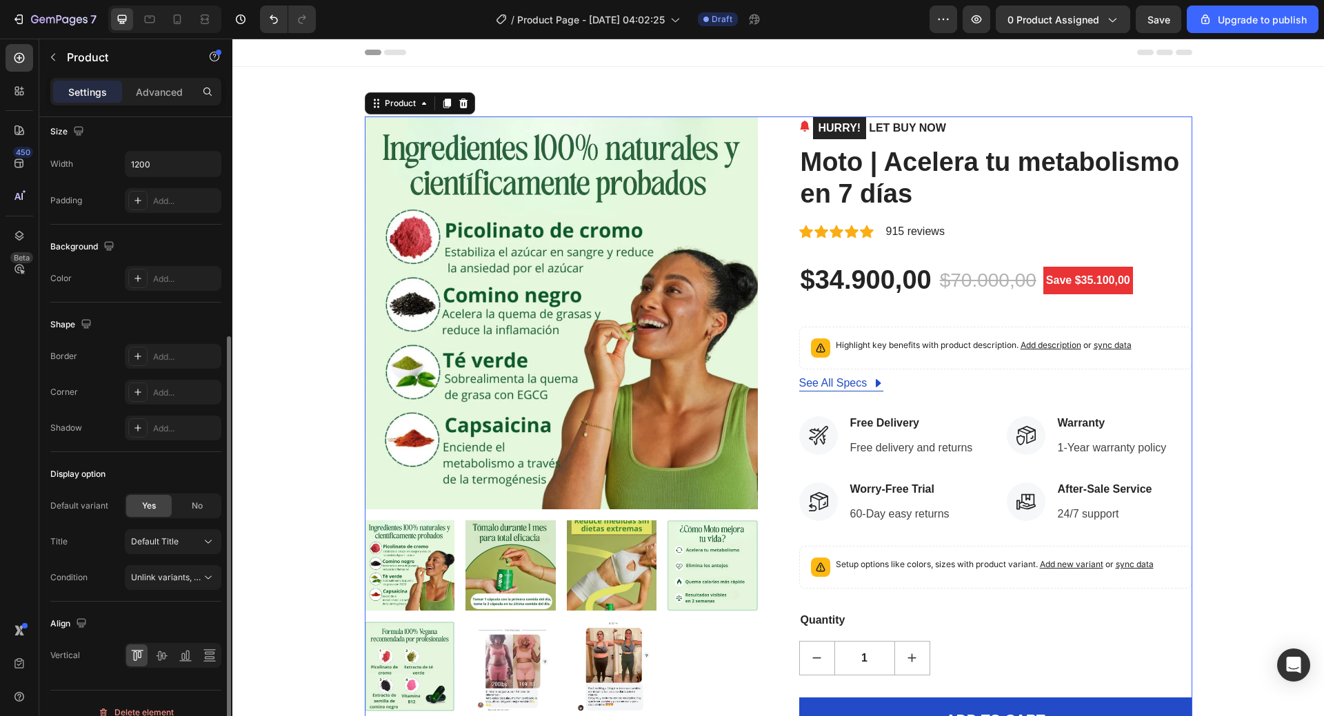
scroll to position [294, 0]
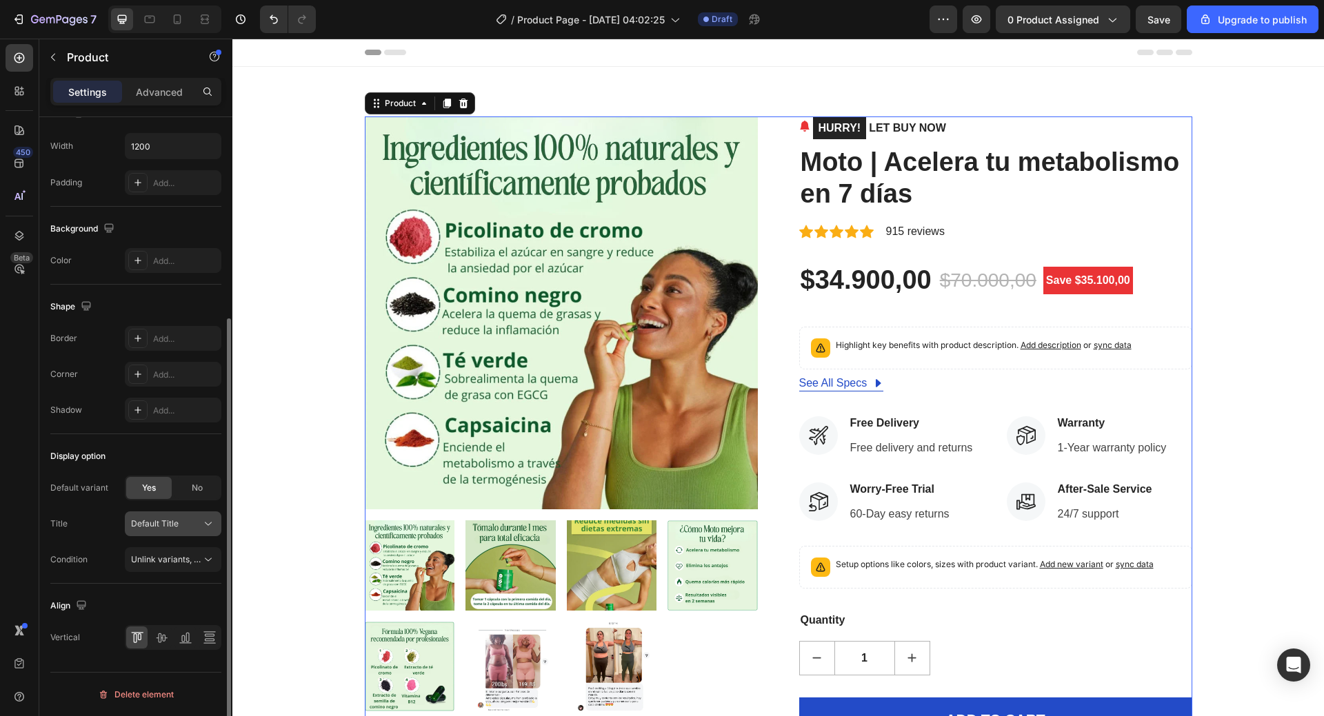
click at [174, 514] on button "Default Title" at bounding box center [173, 524] width 97 height 25
click at [567, 257] on img at bounding box center [561, 313] width 393 height 393
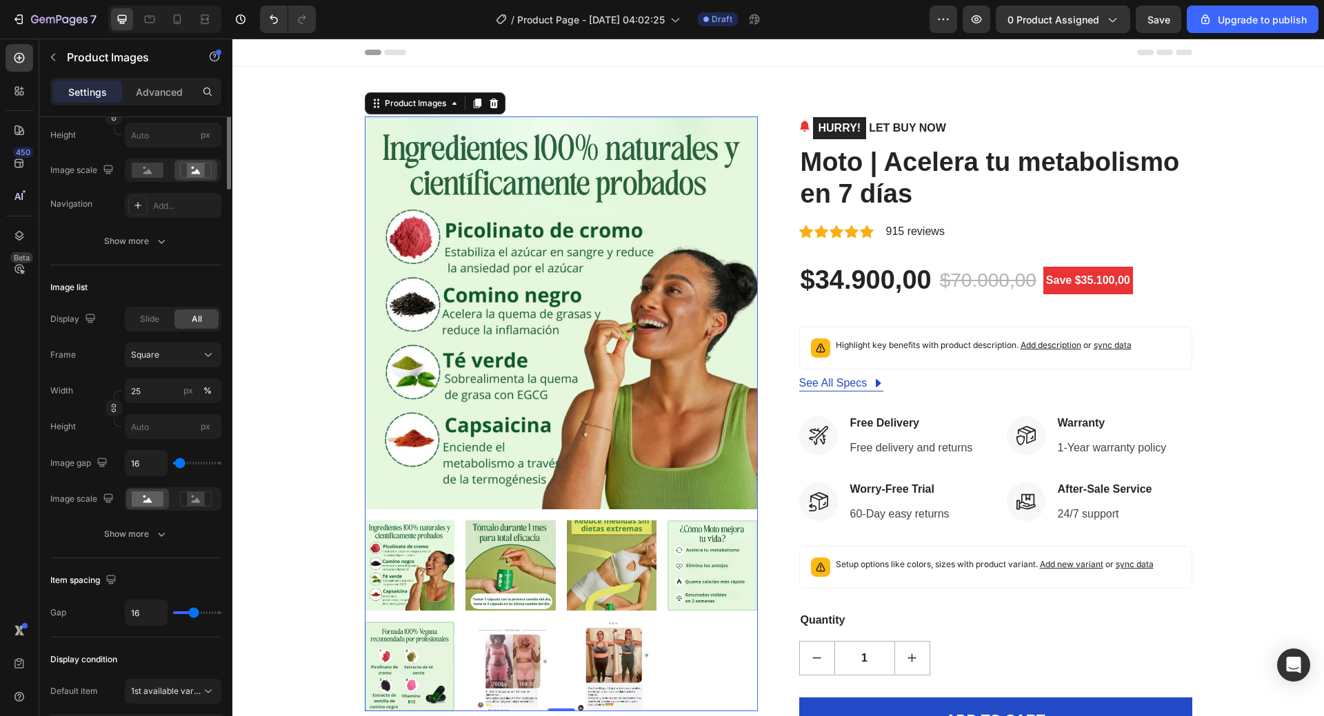
scroll to position [0, 0]
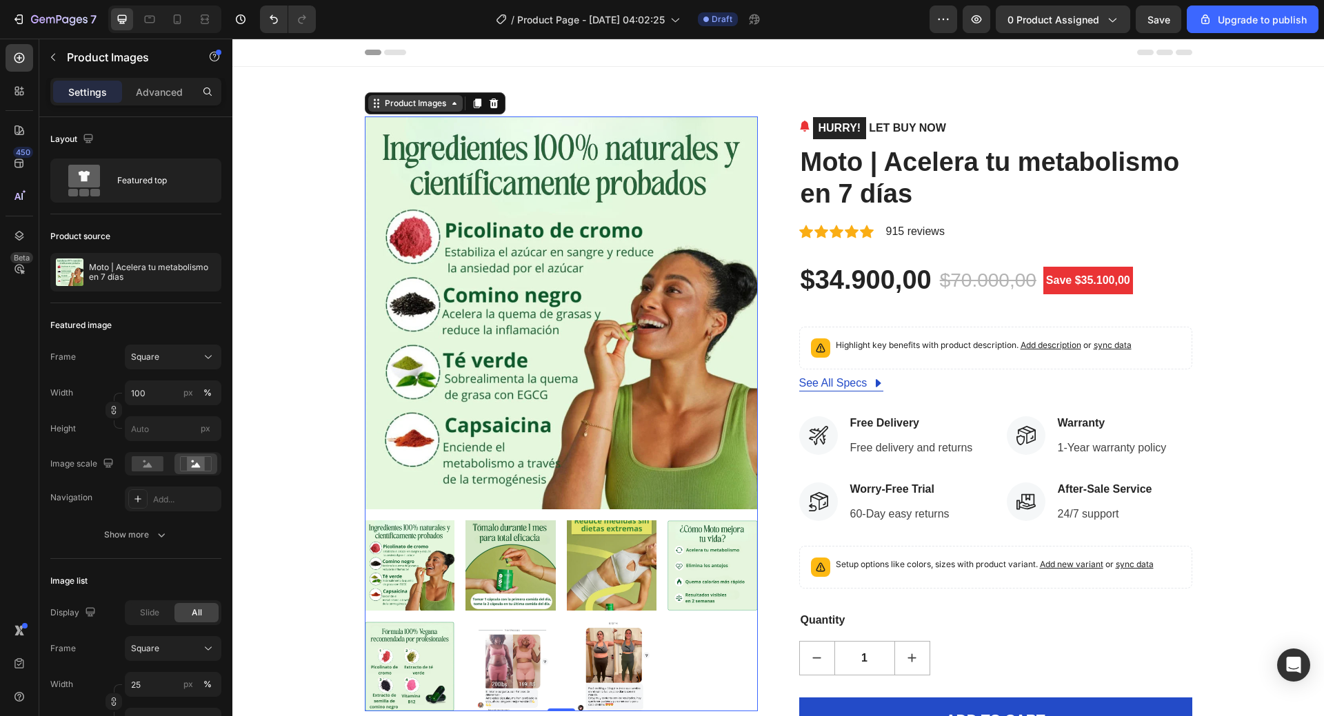
click at [434, 110] on div "Product Images" at bounding box center [415, 103] width 94 height 17
click at [376, 111] on div "Product Images" at bounding box center [415, 103] width 94 height 17
click at [376, 110] on div "Product Images" at bounding box center [415, 103] width 94 height 17
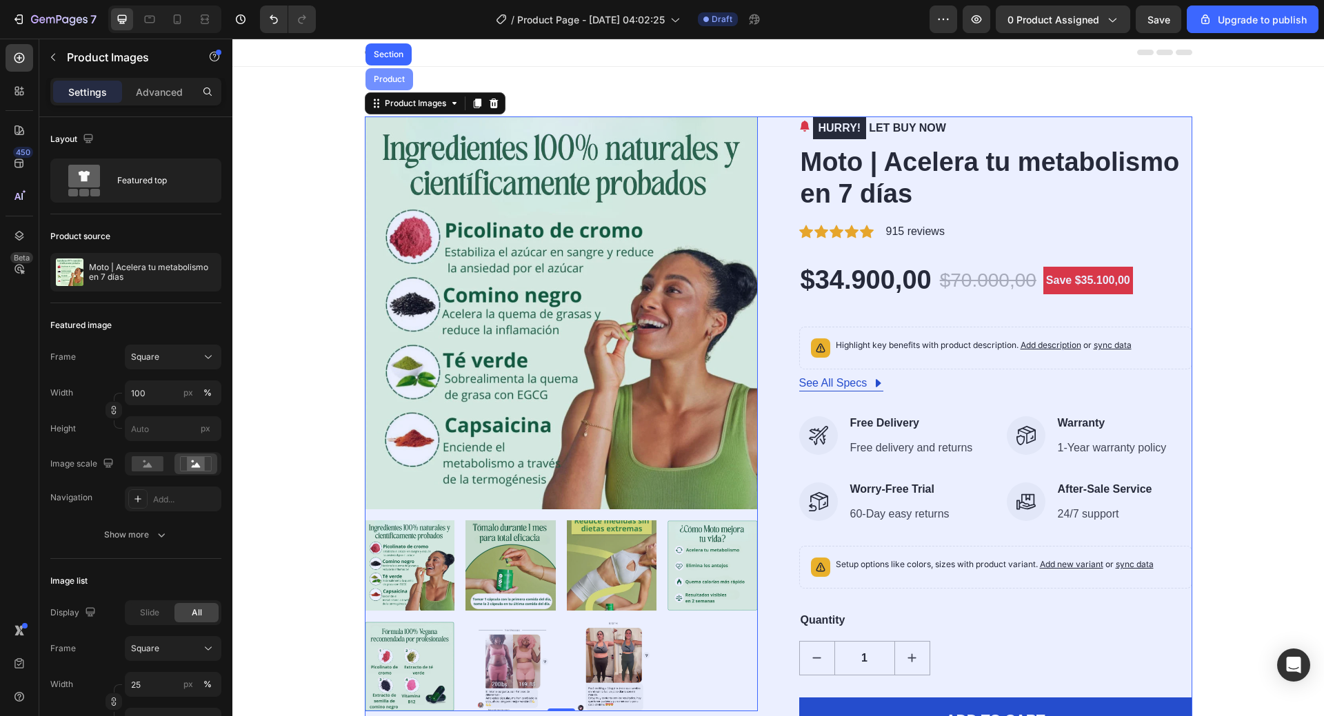
click at [396, 79] on div "Product" at bounding box center [389, 79] width 37 height 8
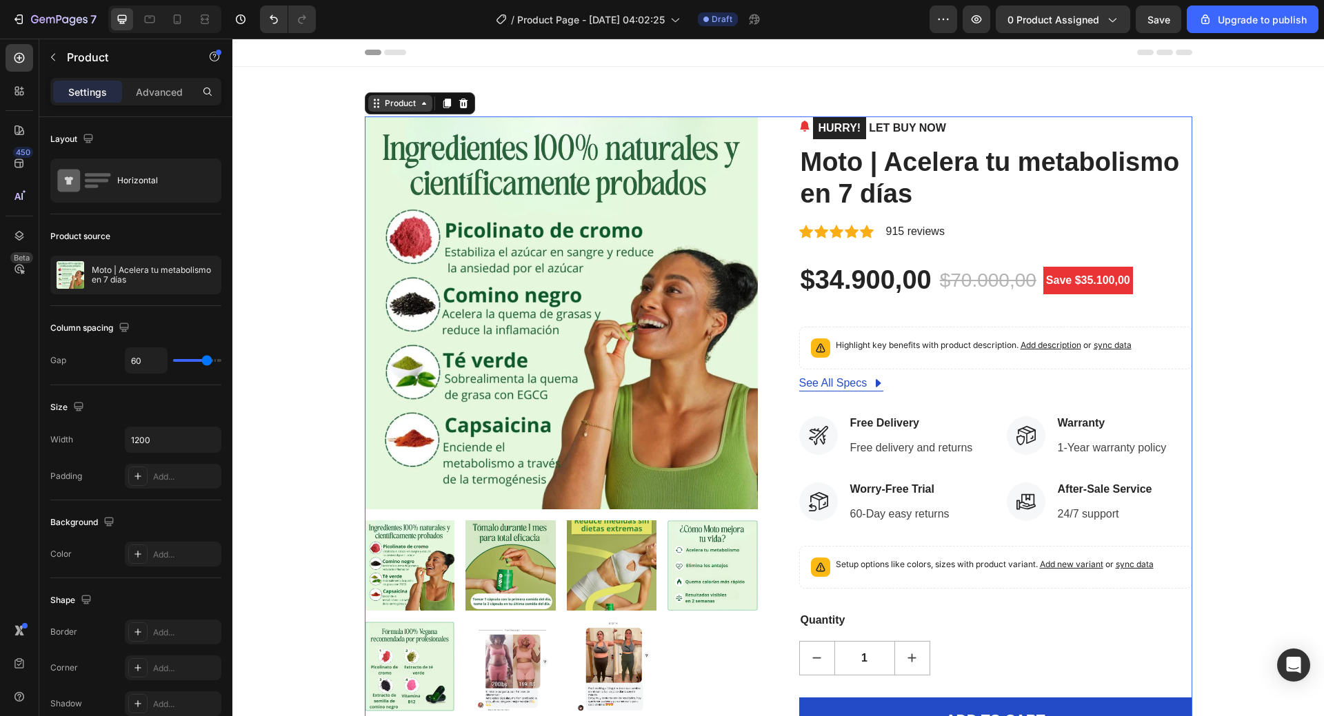
click at [419, 108] on icon at bounding box center [424, 103] width 11 height 11
click at [410, 108] on div "Product" at bounding box center [400, 103] width 37 height 12
click at [194, 271] on div at bounding box center [190, 274] width 61 height 37
click at [209, 274] on icon "button" at bounding box center [206, 275] width 7 height 7
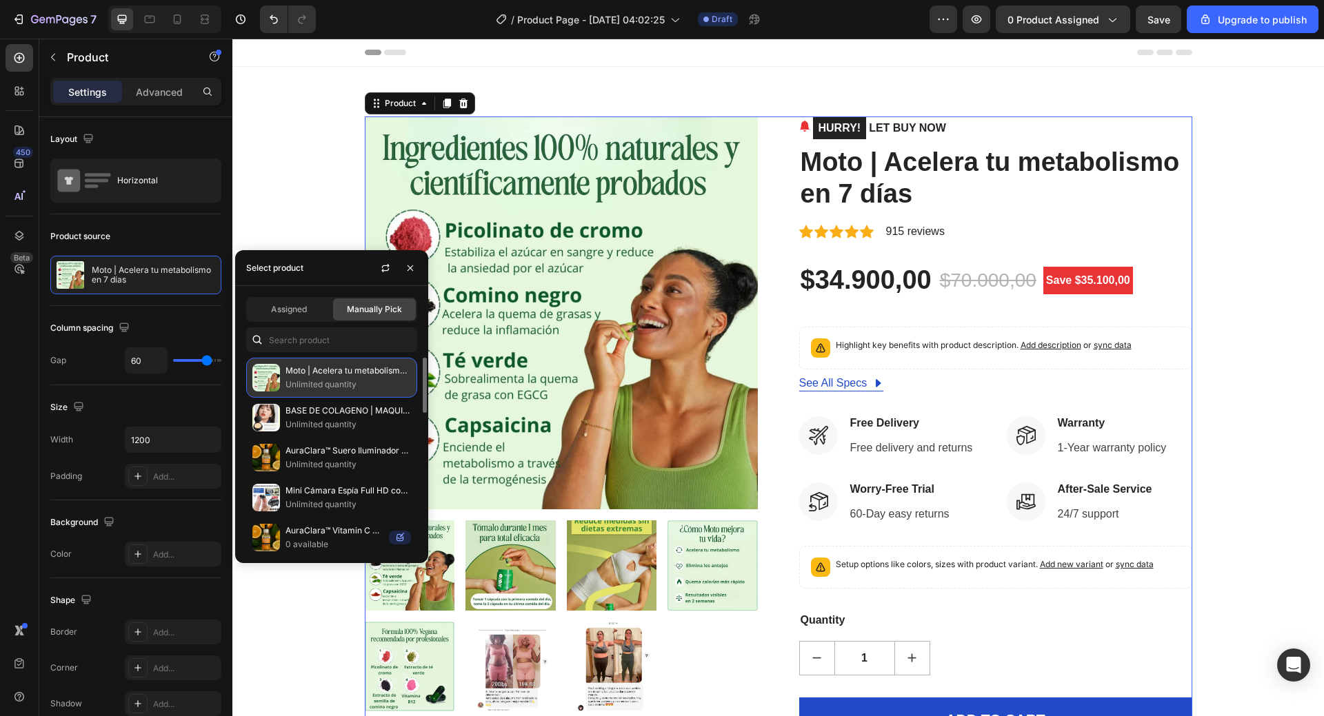
click at [316, 382] on p "Unlimited quantity" at bounding box center [347, 385] width 125 height 14
click at [265, 372] on img at bounding box center [266, 378] width 28 height 28
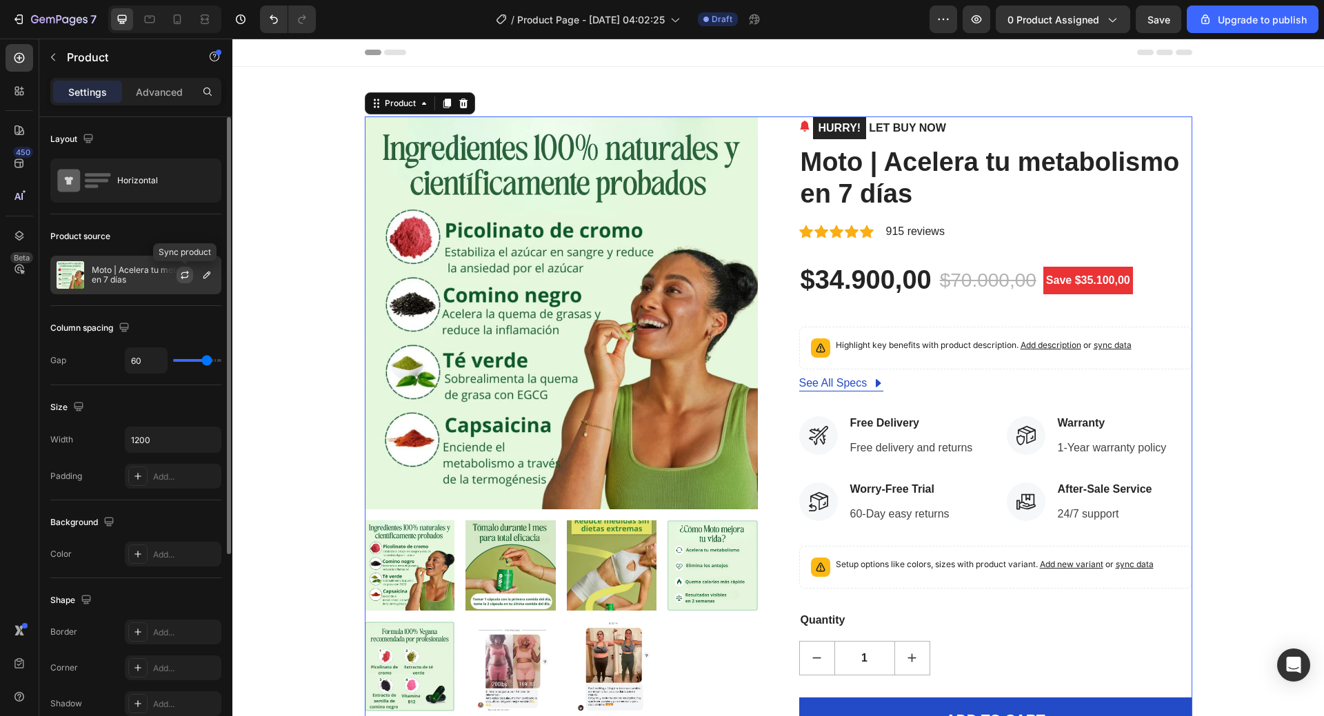
click at [185, 270] on icon "button" at bounding box center [184, 275] width 11 height 11
click at [208, 274] on icon "button" at bounding box center [206, 275] width 11 height 11
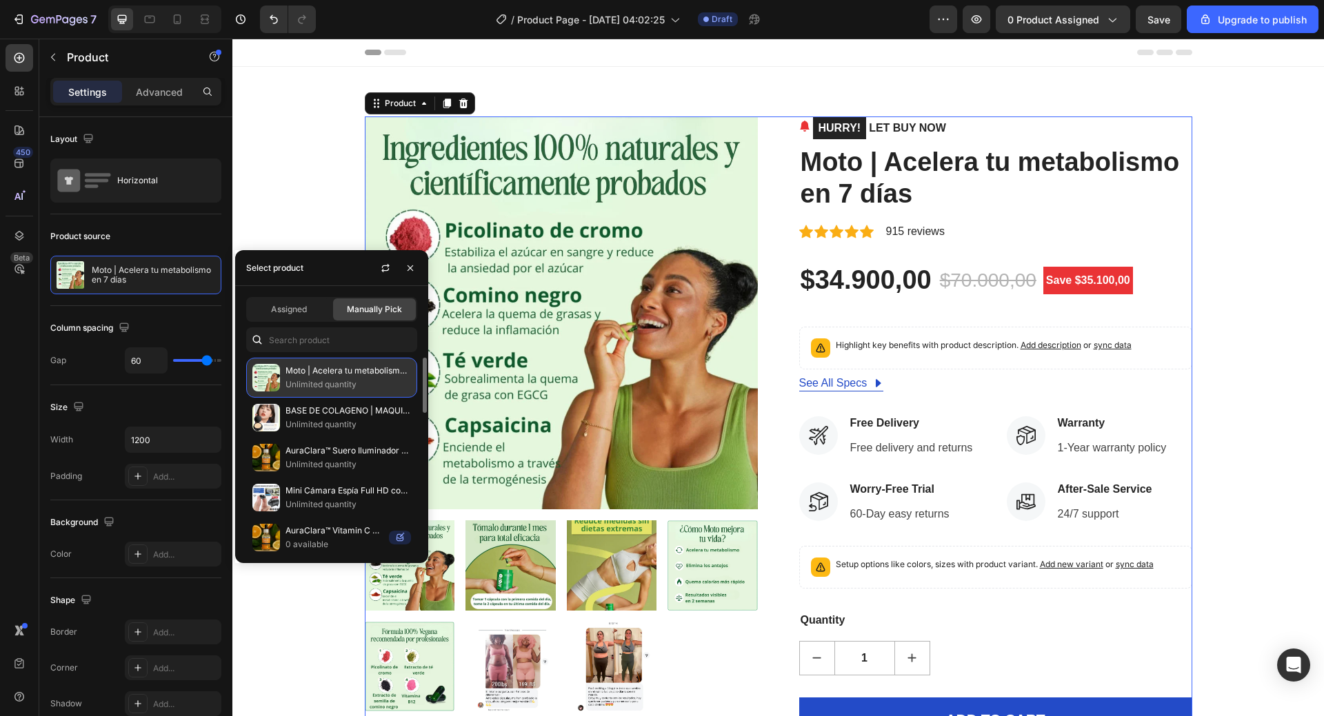
click at [359, 383] on p "Unlimited quantity" at bounding box center [347, 385] width 125 height 14
click at [261, 379] on img at bounding box center [266, 378] width 28 height 28
click at [365, 313] on span "Manually Pick" at bounding box center [374, 309] width 55 height 12
click at [296, 315] on span "Assigned" at bounding box center [289, 309] width 36 height 12
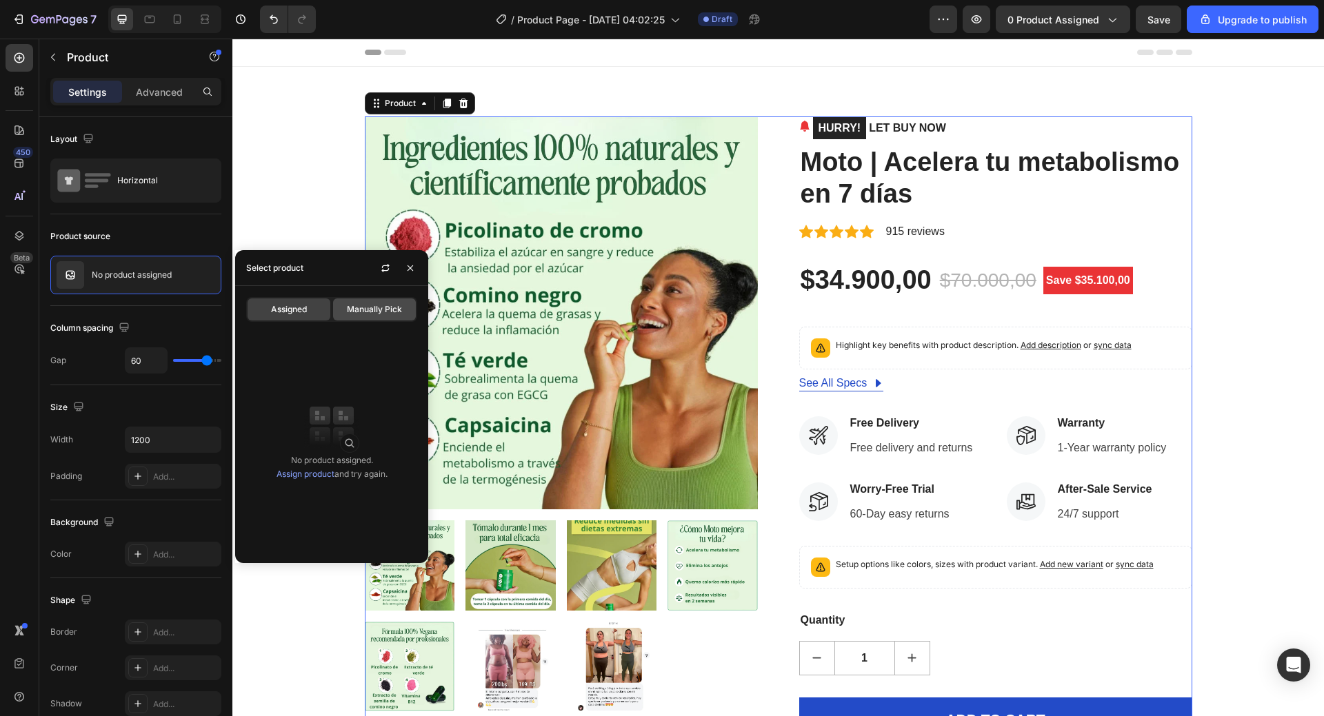
click at [352, 310] on span "Manually Pick" at bounding box center [374, 309] width 55 height 12
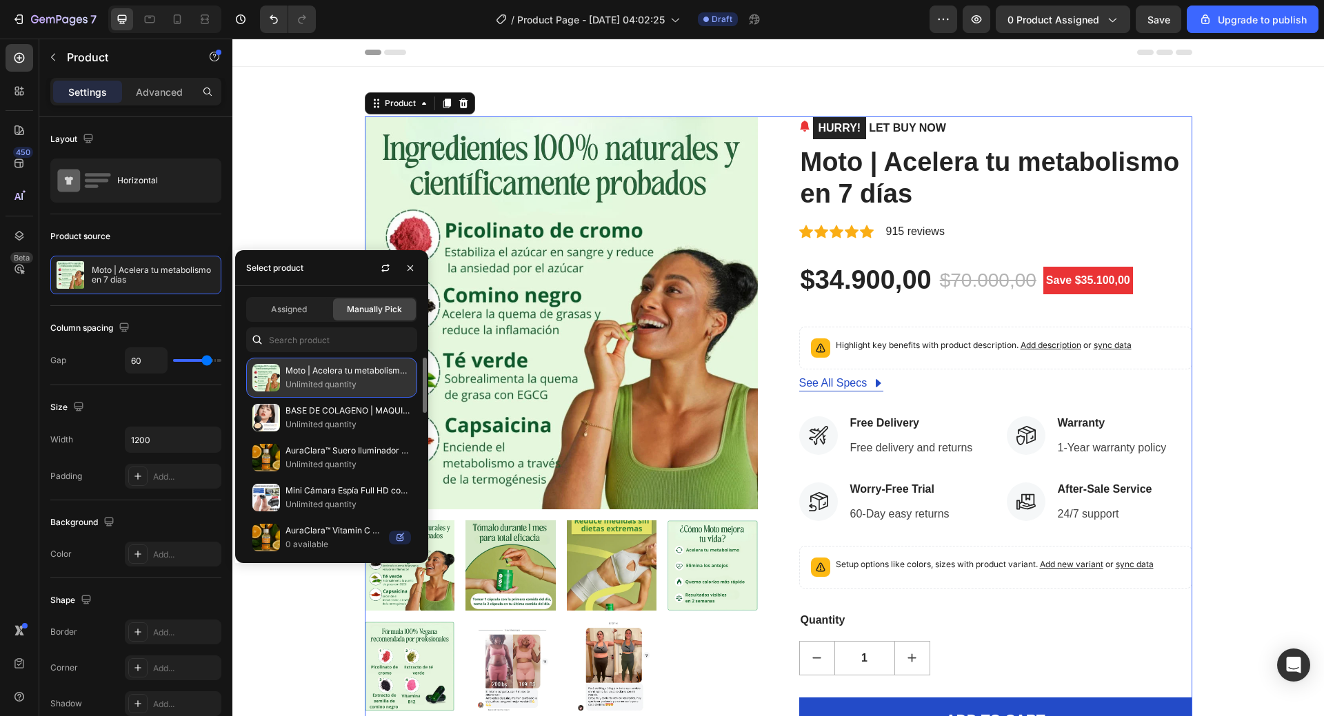
click at [327, 369] on p "Moto | Acelera tu metabolismo en 7 días" at bounding box center [347, 371] width 125 height 14
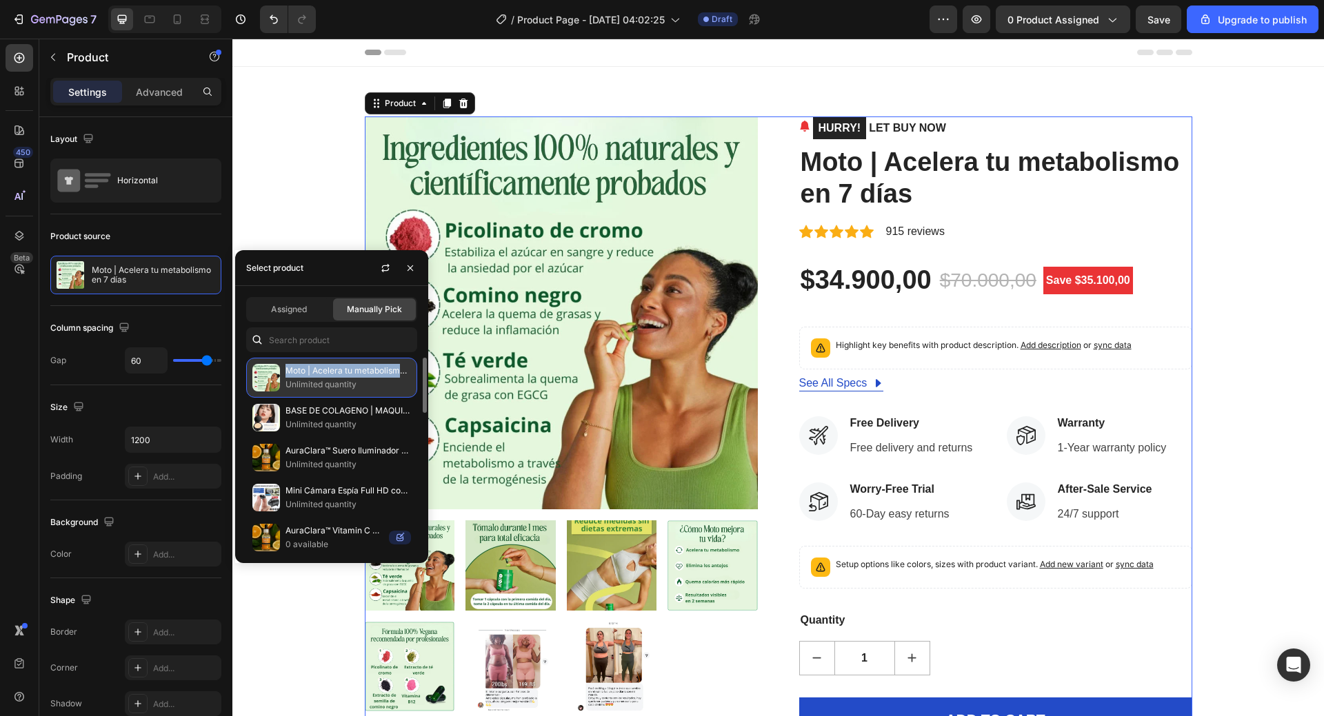
click at [262, 374] on img at bounding box center [266, 378] width 28 height 28
click at [297, 376] on p "Moto | Acelera tu metabolismo en 7 días" at bounding box center [347, 371] width 125 height 14
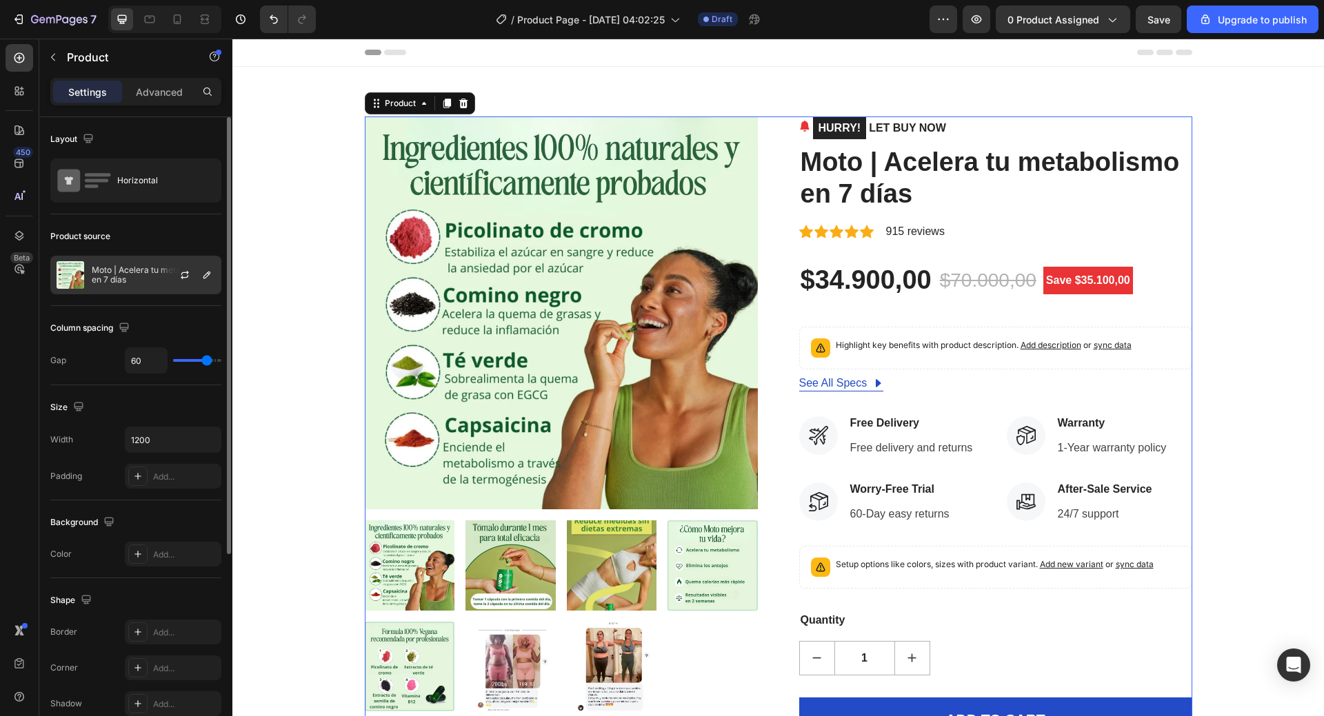
click at [148, 280] on p "Moto | Acelera tu metabolismo en 7 días" at bounding box center [153, 274] width 123 height 19
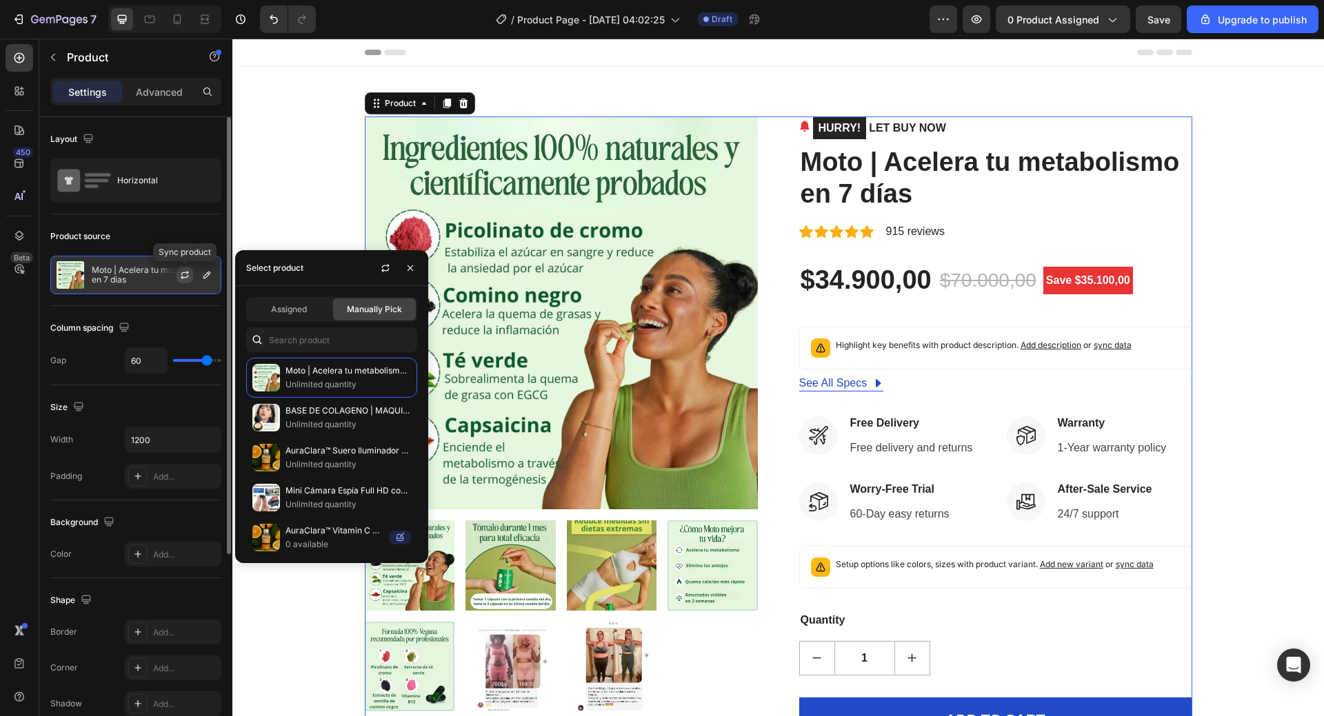
click at [185, 272] on icon "button" at bounding box center [185, 273] width 8 height 4
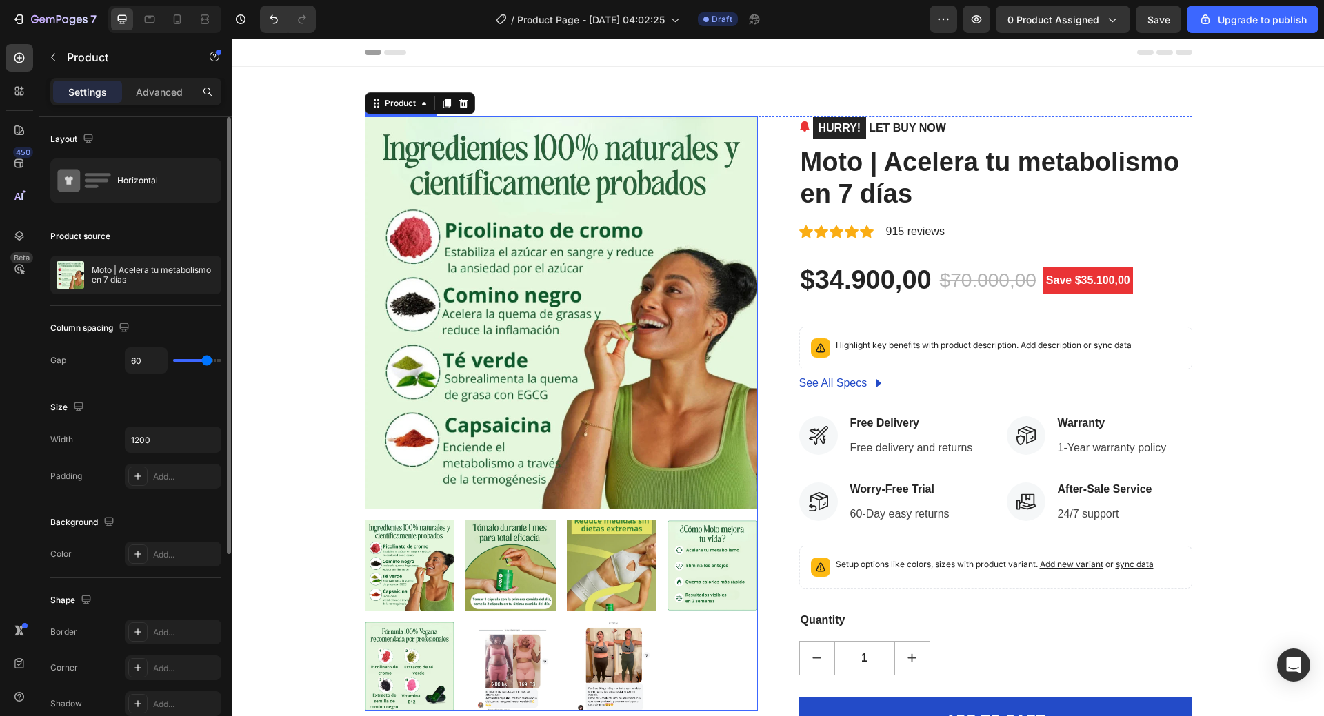
click at [626, 382] on img at bounding box center [561, 313] width 393 height 393
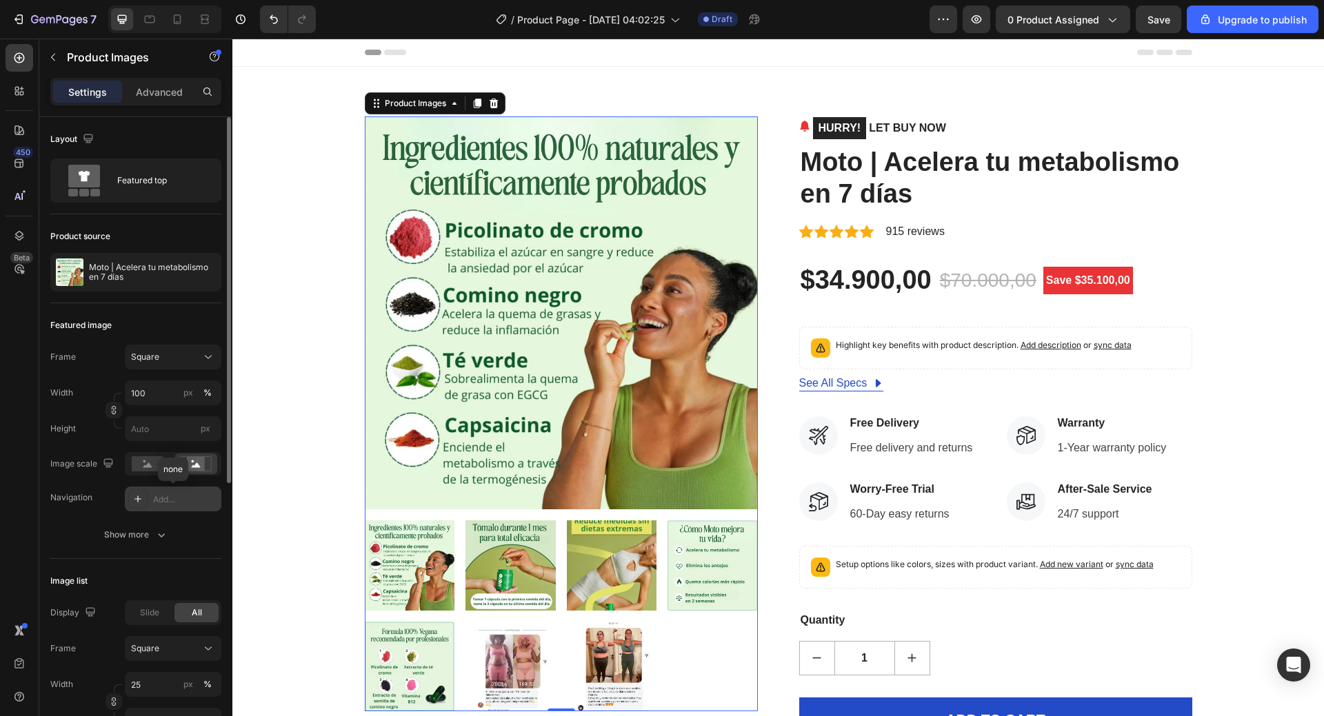
click at [134, 500] on icon at bounding box center [137, 499] width 11 height 11
click at [139, 467] on rect at bounding box center [148, 463] width 32 height 15
click at [163, 500] on div "Inside" at bounding box center [173, 500] width 40 height 12
click at [188, 361] on div "Square" at bounding box center [165, 357] width 68 height 12
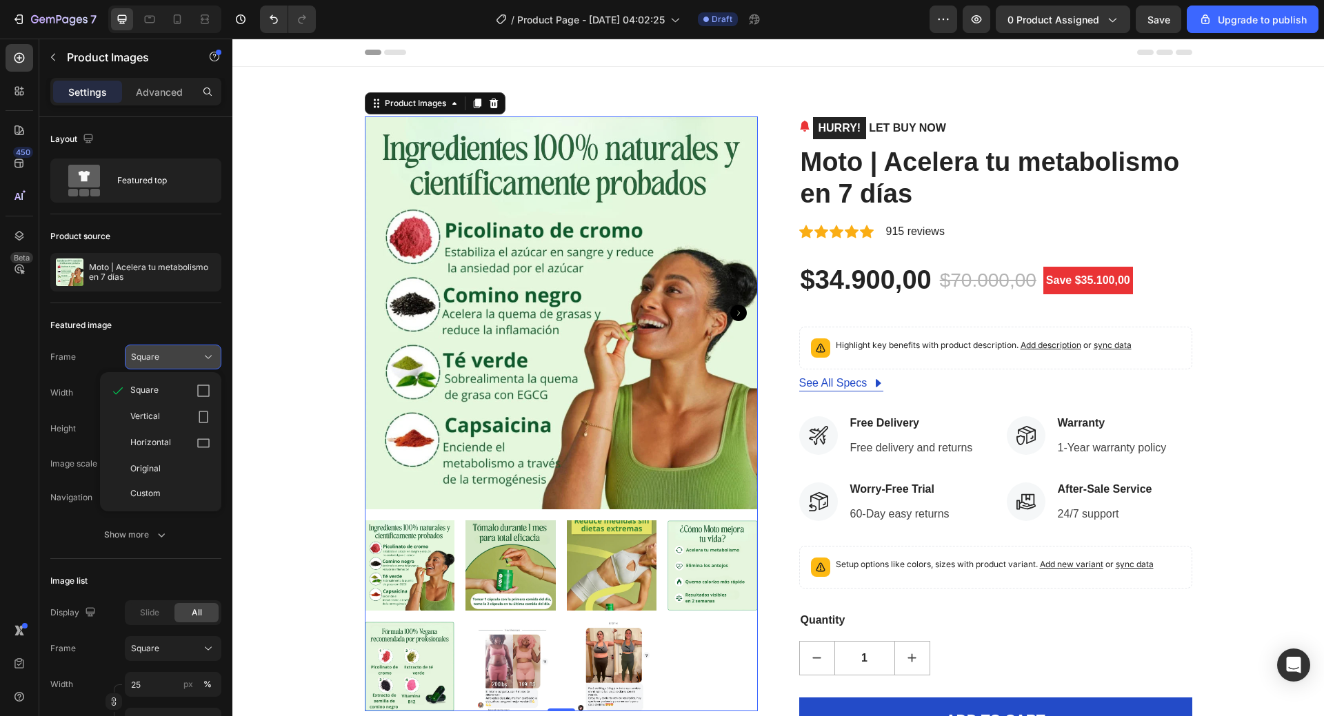
click at [188, 361] on div "Square" at bounding box center [165, 357] width 68 height 12
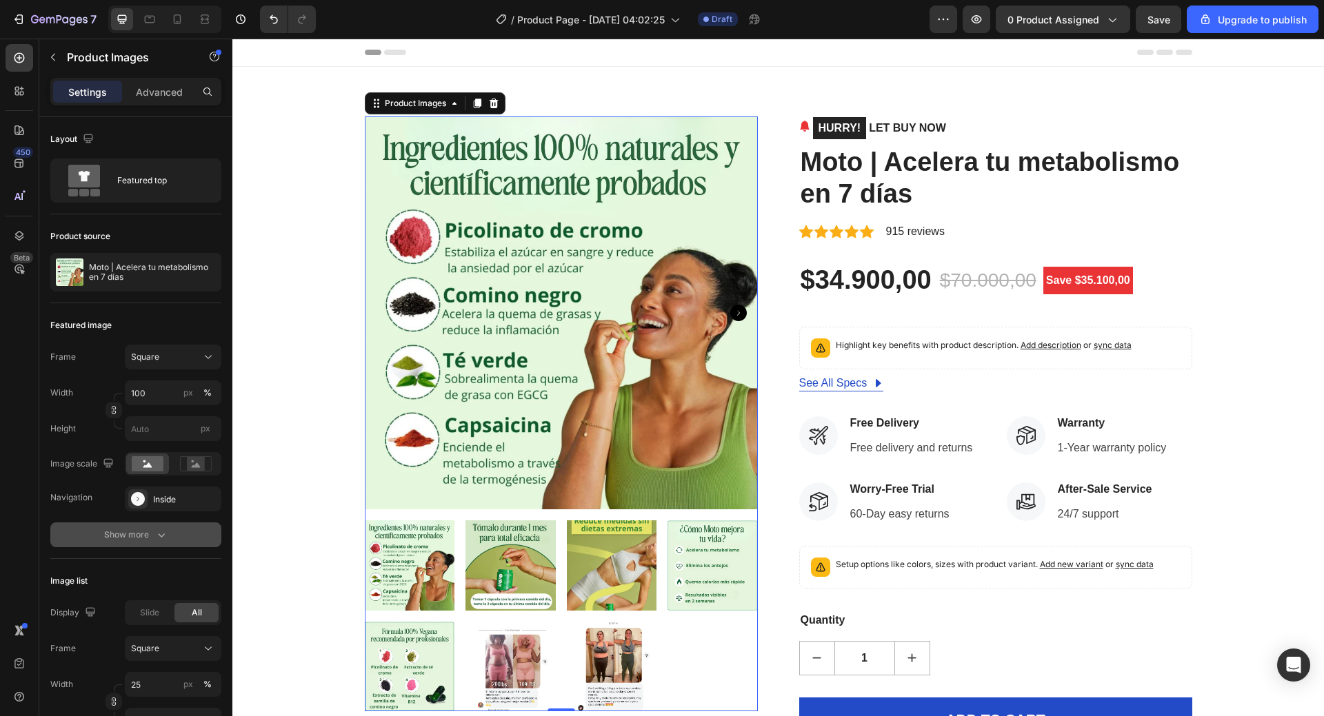
click at [163, 543] on button "Show more" at bounding box center [135, 535] width 171 height 25
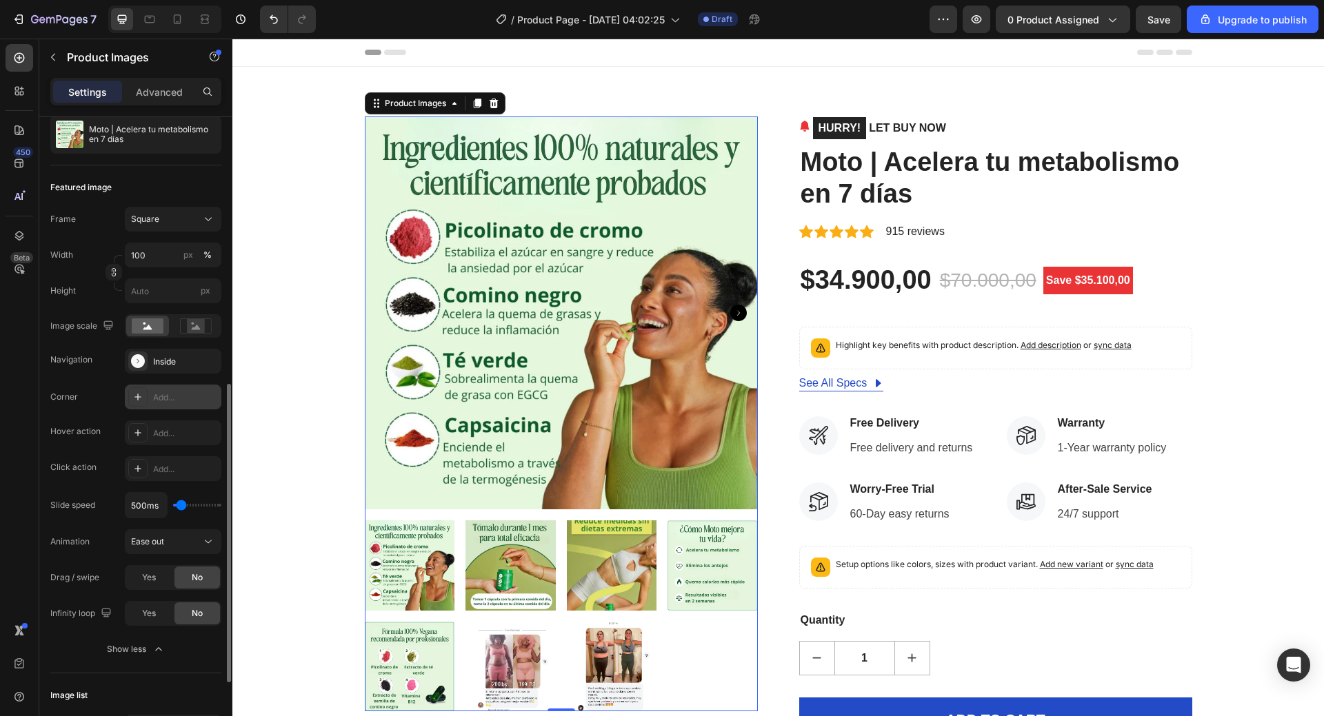
scroll to position [276, 0]
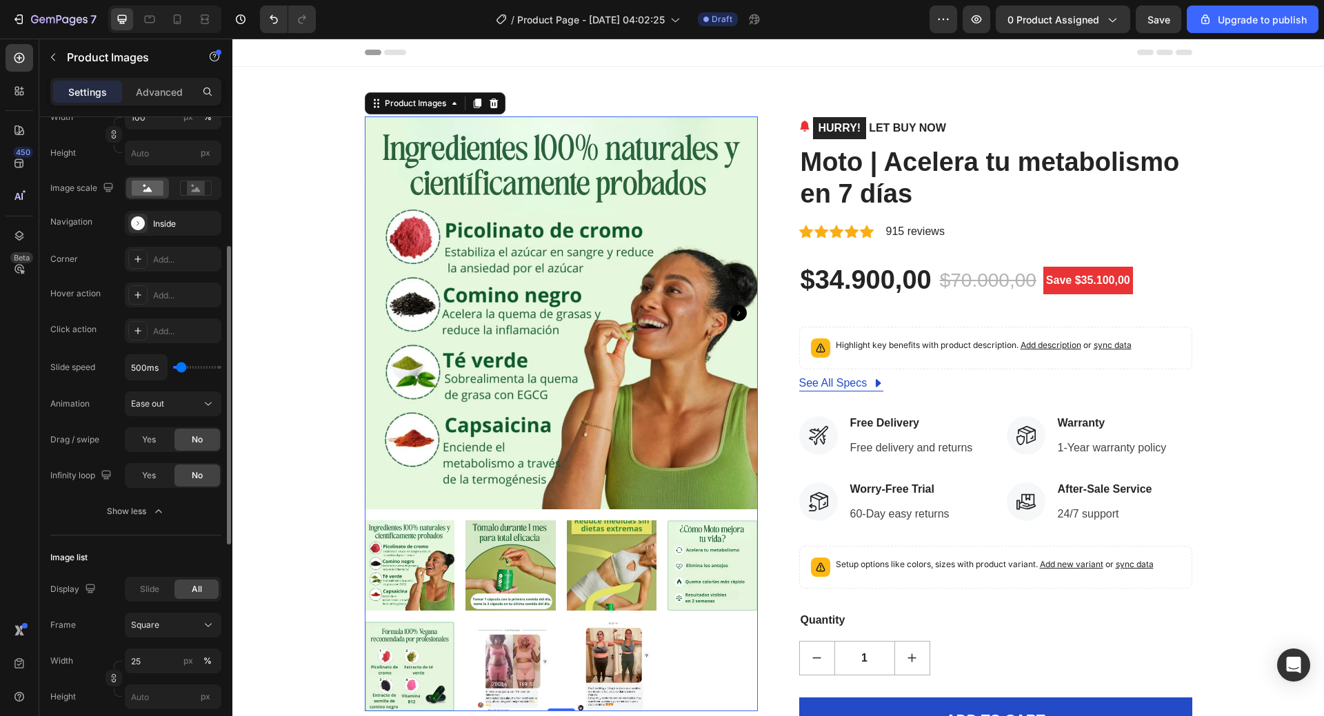
click at [507, 475] on img at bounding box center [561, 313] width 393 height 393
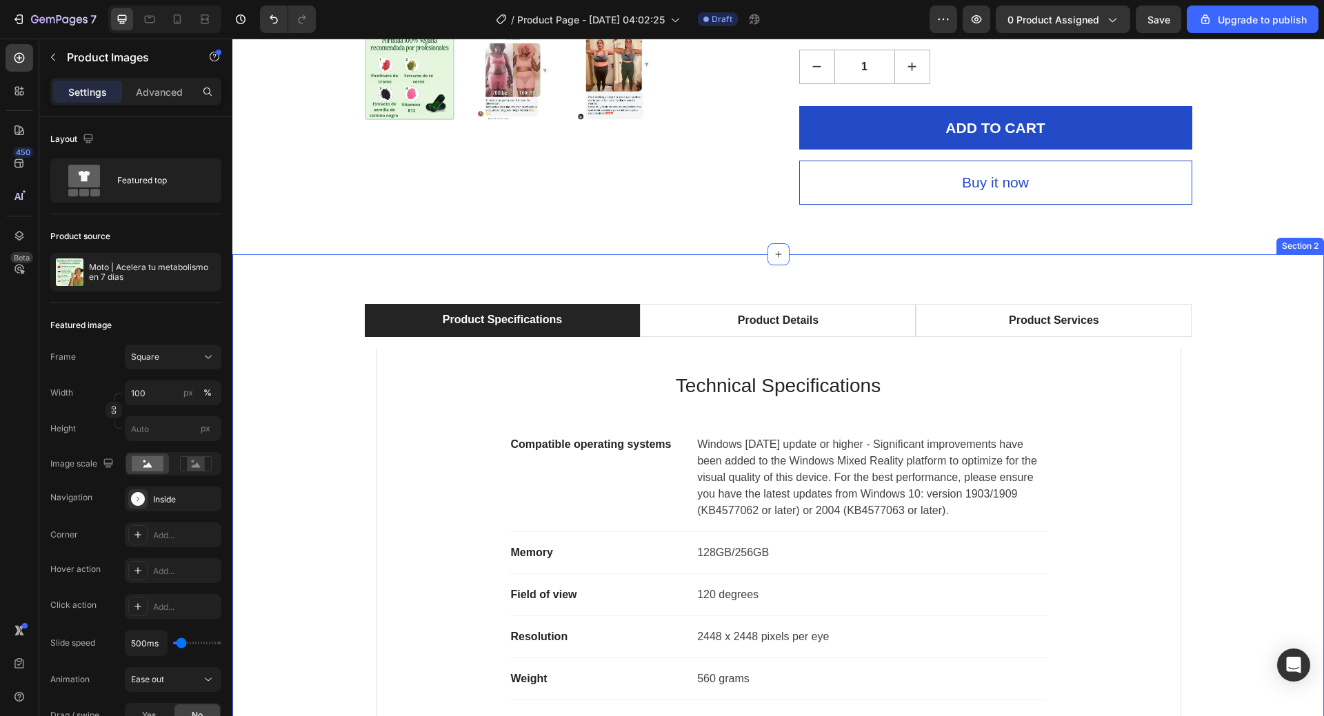
scroll to position [621, 0]
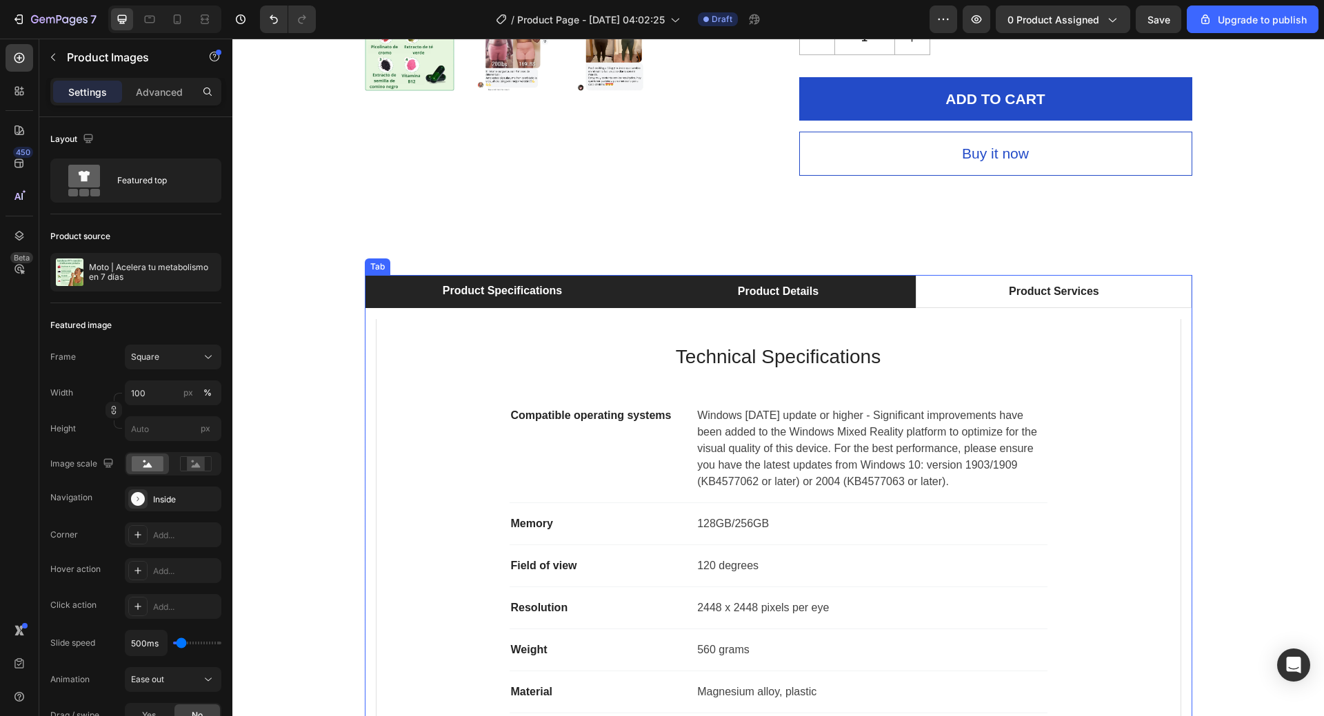
click at [769, 301] on div "Product Details" at bounding box center [778, 291] width 85 height 21
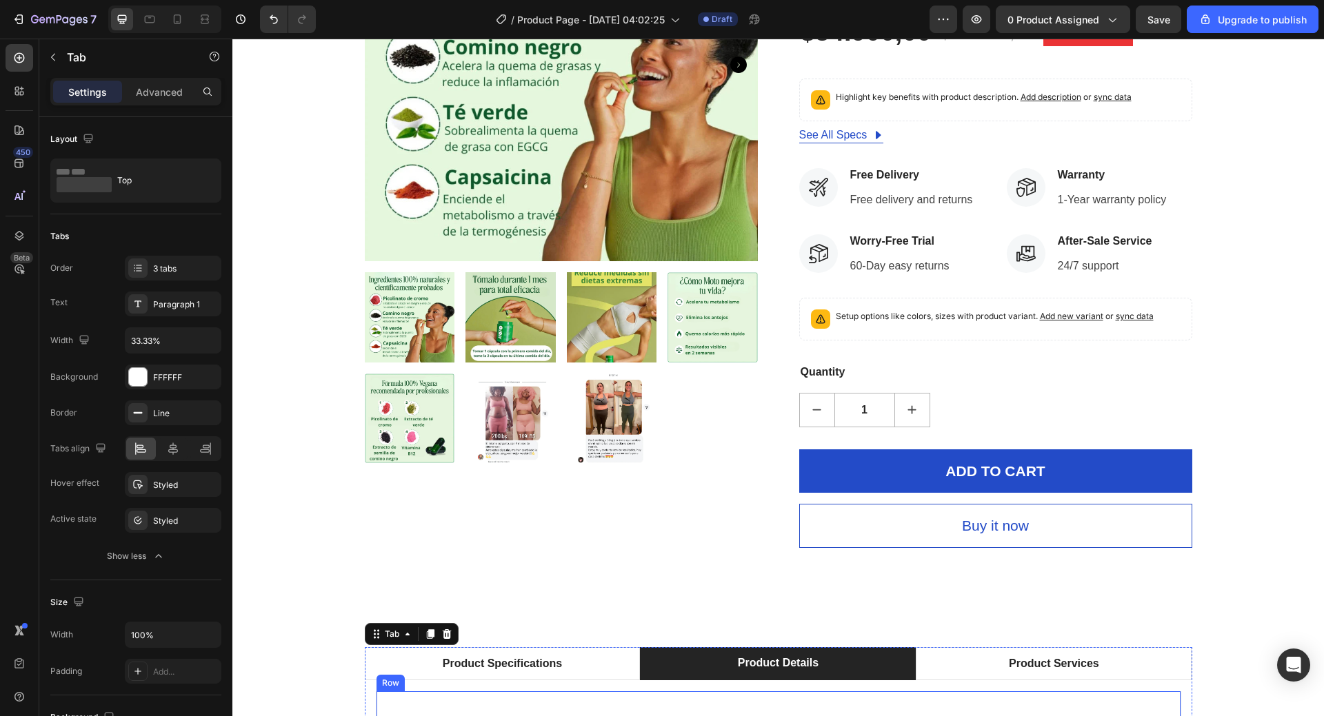
scroll to position [0, 0]
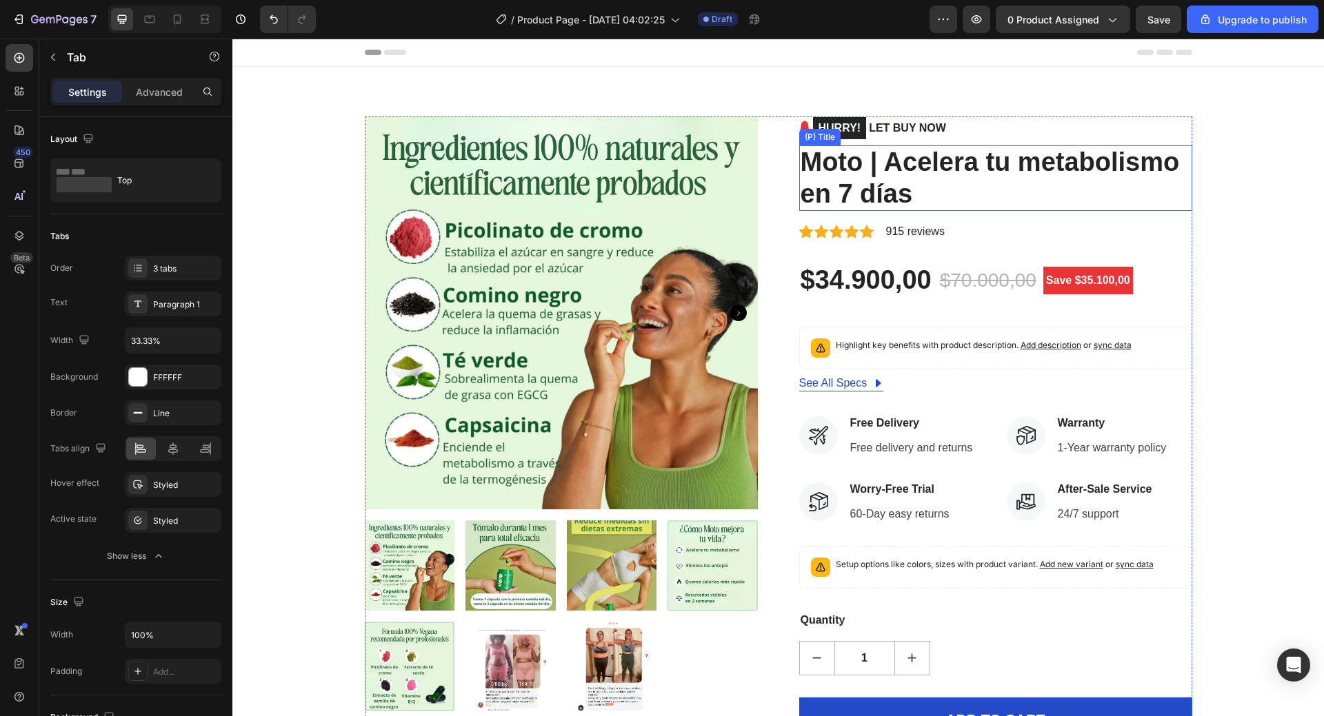
click at [876, 159] on h2 "Moto | Acelera tu metabolismo en 7 días" at bounding box center [995, 178] width 393 height 66
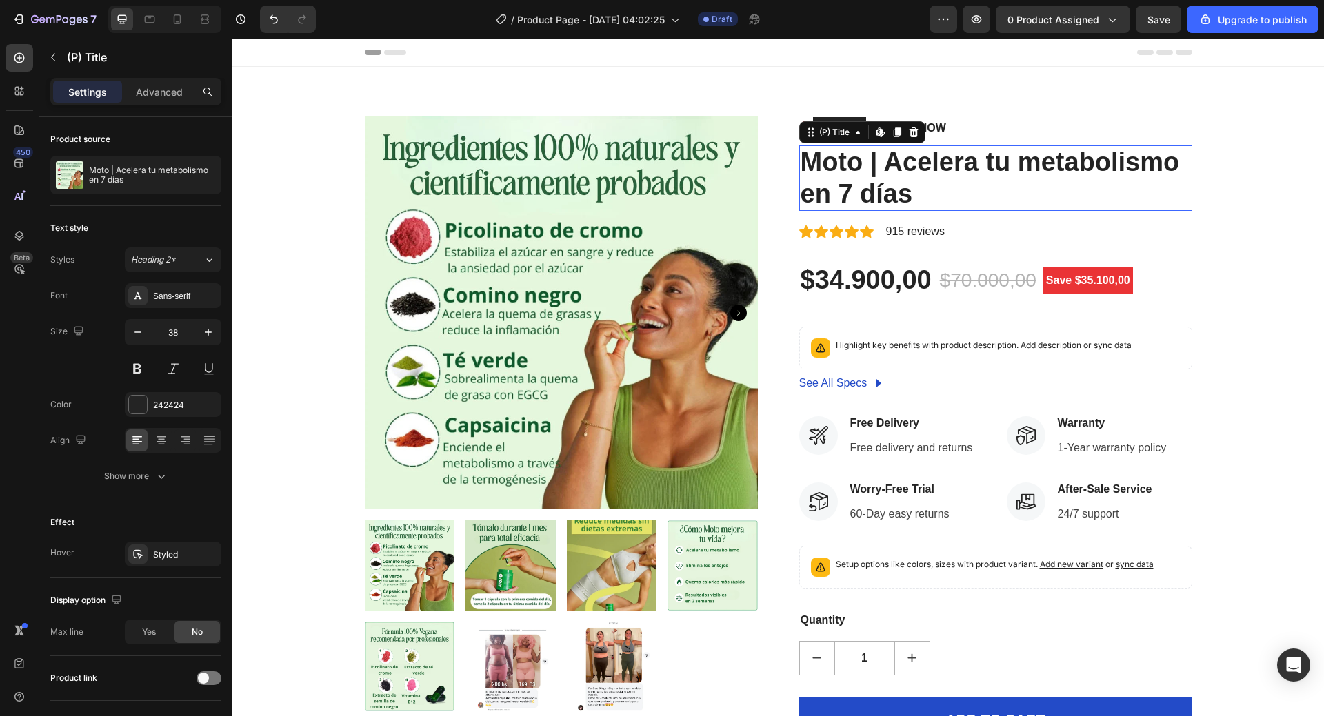
click at [876, 159] on h2 "Moto | Acelera tu metabolismo en 7 días" at bounding box center [995, 178] width 393 height 66
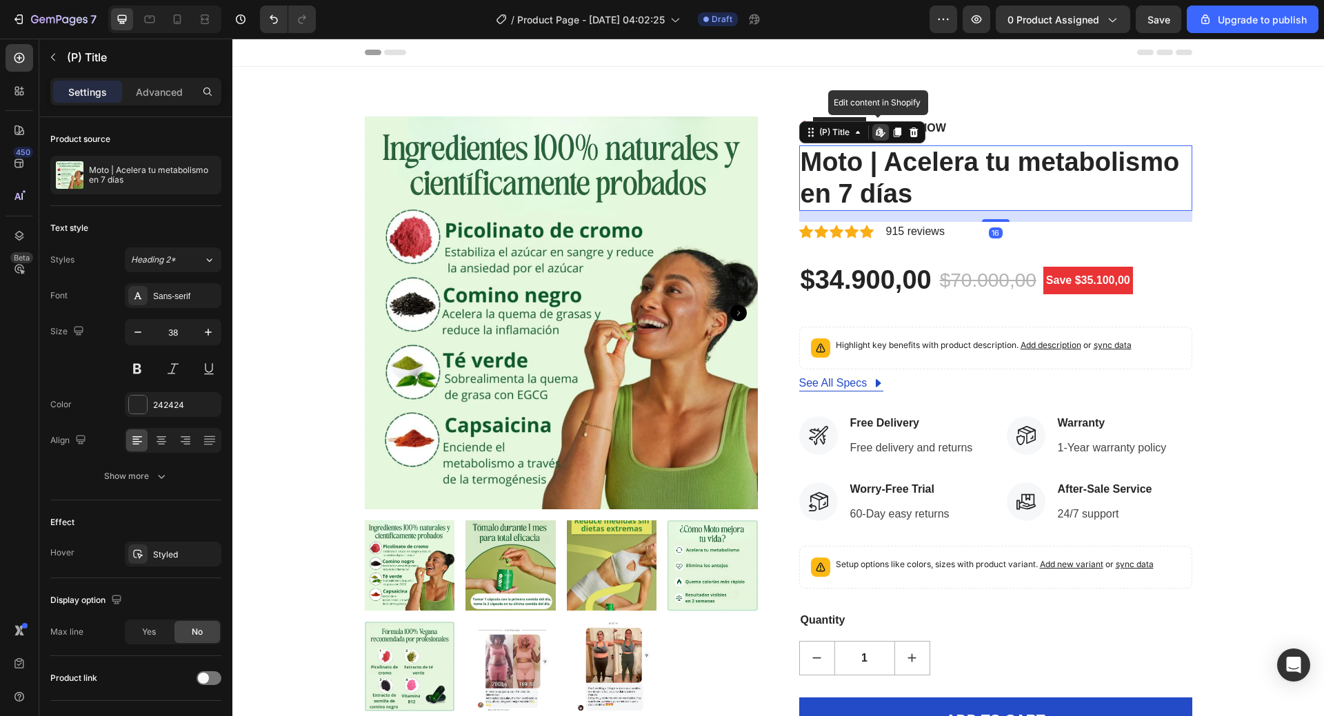
click at [1007, 159] on h2 "Moto | Acelera tu metabolismo en 7 días" at bounding box center [995, 178] width 393 height 66
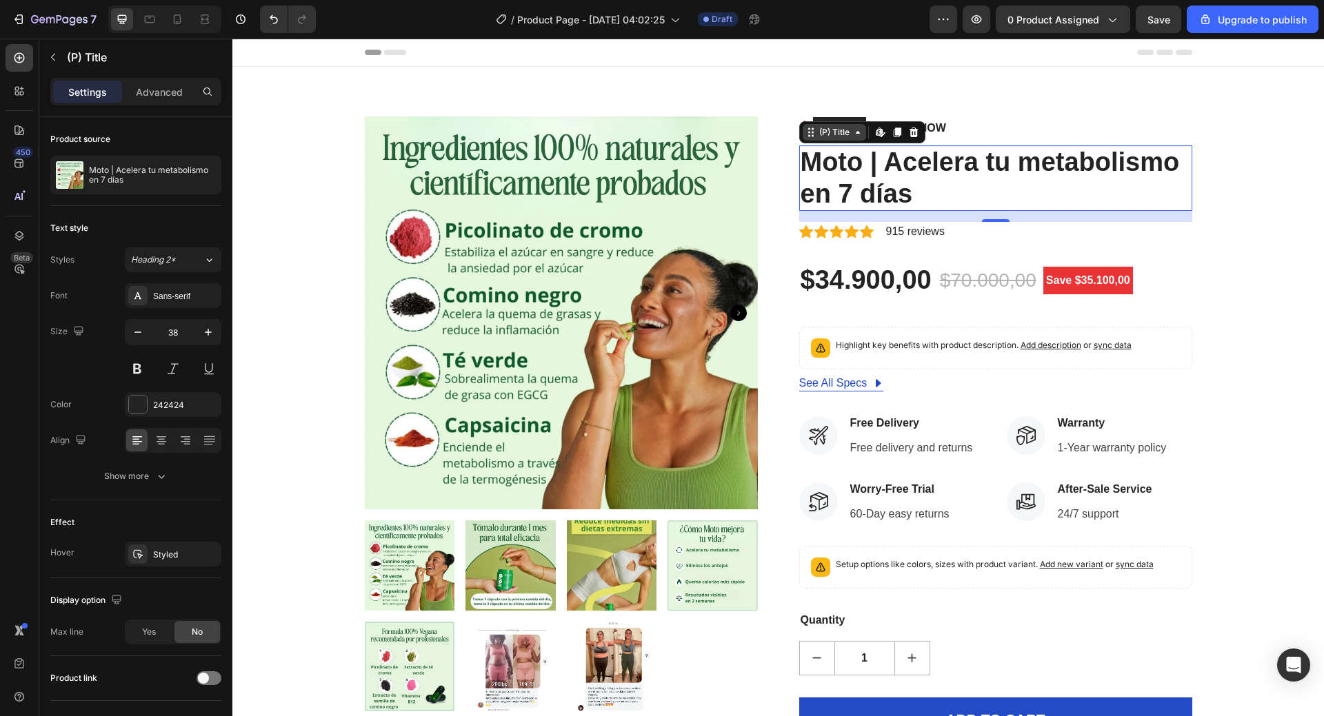
click at [832, 135] on div "(P) Title" at bounding box center [834, 132] width 36 height 12
click at [876, 139] on div "Edit content in Shopify" at bounding box center [880, 132] width 17 height 17
